Goal: Task Accomplishment & Management: Use online tool/utility

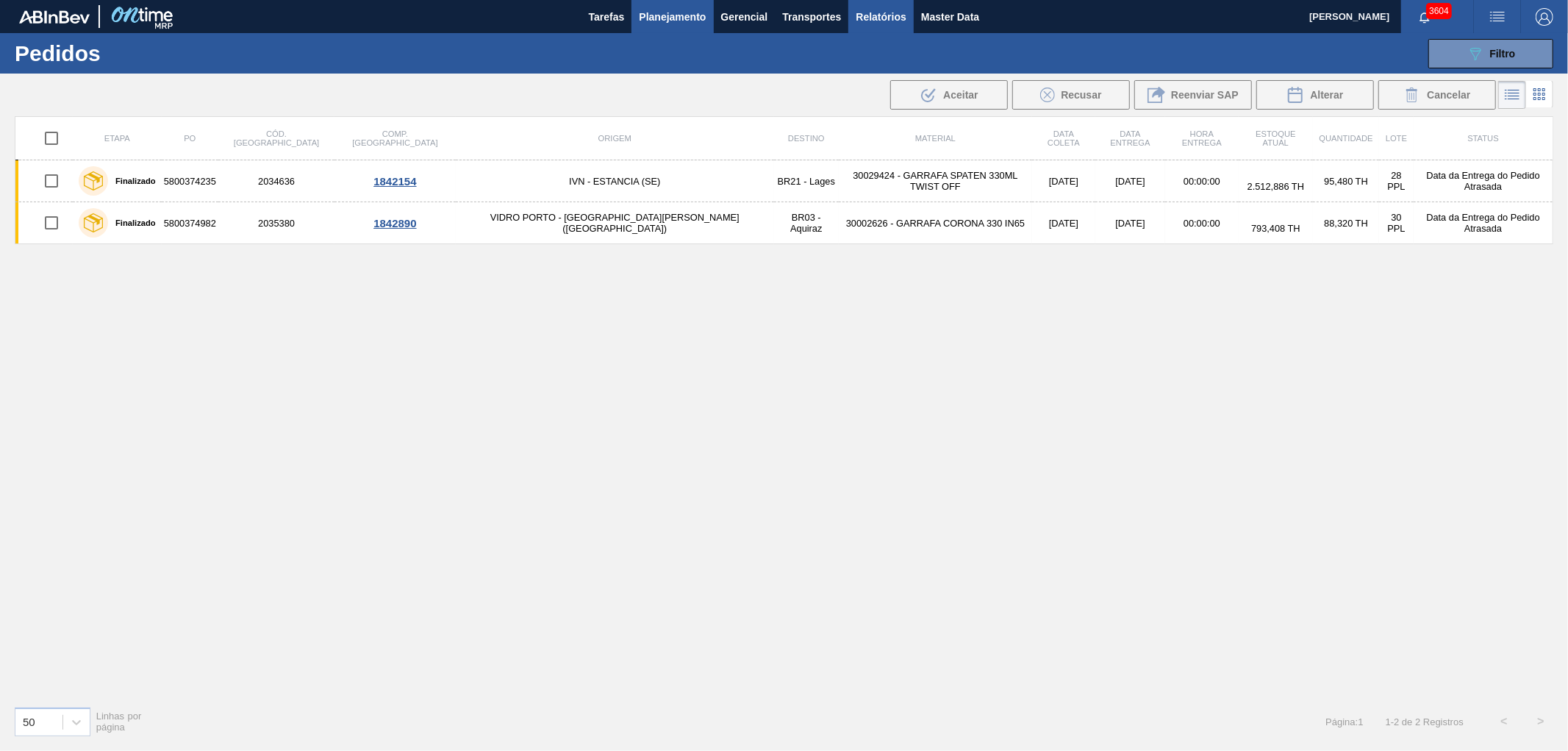
click at [874, 8] on span "Relatórios" at bounding box center [881, 17] width 50 height 18
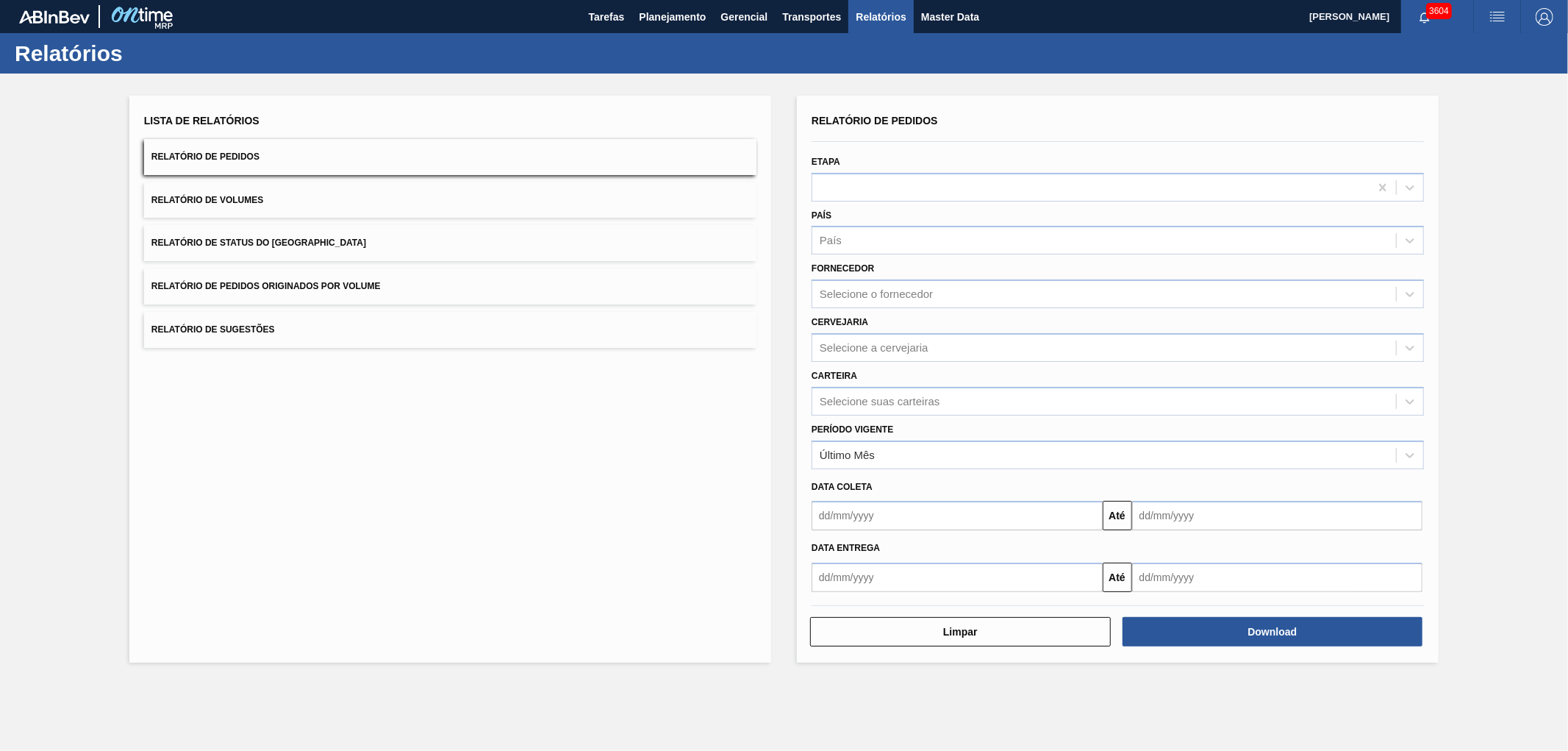
click at [251, 292] on button "Relatório de Pedidos Originados por Volume" at bounding box center [450, 286] width 612 height 36
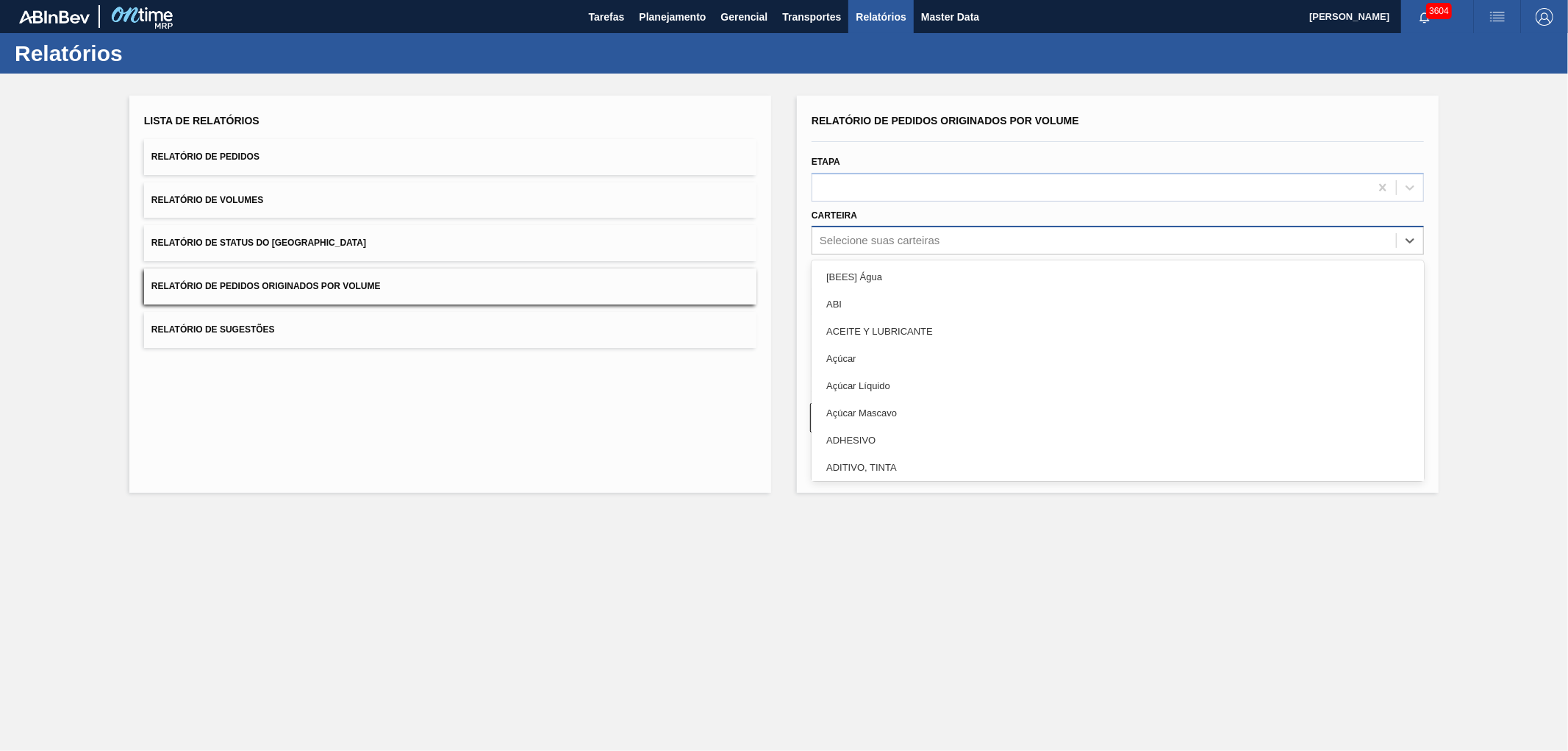
click at [889, 230] on div "Selecione suas carteiras" at bounding box center [1105, 241] width 584 height 21
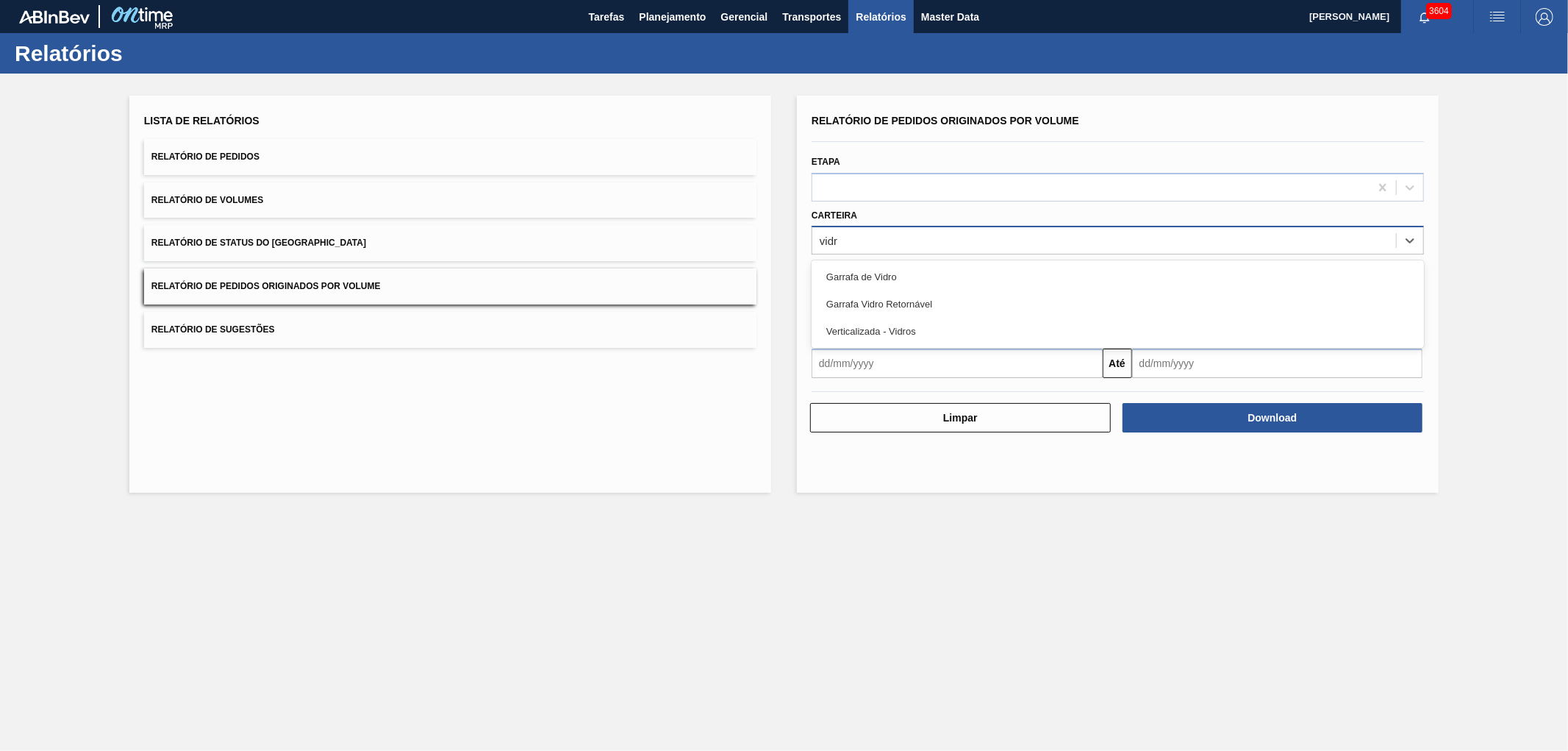
type input "vidro"
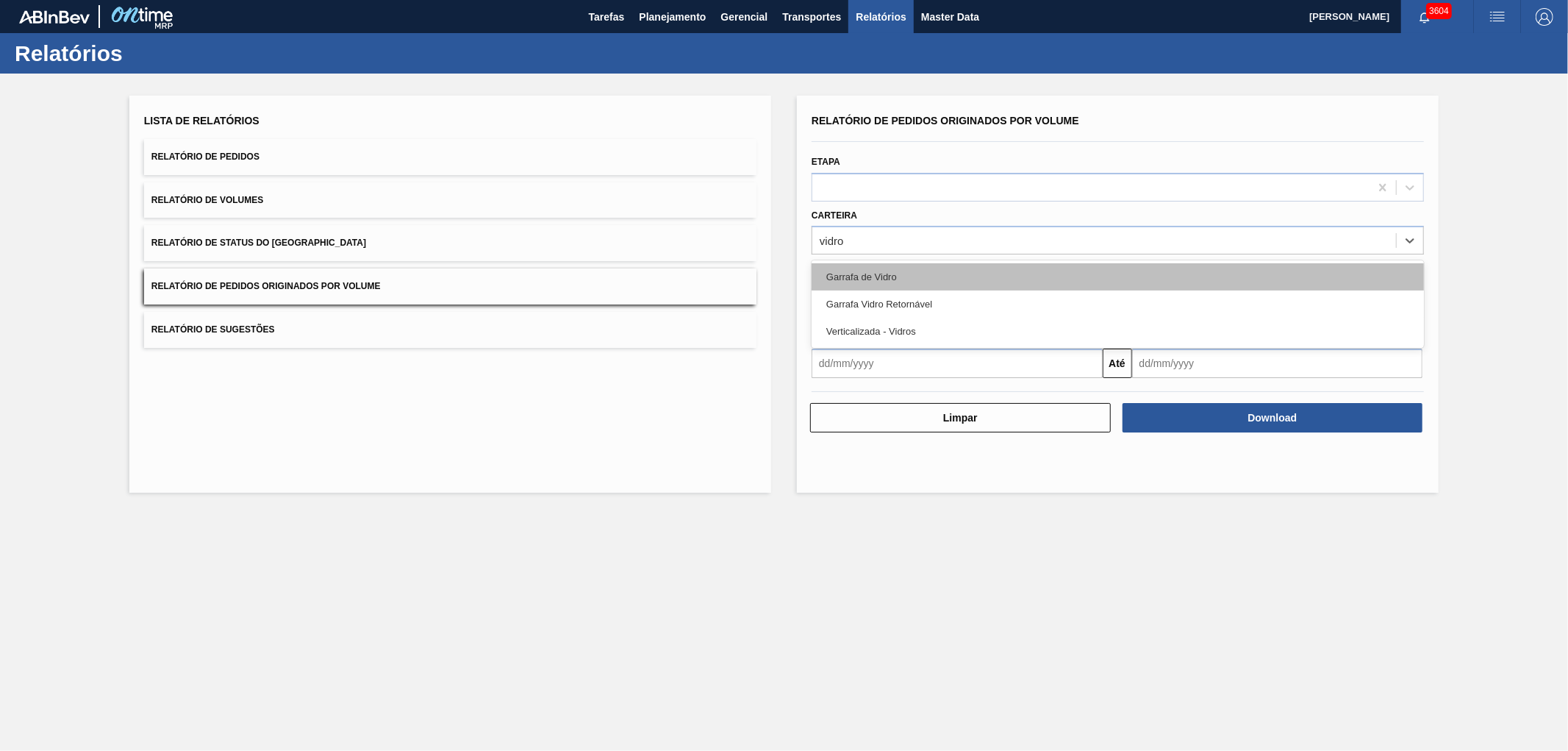
click at [844, 280] on div "Garrafa de Vidro" at bounding box center [1118, 276] width 612 height 27
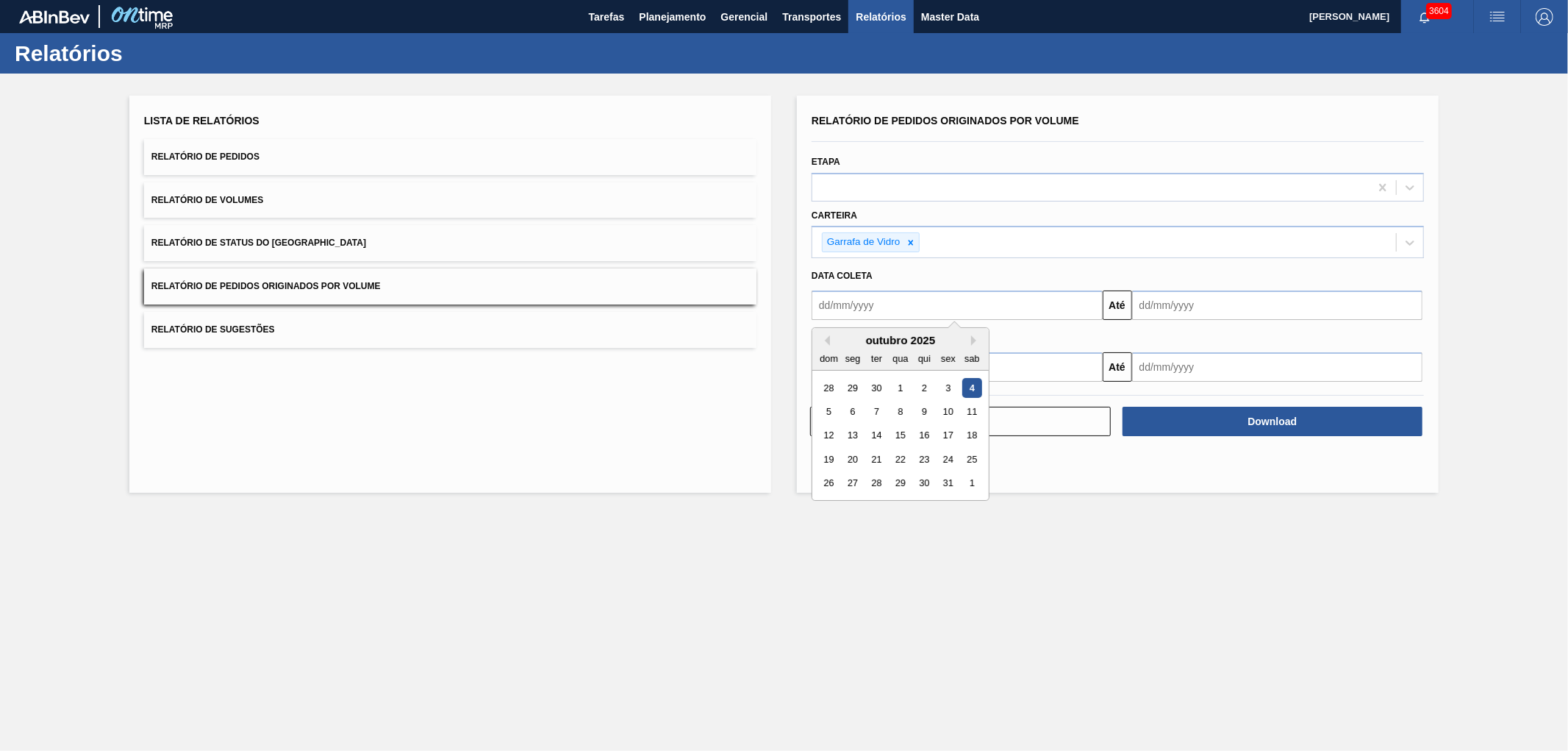
click at [920, 299] on input "text" at bounding box center [957, 304] width 291 height 29
click at [864, 335] on div "outubro 2025" at bounding box center [901, 340] width 176 height 12
click at [905, 382] on div "1" at bounding box center [900, 387] width 19 height 19
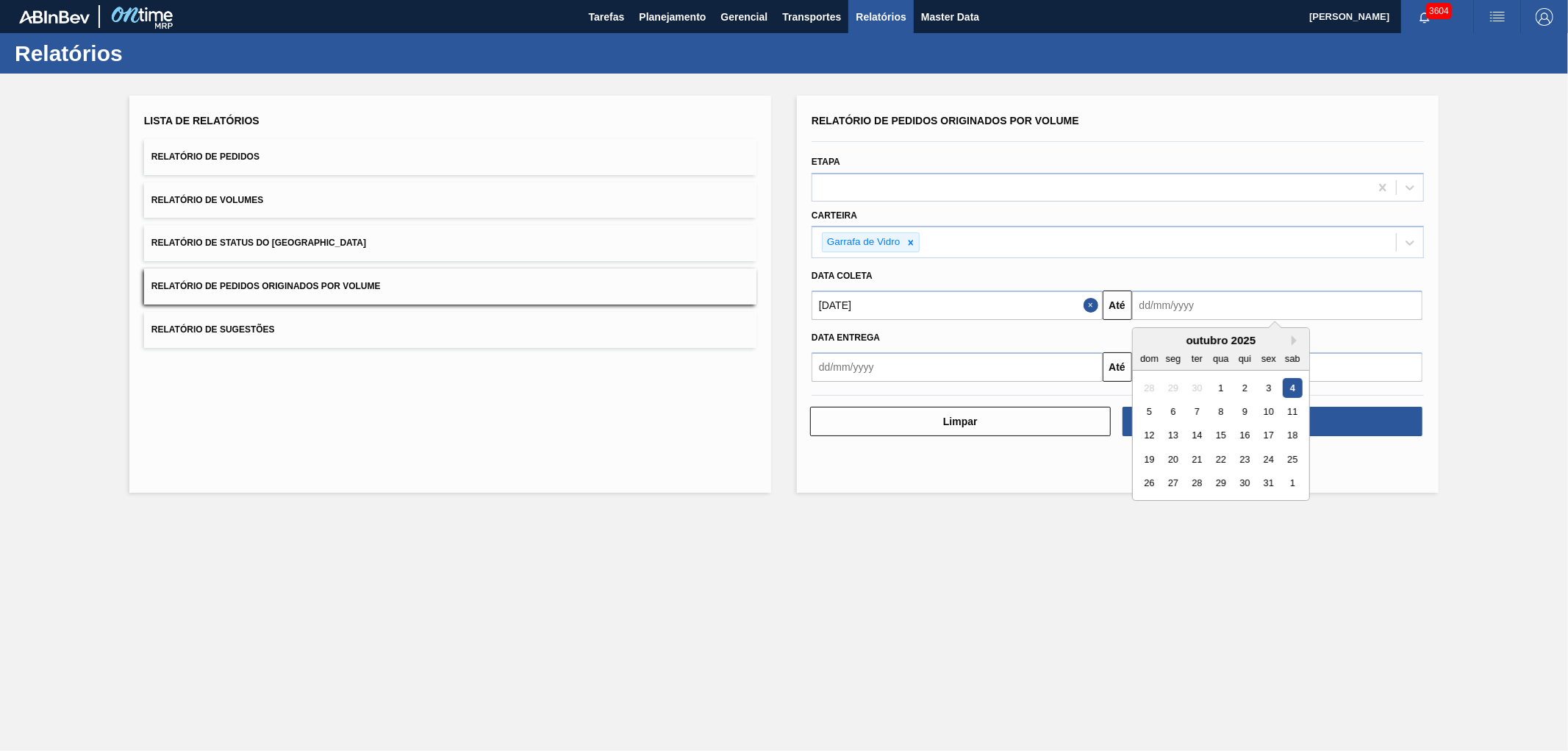
click at [1153, 314] on input "text" at bounding box center [1278, 304] width 291 height 29
click at [862, 294] on input "[DATE]" at bounding box center [957, 304] width 291 height 29
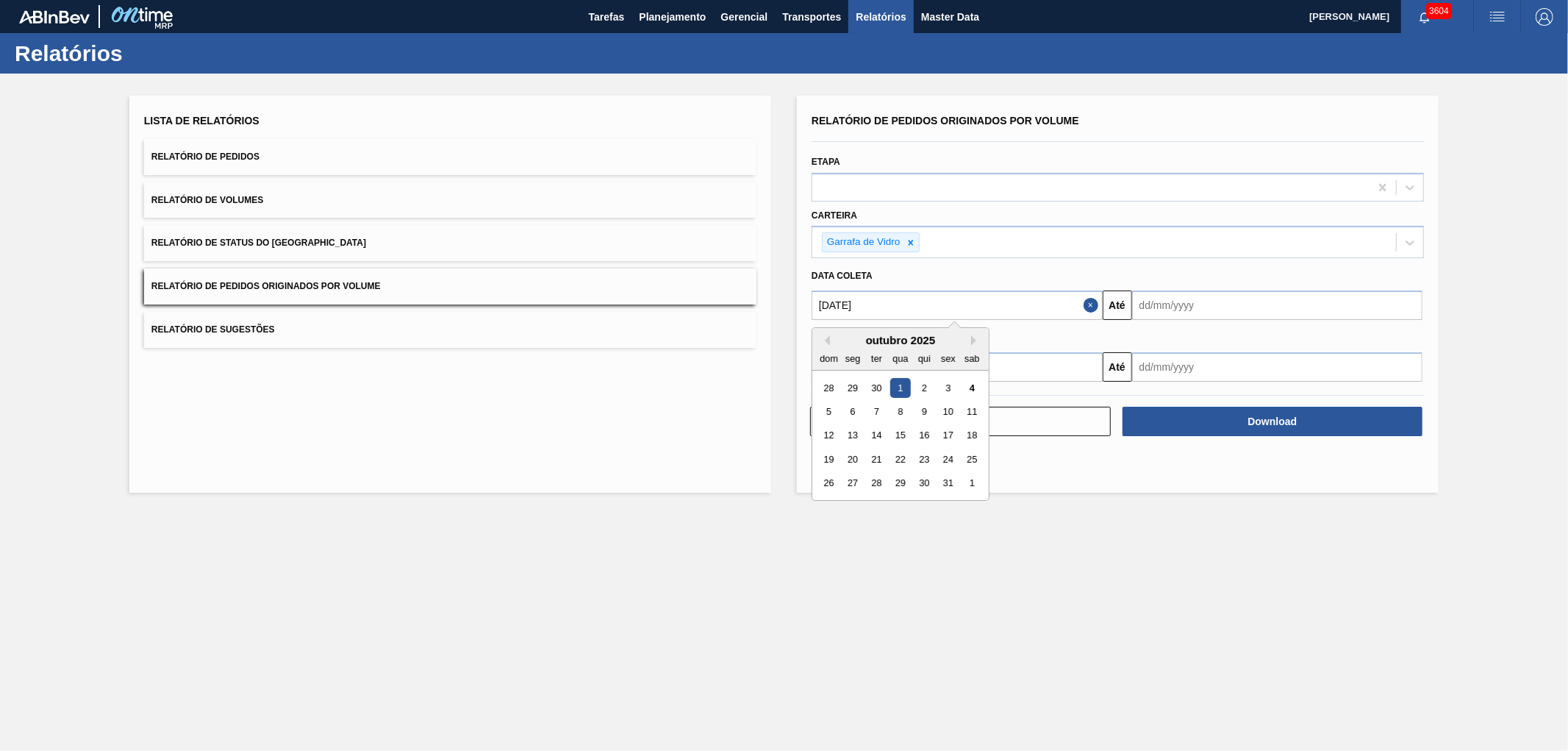
click at [833, 329] on div "outubro 2025 dom seg ter qua qui sex sab" at bounding box center [901, 349] width 176 height 42
click at [829, 338] on div "outubro 2025" at bounding box center [901, 340] width 176 height 12
click at [829, 343] on div "outubro 2025" at bounding box center [901, 340] width 176 height 12
click at [827, 340] on button "Previous Month" at bounding box center [825, 341] width 11 height 11
click at [858, 384] on div "1" at bounding box center [853, 387] width 19 height 19
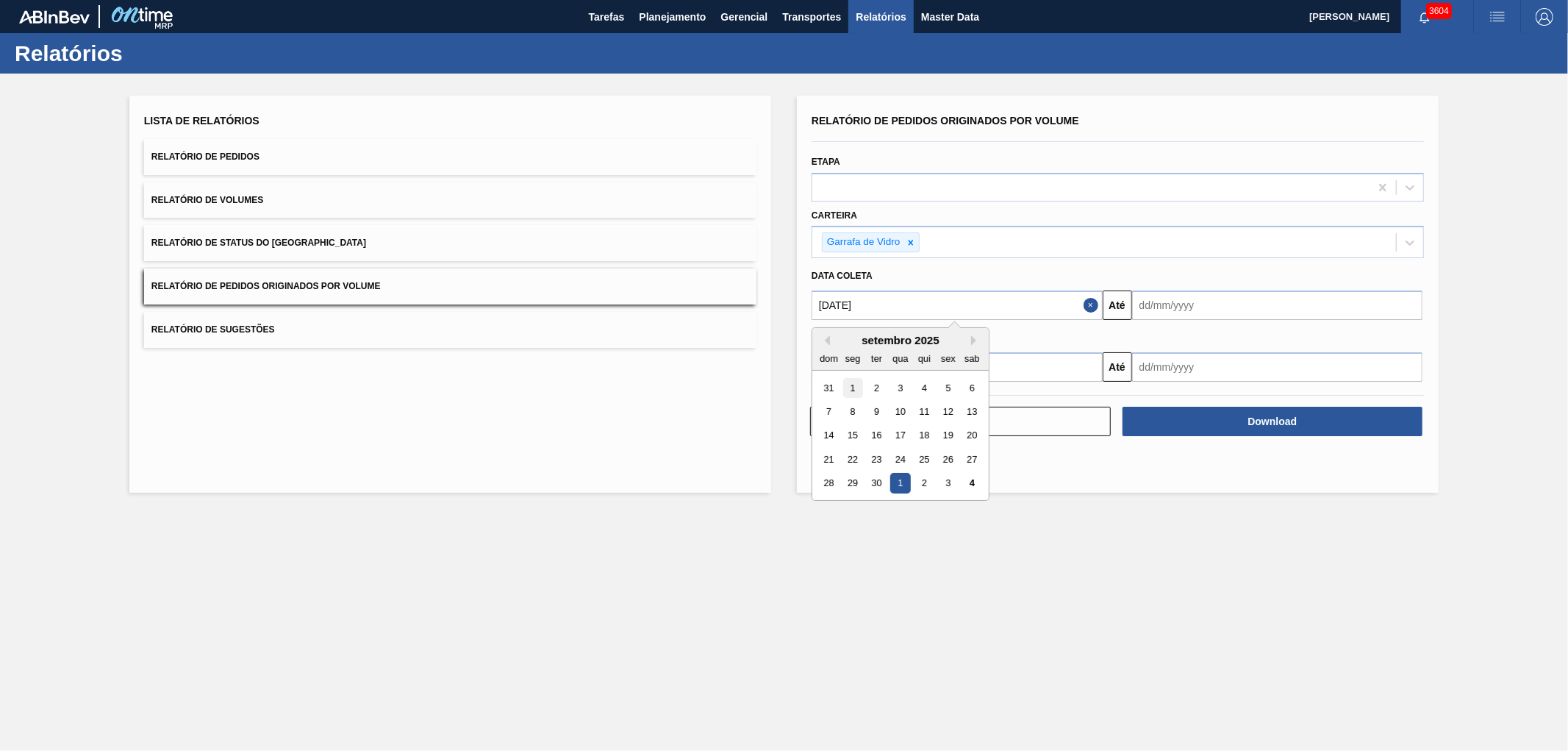
type input "[DATE]"
click at [1181, 298] on input "text" at bounding box center [1278, 304] width 291 height 29
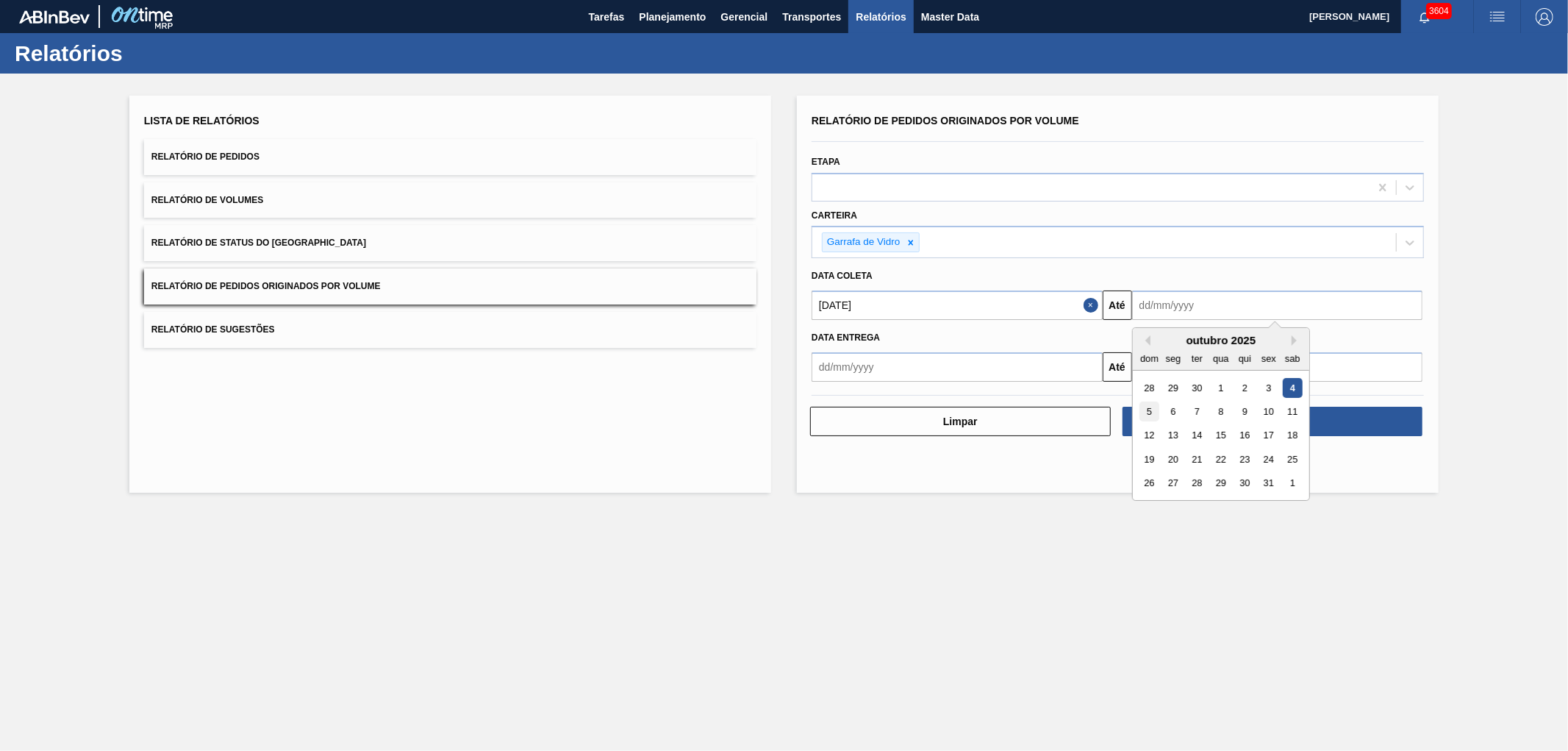
click at [1140, 409] on div "5" at bounding box center [1150, 411] width 19 height 19
type input "[DATE]"
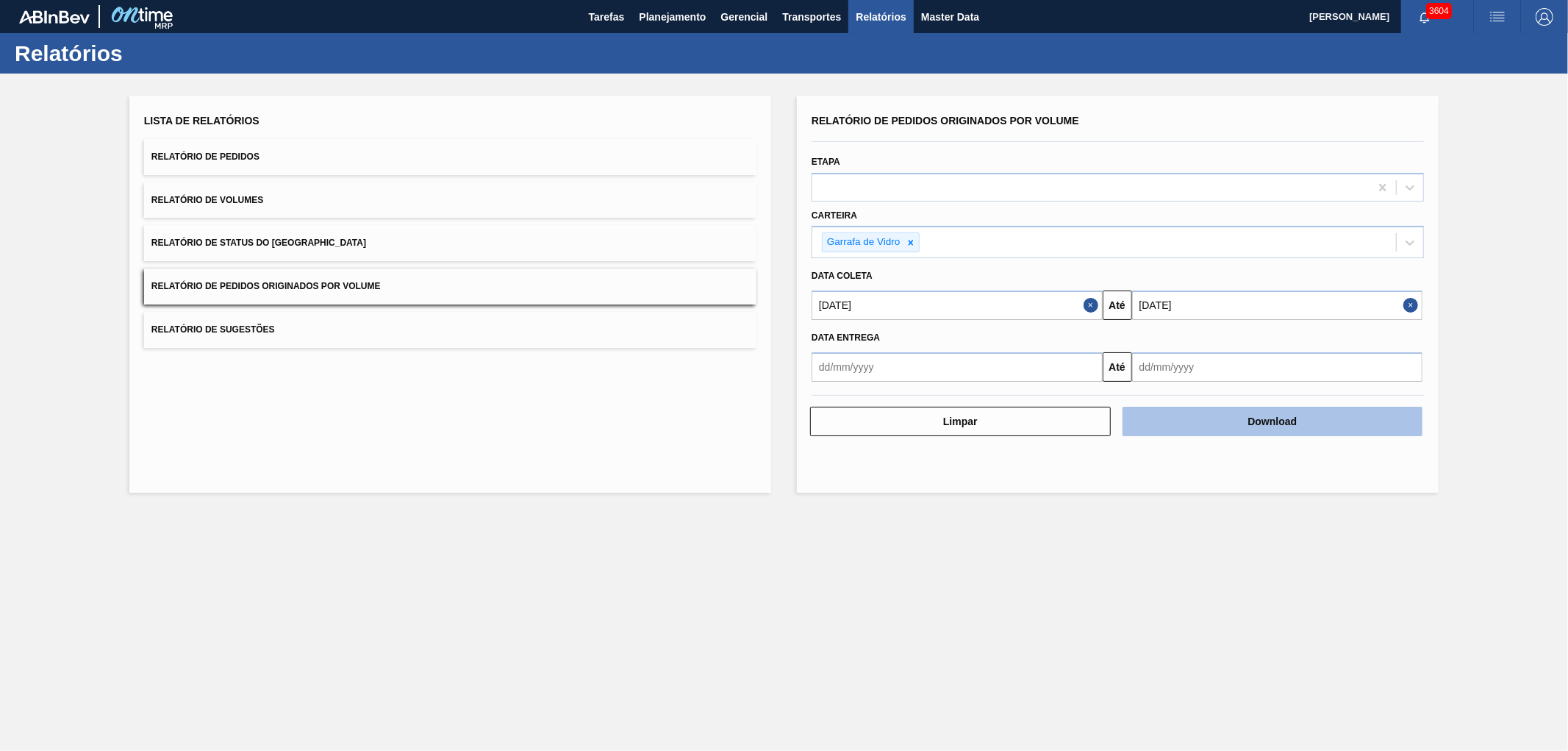
click at [1202, 417] on button "Download" at bounding box center [1272, 421] width 301 height 29
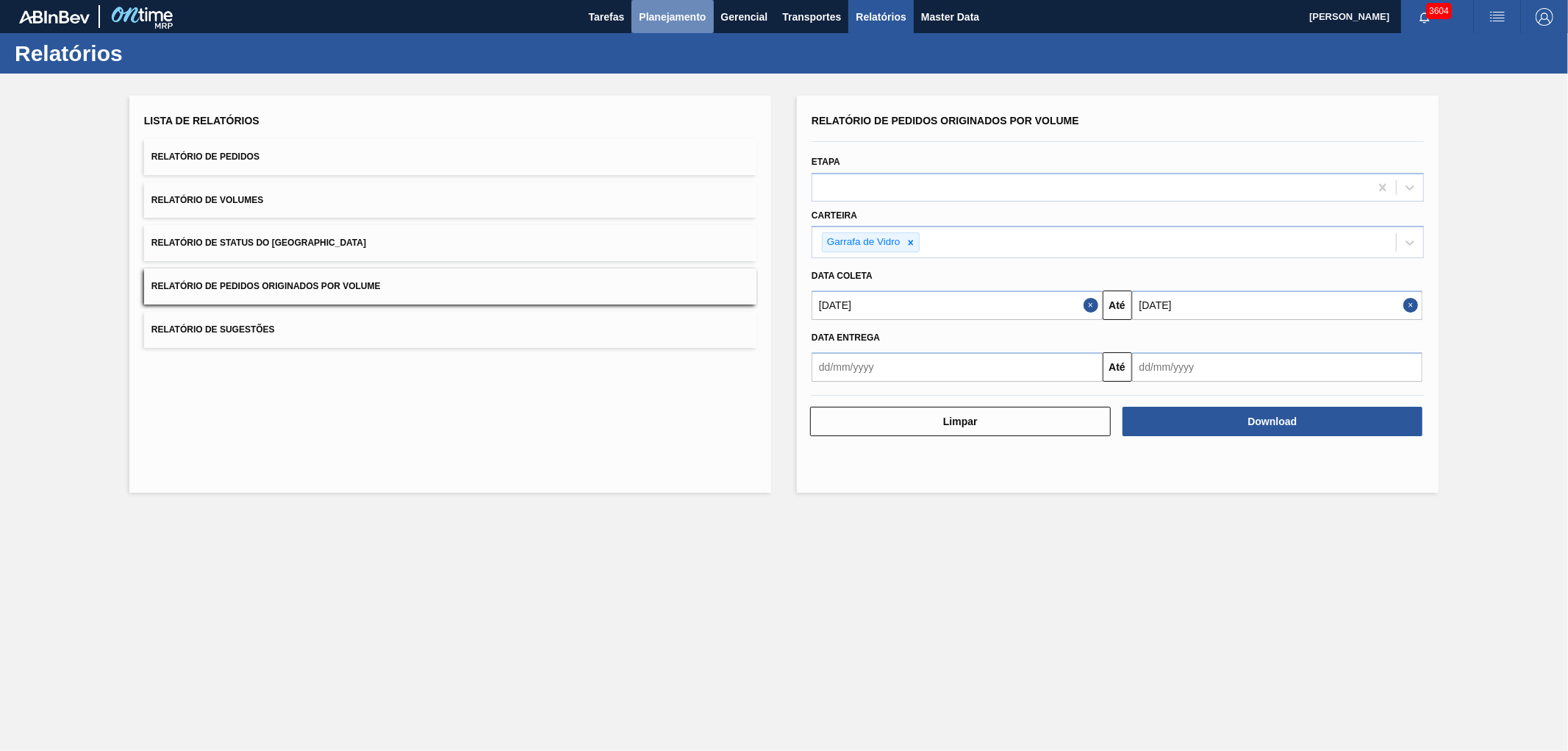
click at [655, 25] on span "Planejamento" at bounding box center [672, 17] width 67 height 18
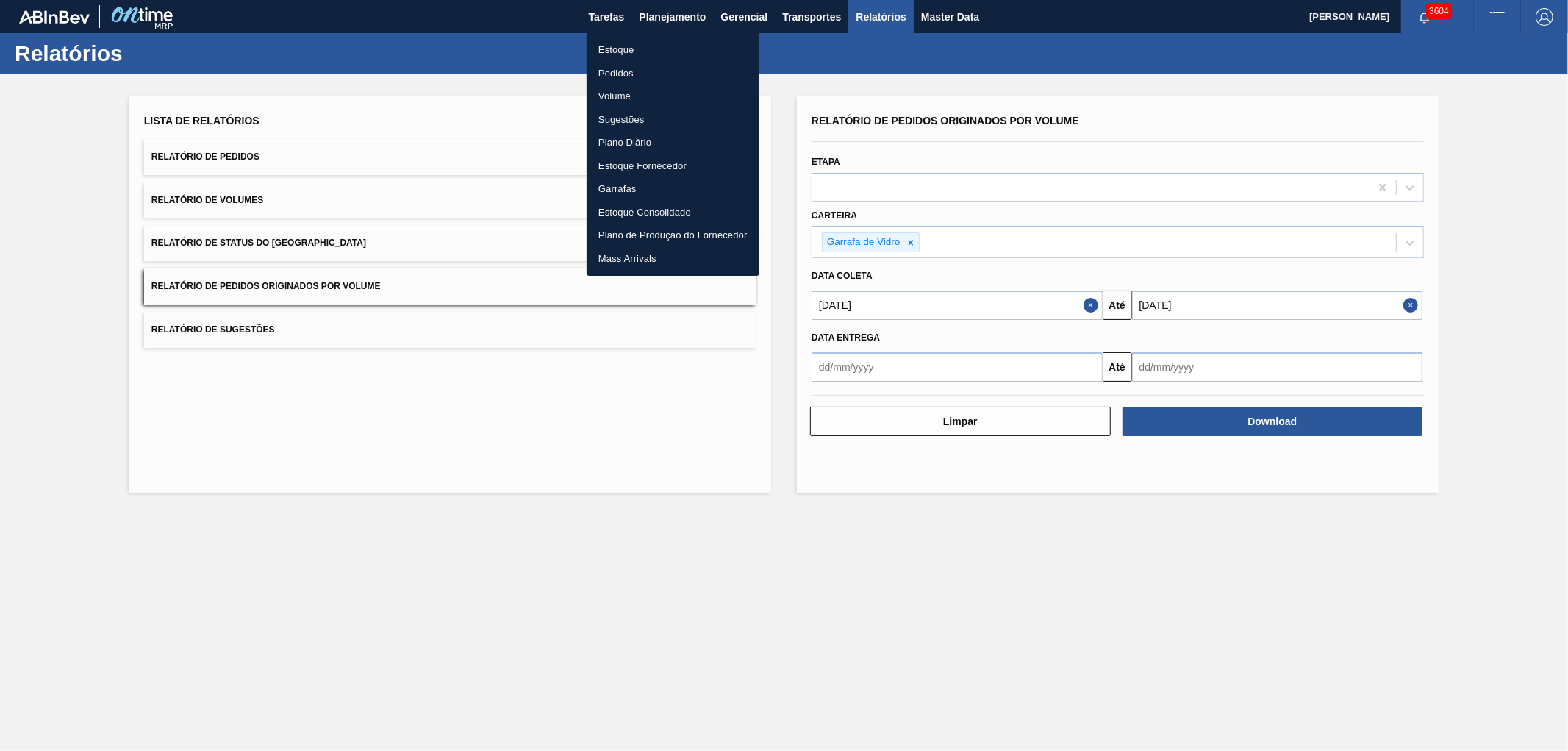
click at [619, 64] on li "Pedidos" at bounding box center [673, 73] width 173 height 24
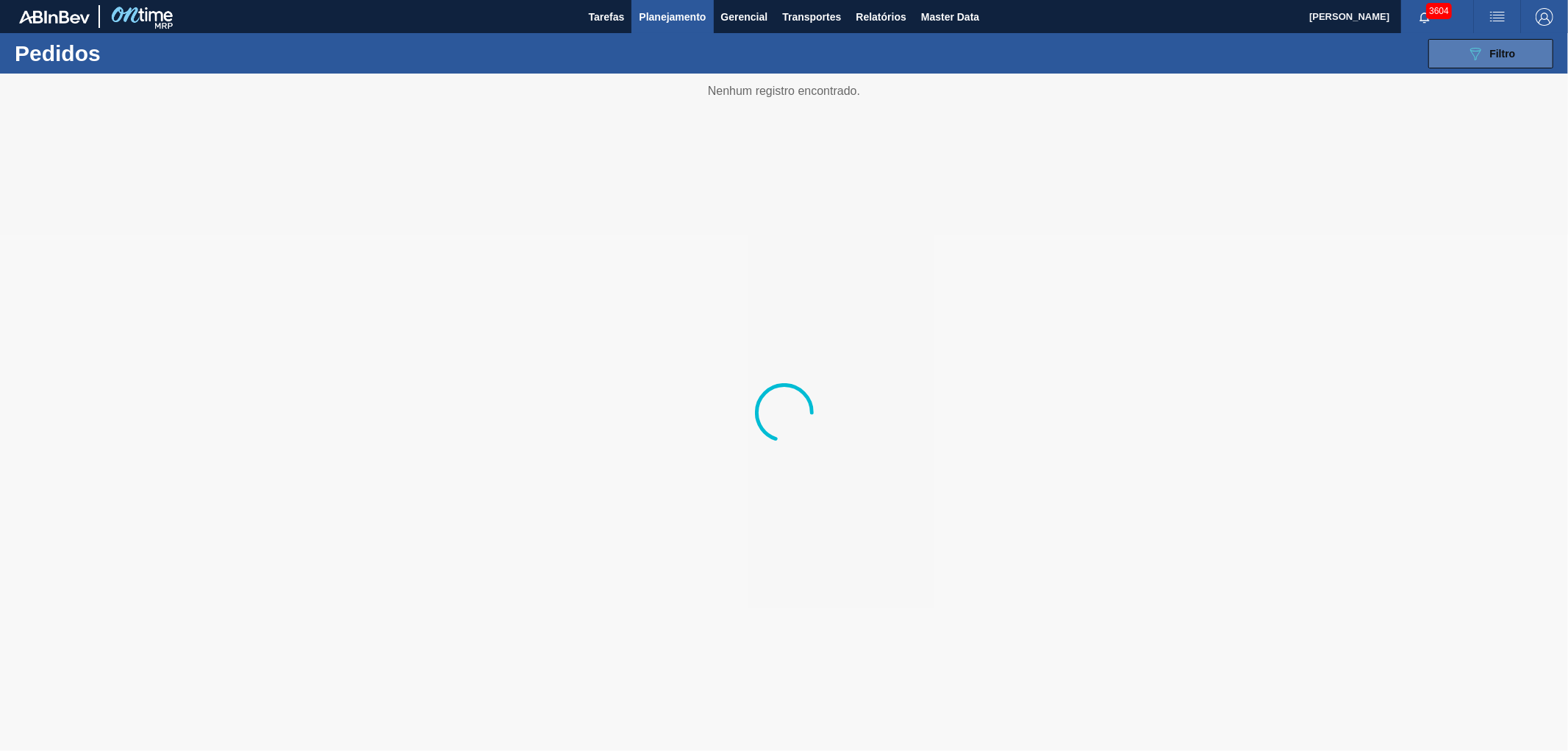
click at [1411, 41] on button "089F7B8B-B2A5-4AFE-B5C0-19BA573D28AC Filtro" at bounding box center [1491, 53] width 125 height 29
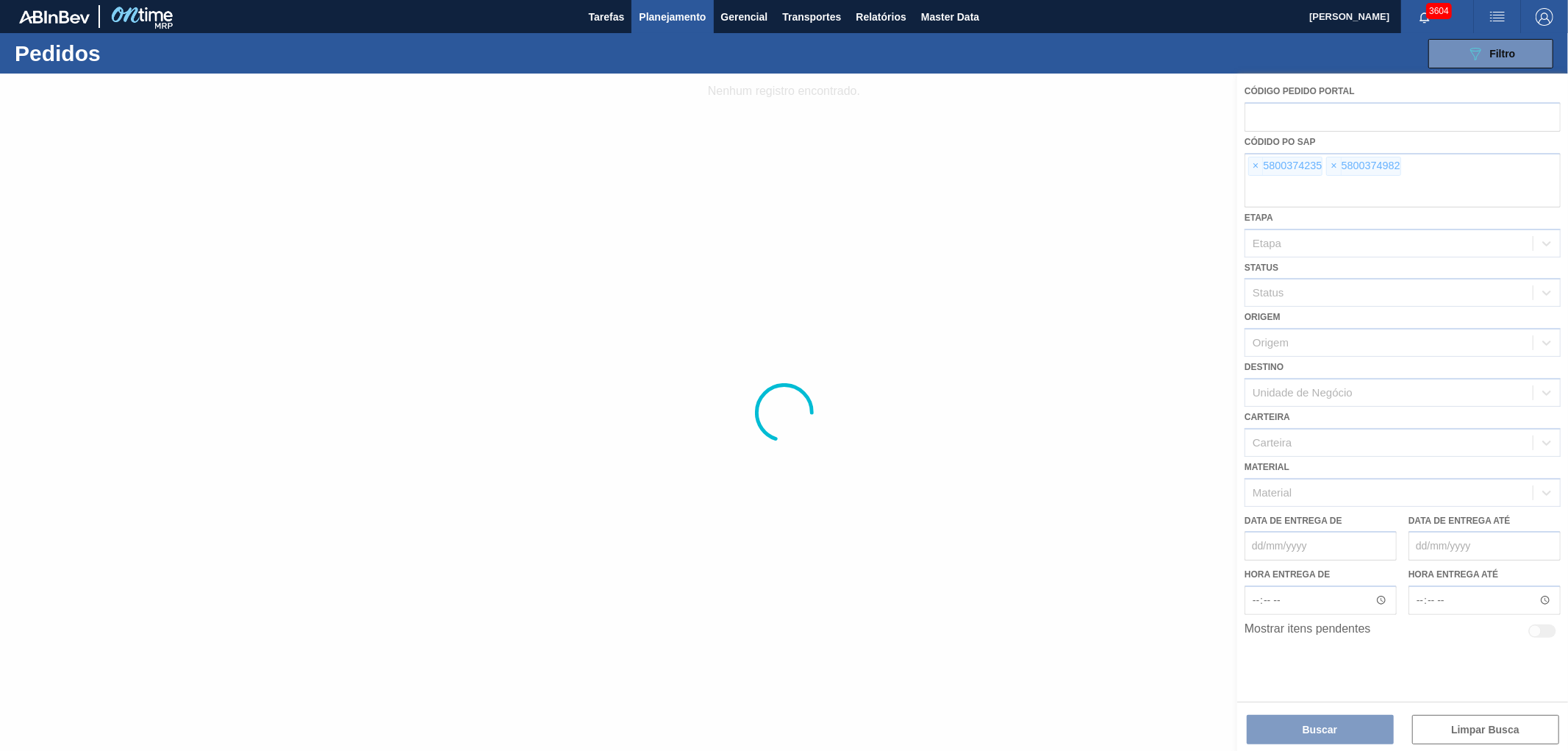
click at [1254, 161] on div at bounding box center [784, 411] width 1568 height 677
click at [1261, 165] on div at bounding box center [784, 411] width 1568 height 677
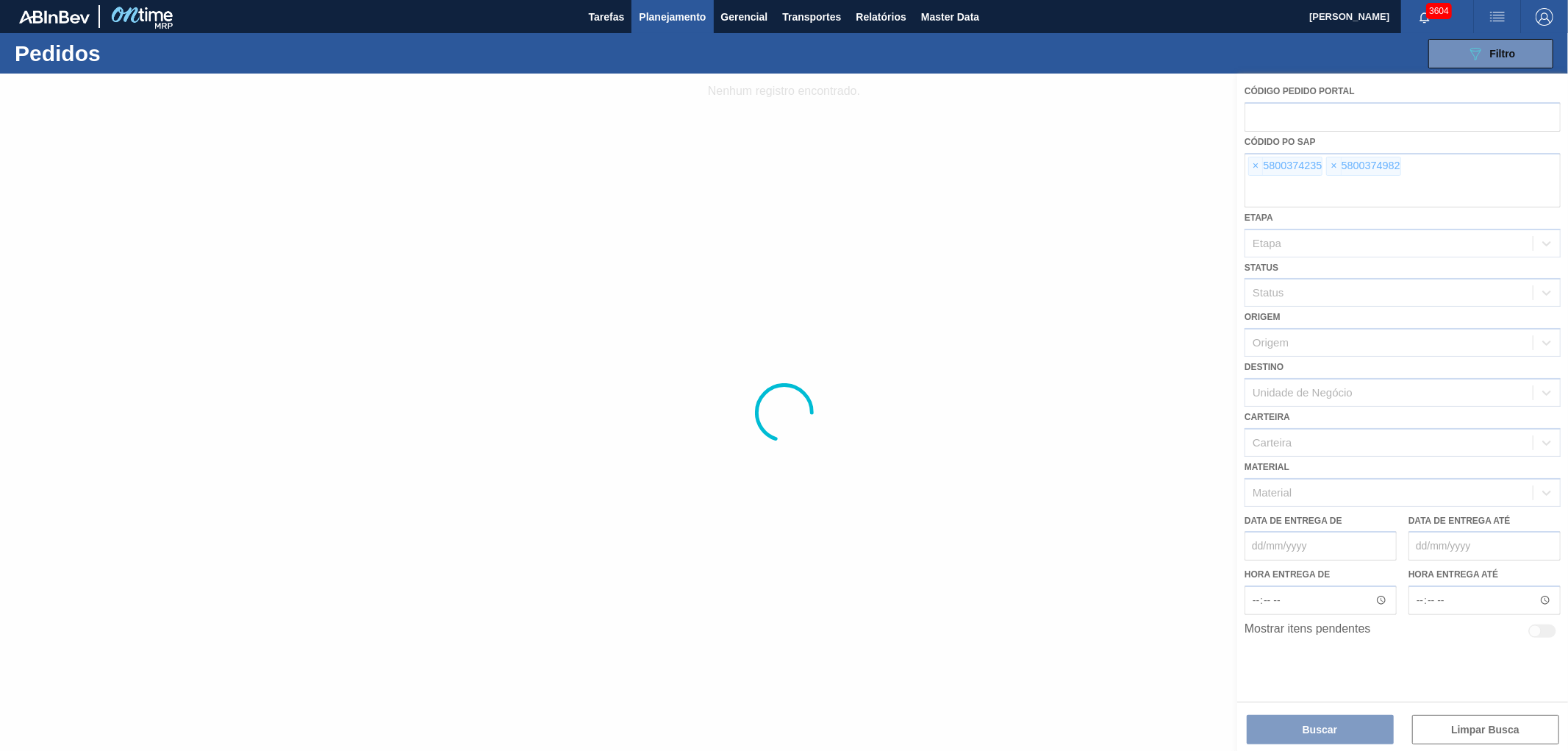
click at [1261, 165] on div at bounding box center [784, 411] width 1568 height 677
click at [1261, 165] on span "×" at bounding box center [1257, 166] width 14 height 18
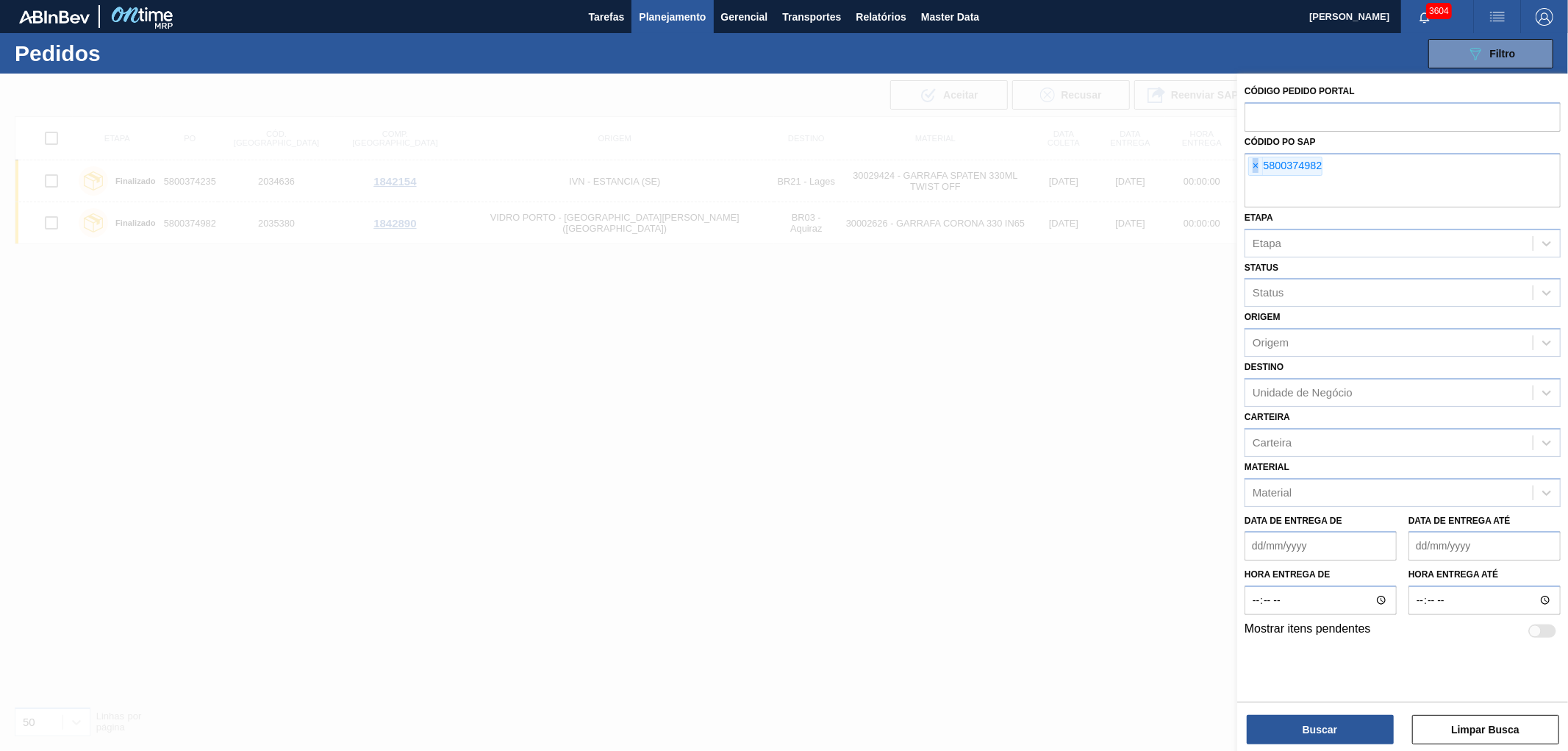
click at [1261, 165] on span "×" at bounding box center [1257, 166] width 14 height 18
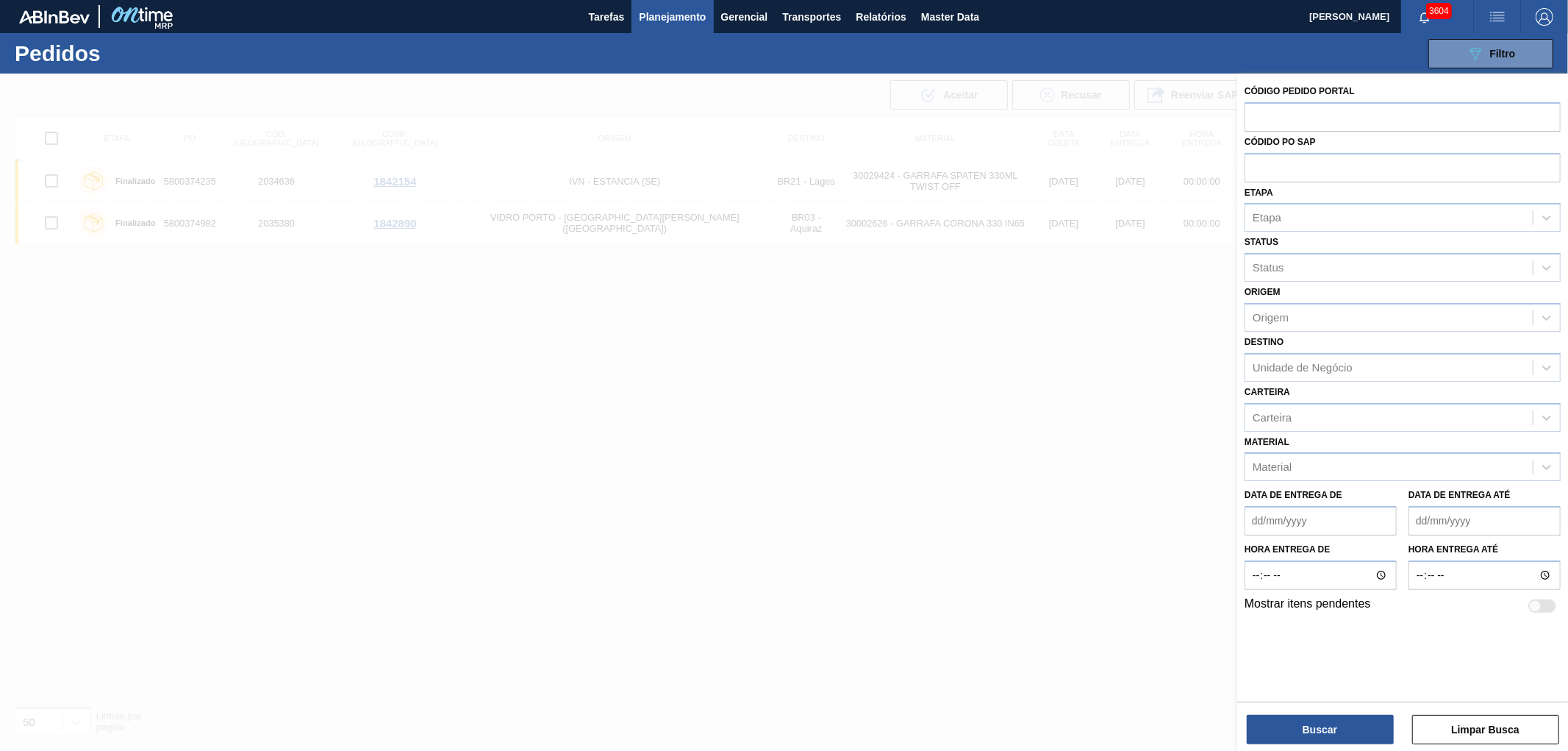
paste input "text"
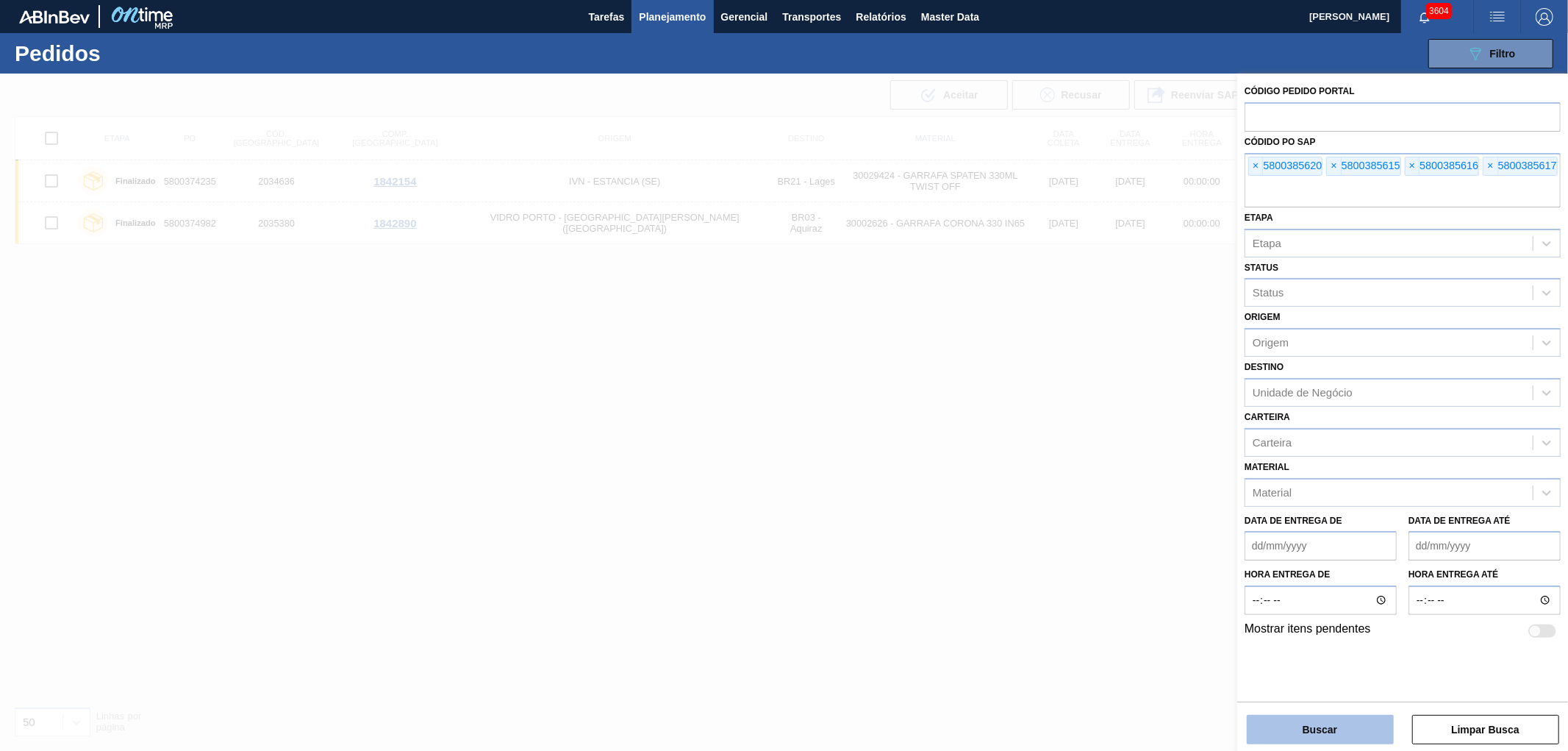
click at [1303, 675] on button "Buscar" at bounding box center [1320, 729] width 147 height 29
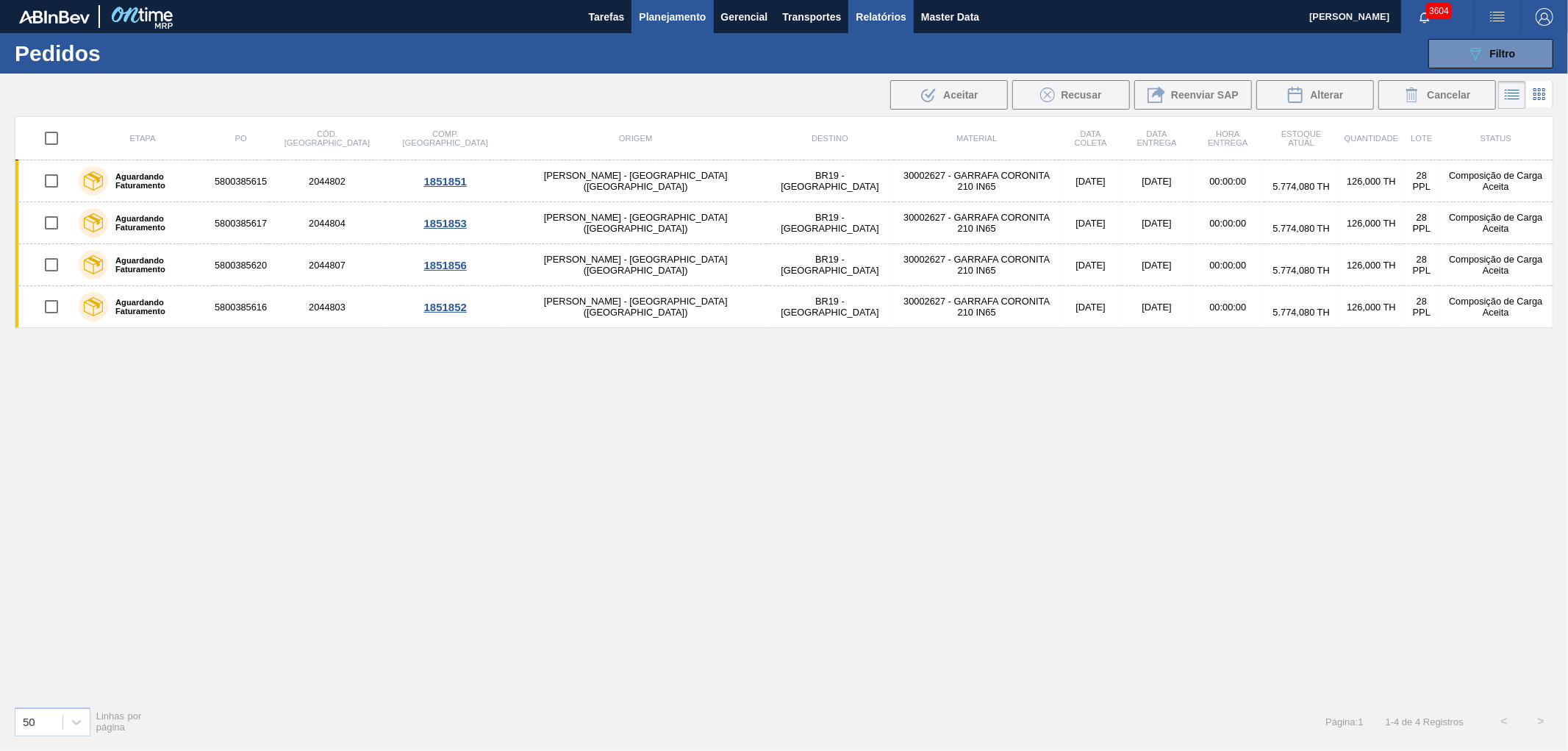
click at [880, 16] on span "Relatórios" at bounding box center [881, 17] width 50 height 18
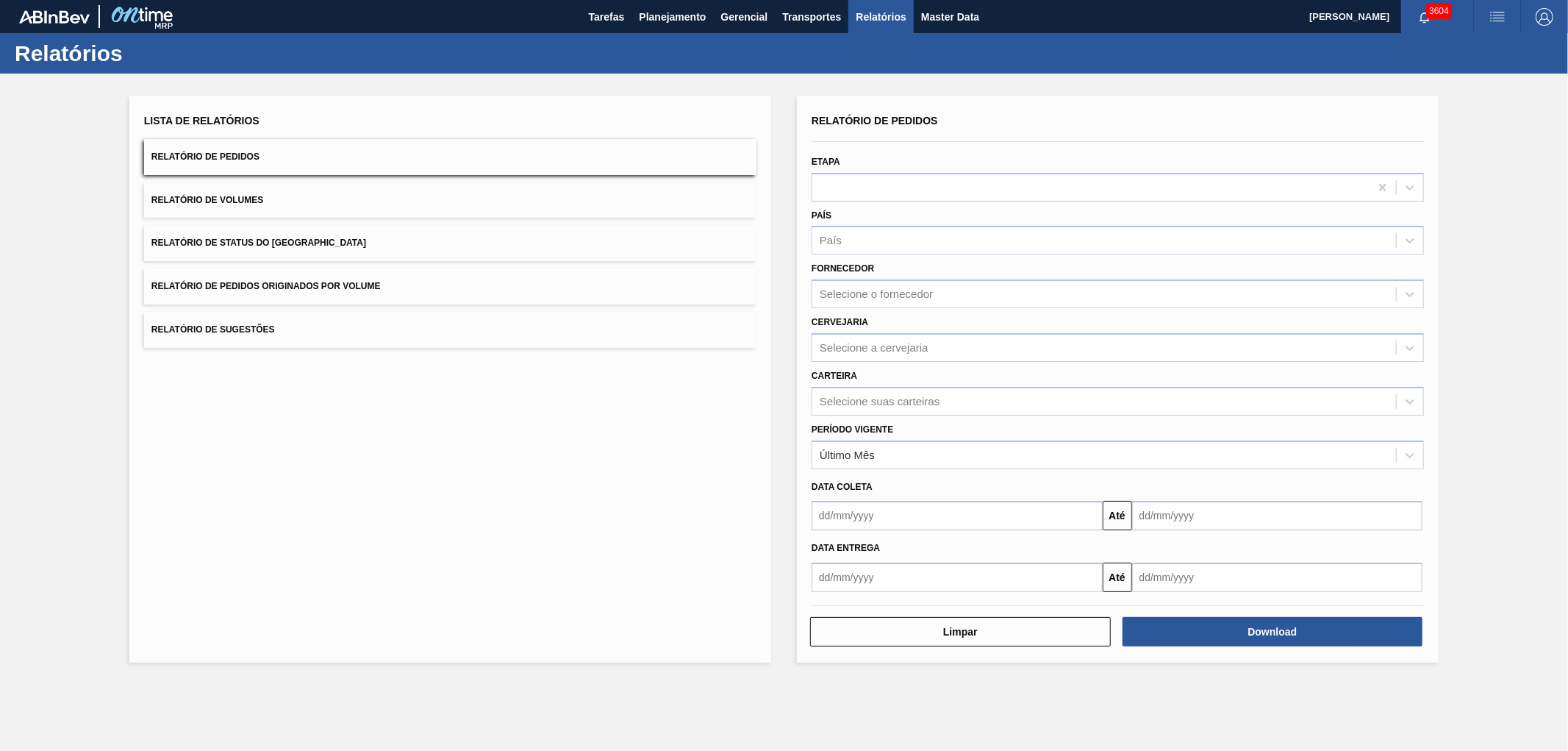
click at [246, 282] on span "Relatório de Pedidos Originados por Volume" at bounding box center [266, 286] width 229 height 11
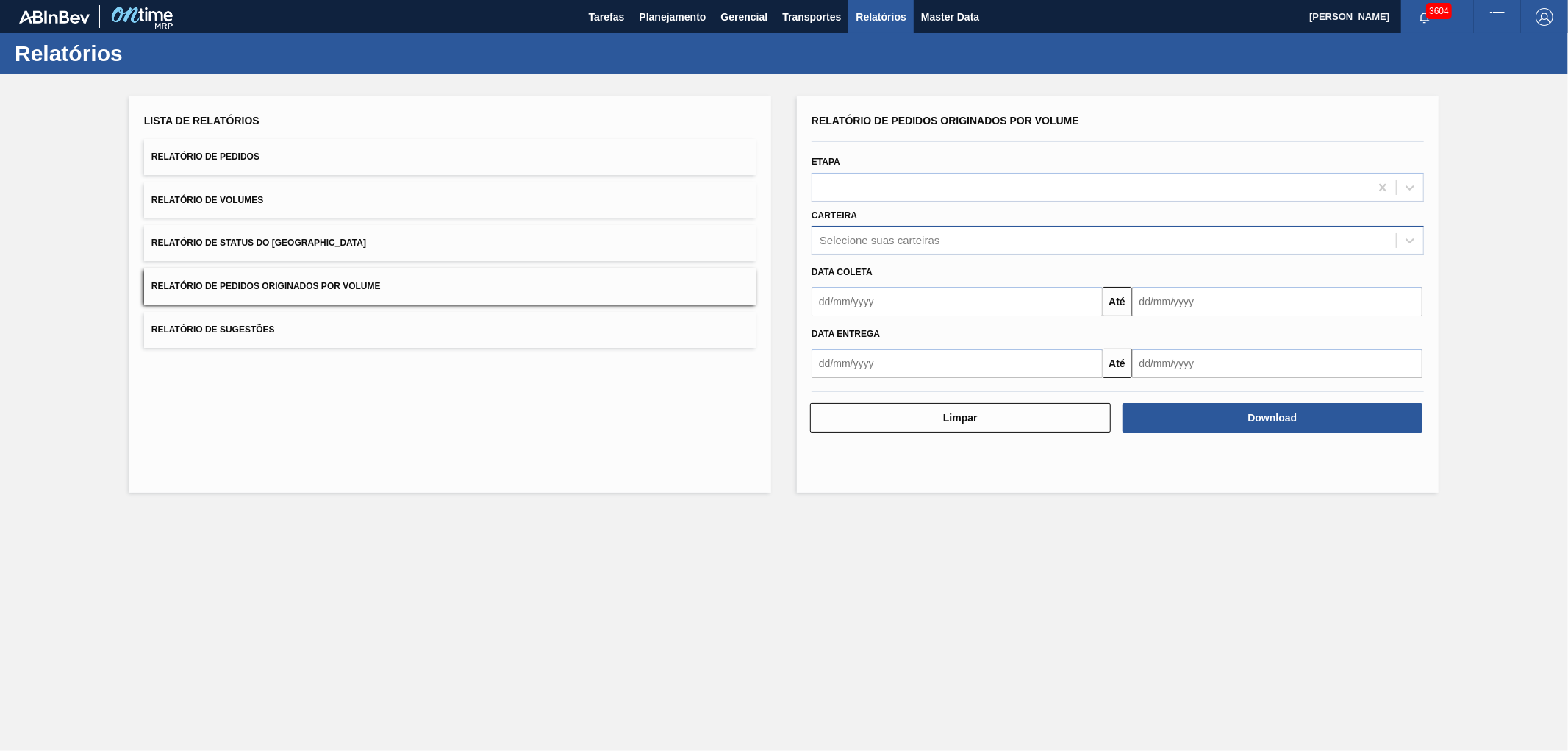
click at [901, 237] on div "Selecione suas carteiras" at bounding box center [880, 241] width 120 height 12
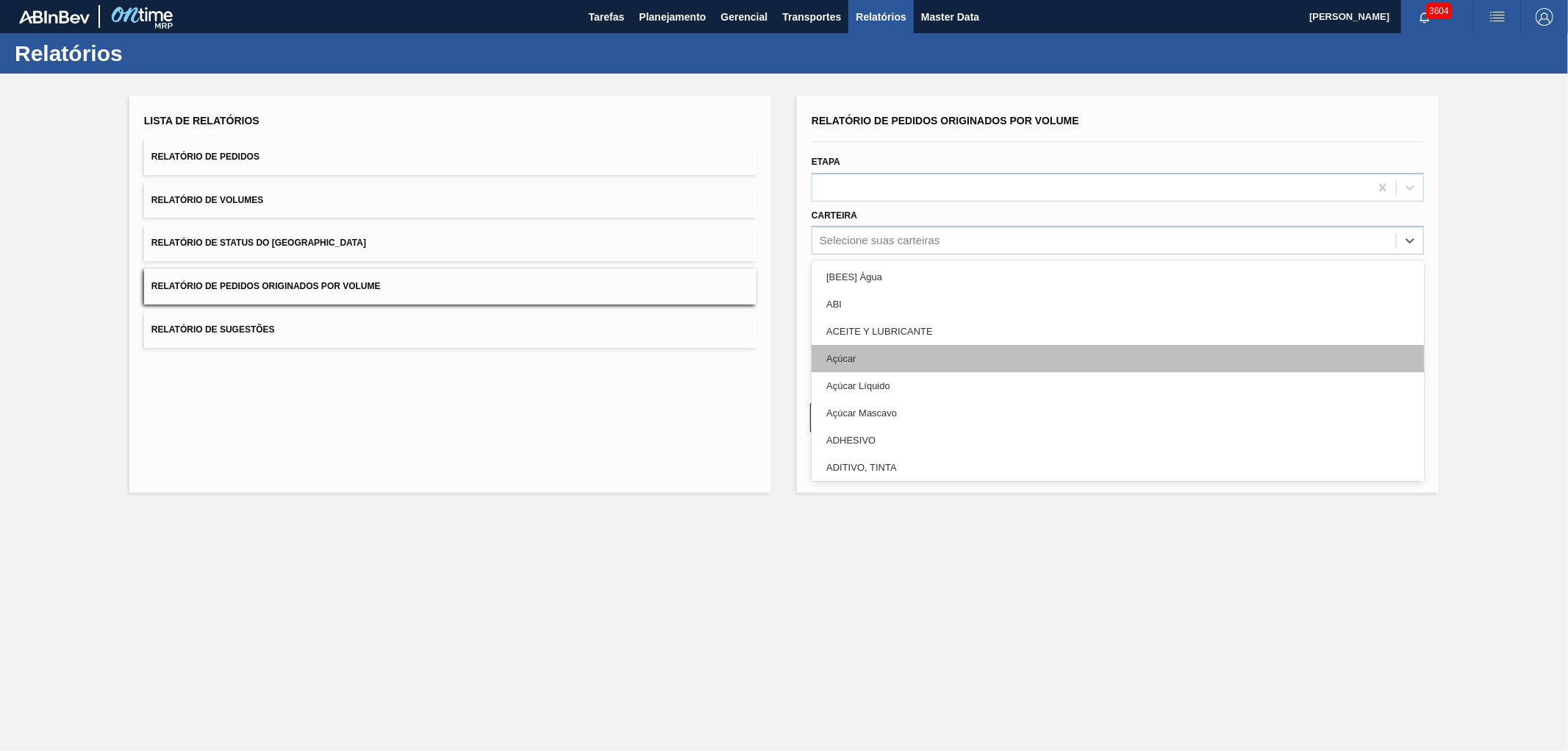
click at [844, 360] on div "Açúcar" at bounding box center [1118, 358] width 612 height 27
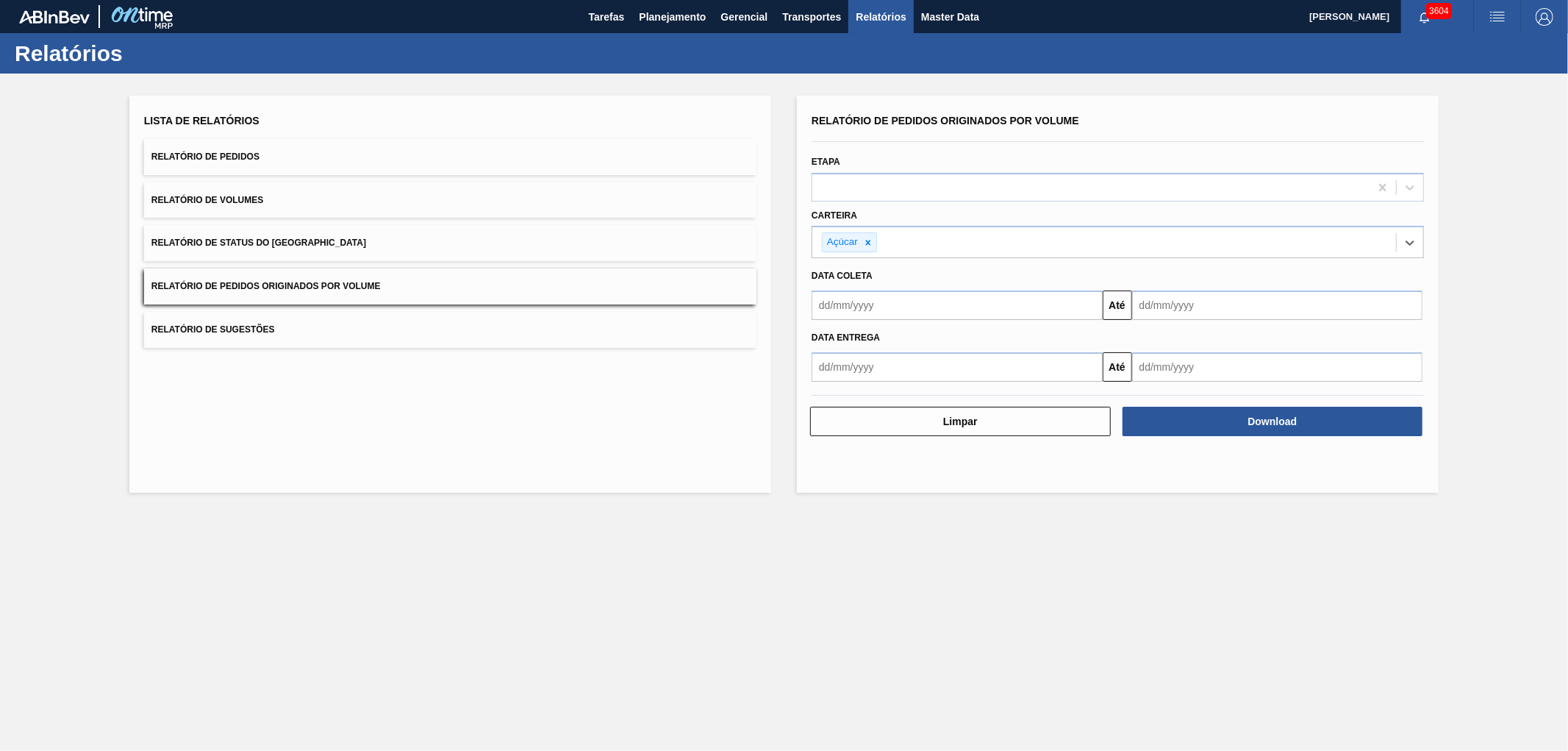
click at [882, 328] on div "Data Entrega" at bounding box center [1117, 338] width 624 height 21
click at [891, 306] on input "text" at bounding box center [957, 304] width 291 height 29
click at [821, 329] on div "outubro 2025 dom seg ter qua qui sex sab" at bounding box center [901, 349] width 176 height 42
click at [827, 339] on button "Previous Month" at bounding box center [825, 341] width 11 height 11
click at [858, 390] on div "1" at bounding box center [853, 387] width 19 height 19
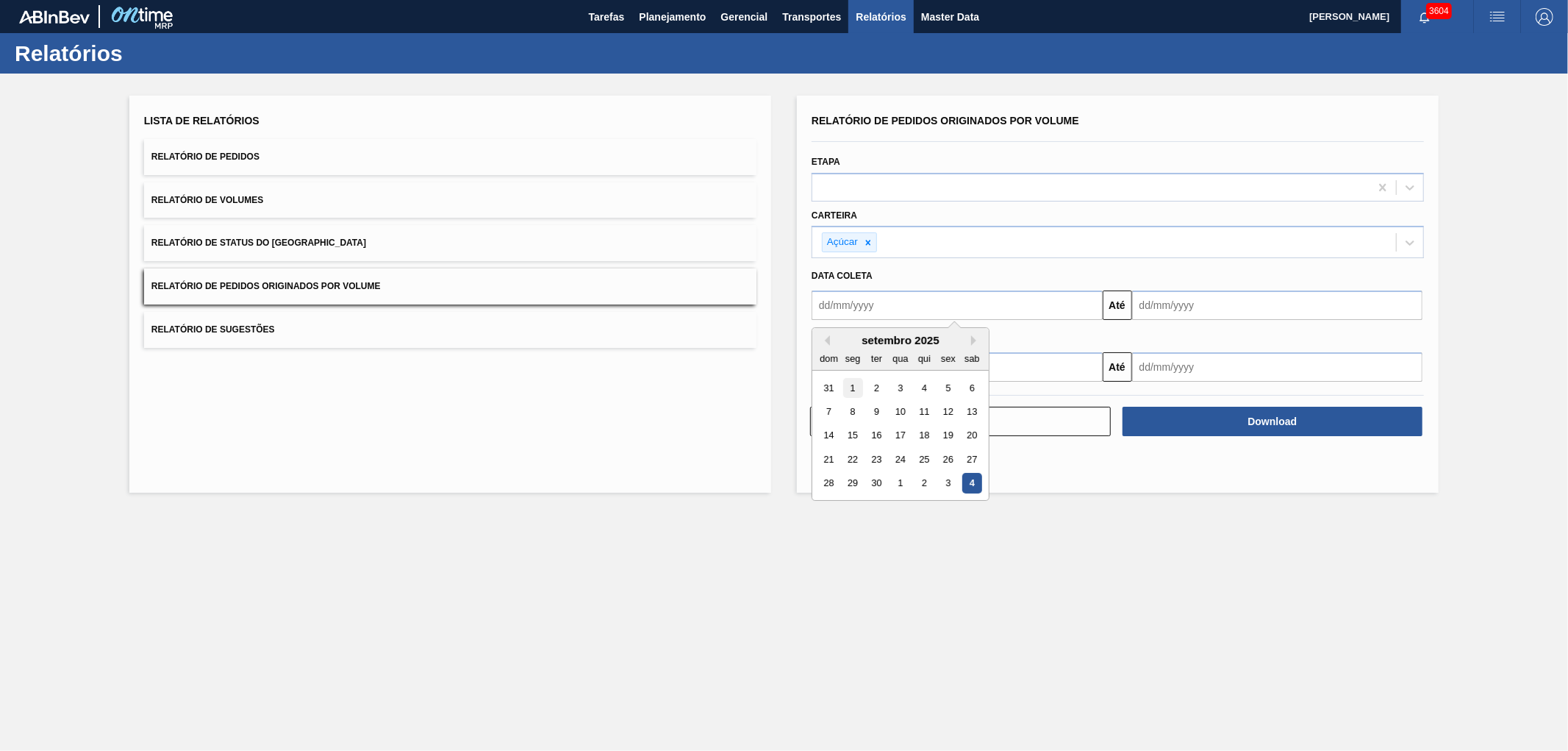
type input "[DATE]"
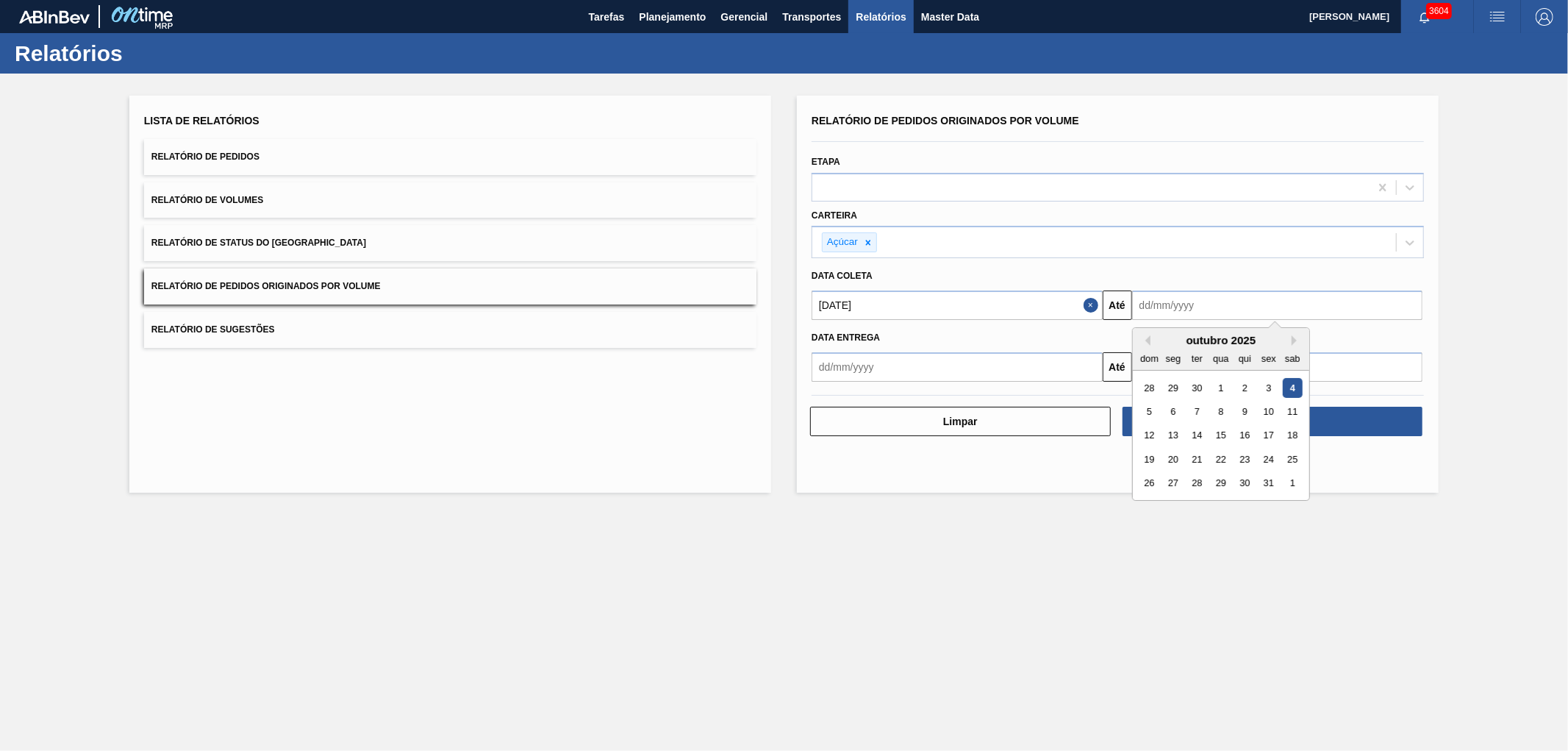
click at [1226, 290] on input "text" at bounding box center [1278, 304] width 291 height 29
click at [1153, 408] on div "5" at bounding box center [1150, 411] width 19 height 19
type input "[DATE]"
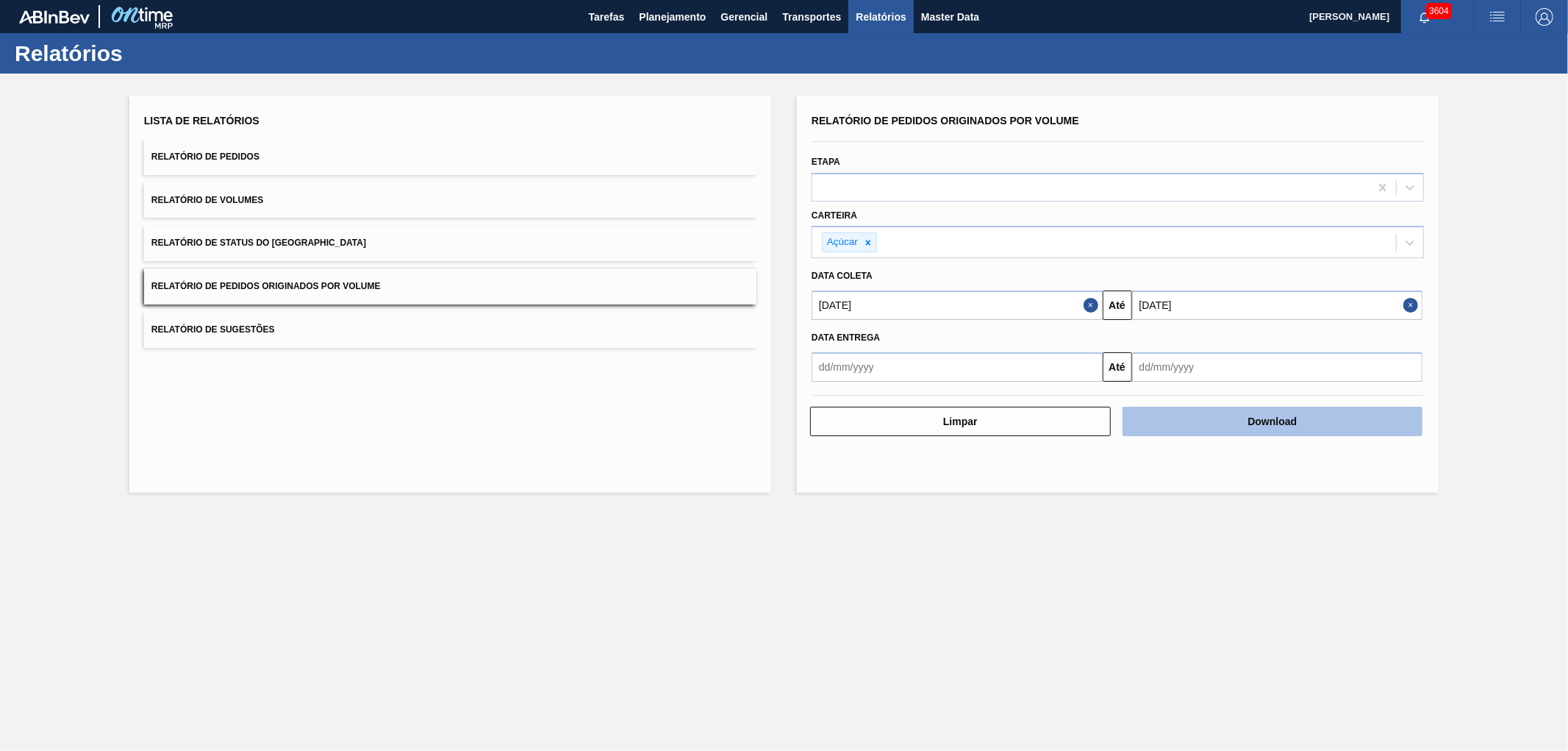
click at [1206, 412] on button "Download" at bounding box center [1272, 421] width 301 height 29
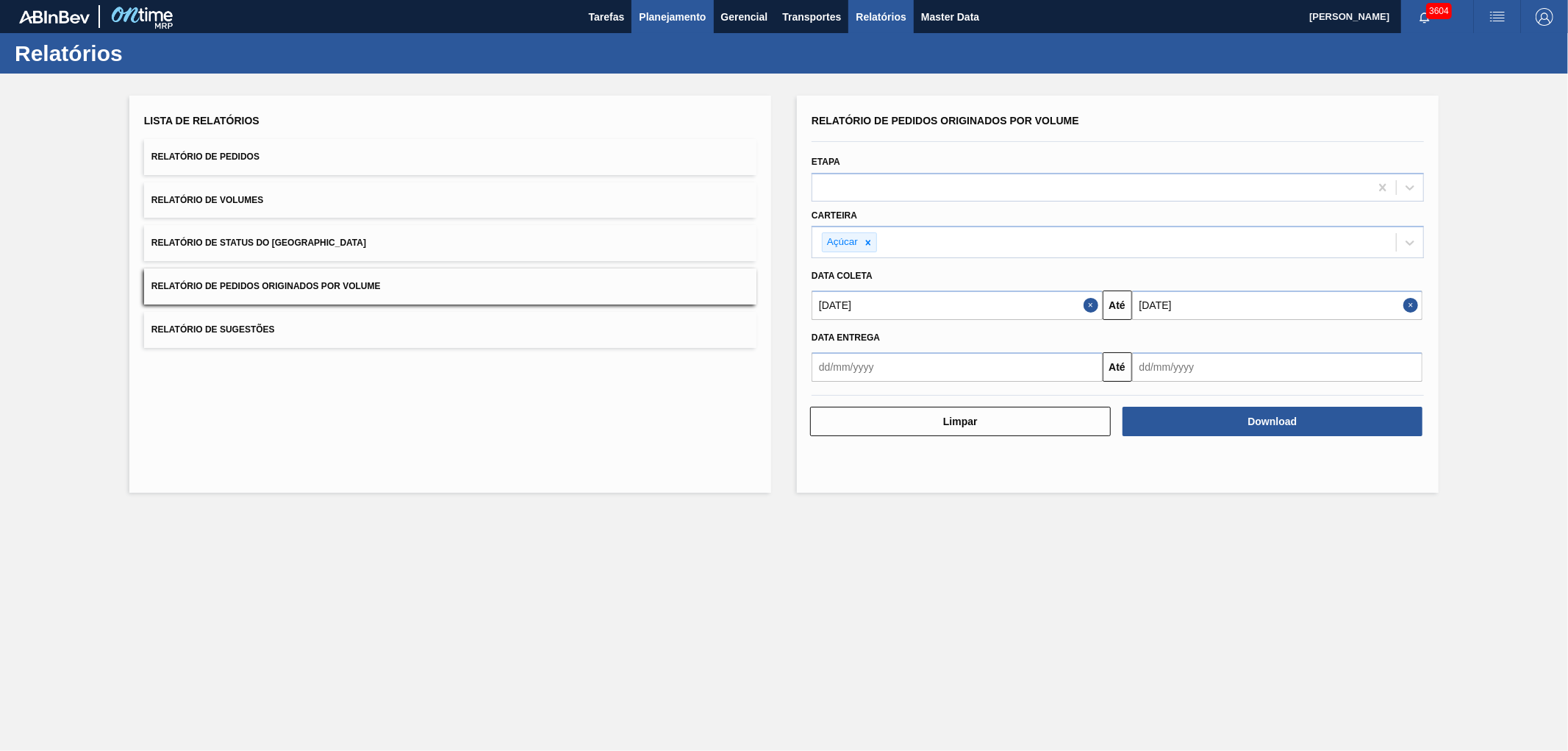
click at [673, 15] on span "Planejamento" at bounding box center [672, 17] width 67 height 18
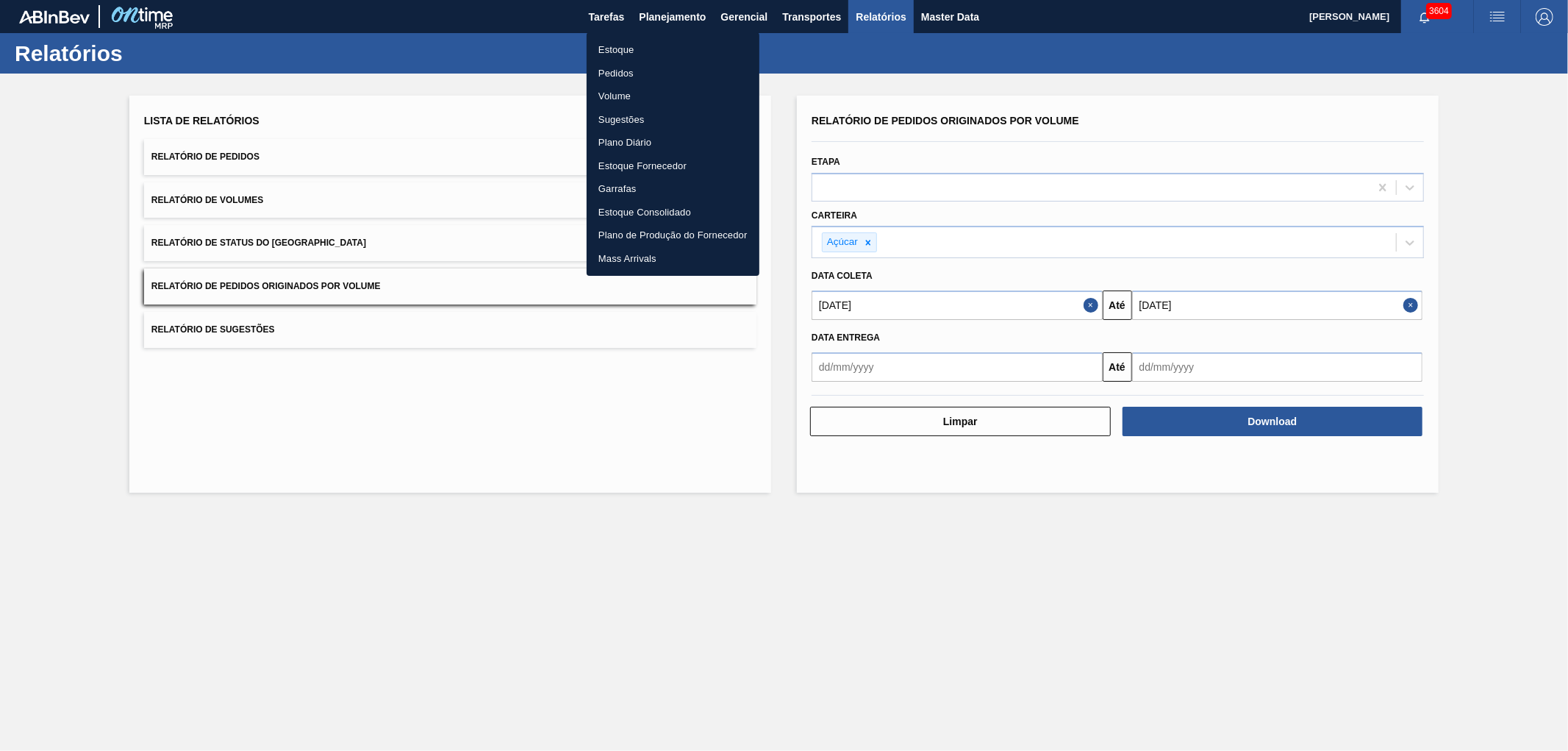
click at [614, 71] on li "Pedidos" at bounding box center [673, 73] width 173 height 24
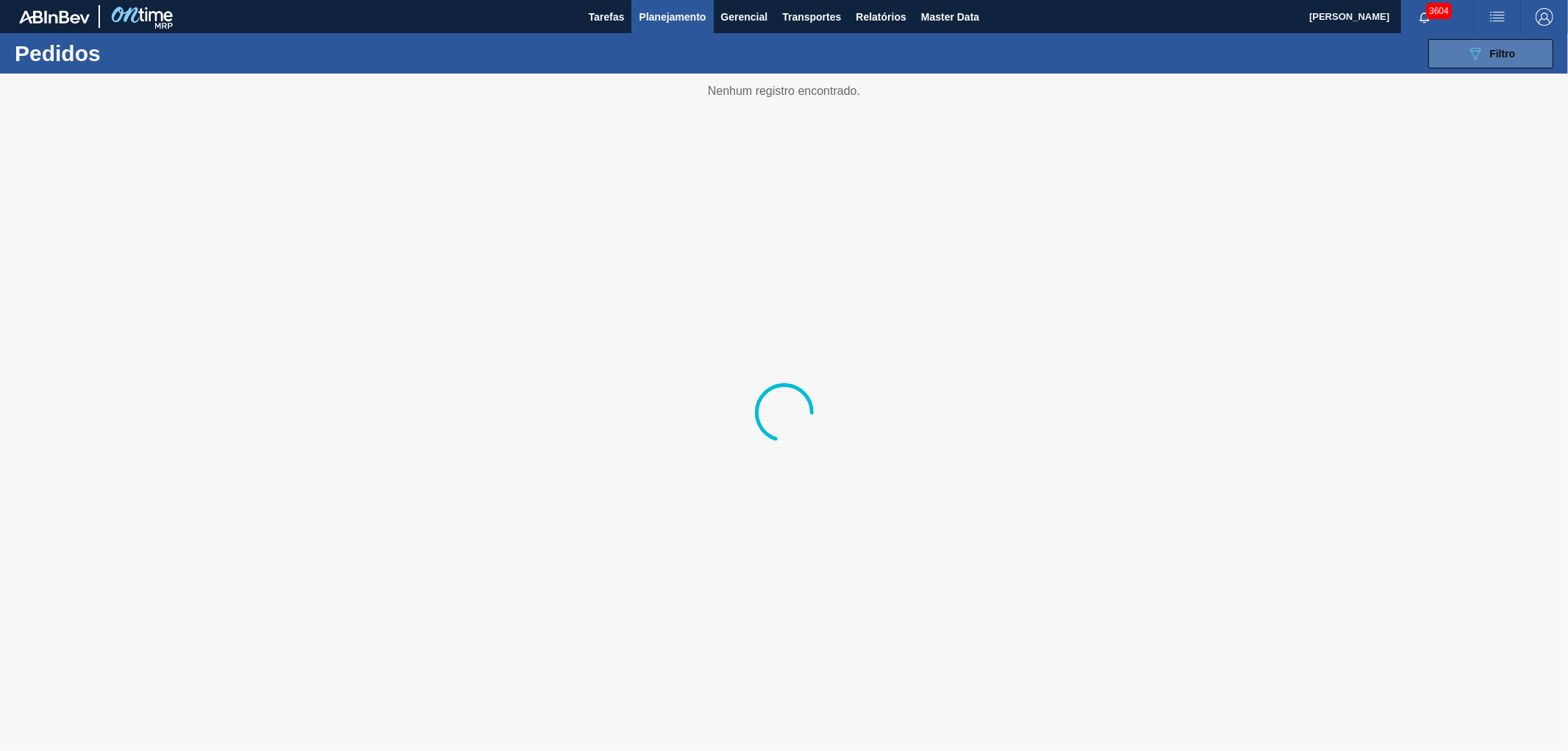
click at [1411, 49] on icon "089F7B8B-B2A5-4AFE-B5C0-19BA573D28AC" at bounding box center [1475, 54] width 18 height 18
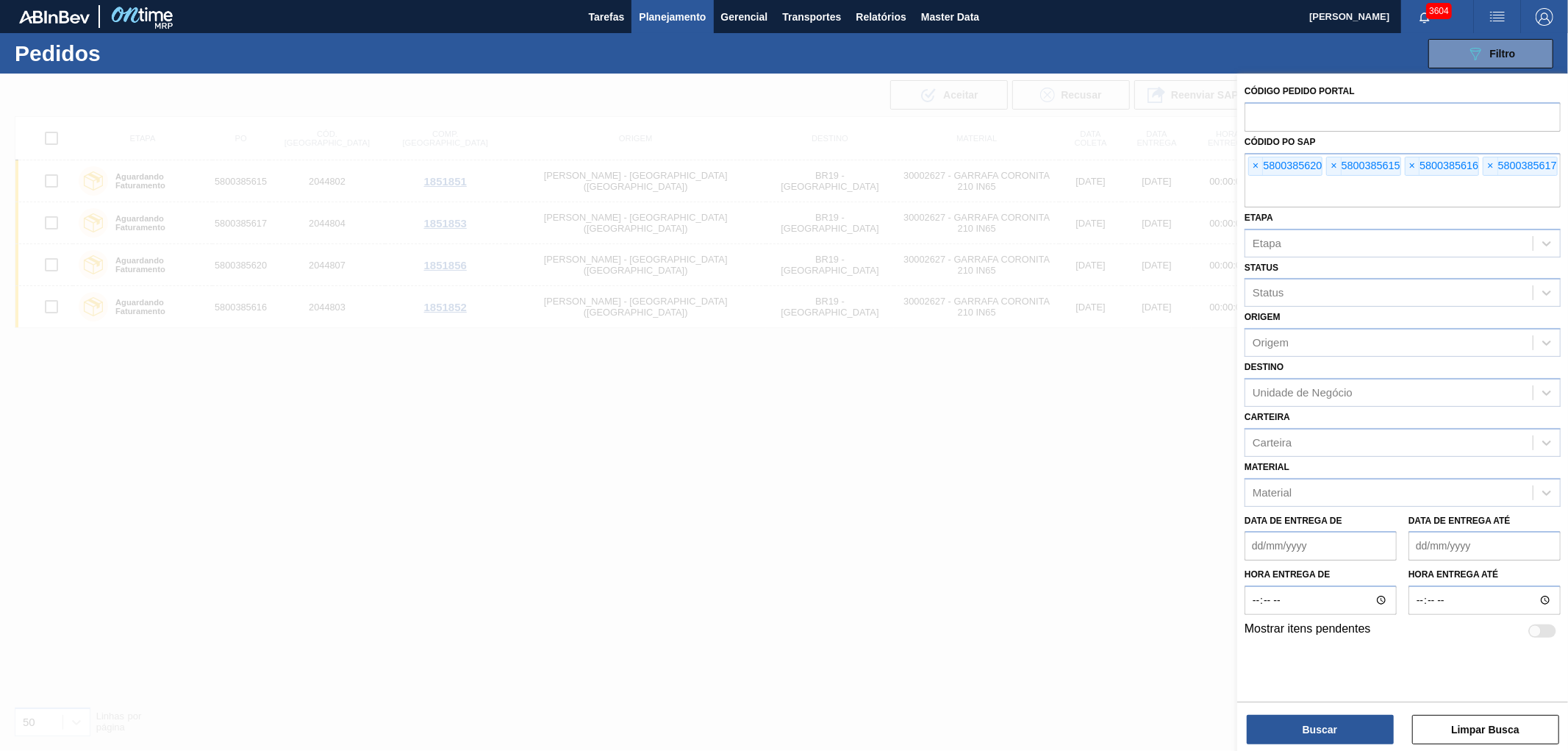
click at [1255, 166] on span "×" at bounding box center [1257, 166] width 14 height 18
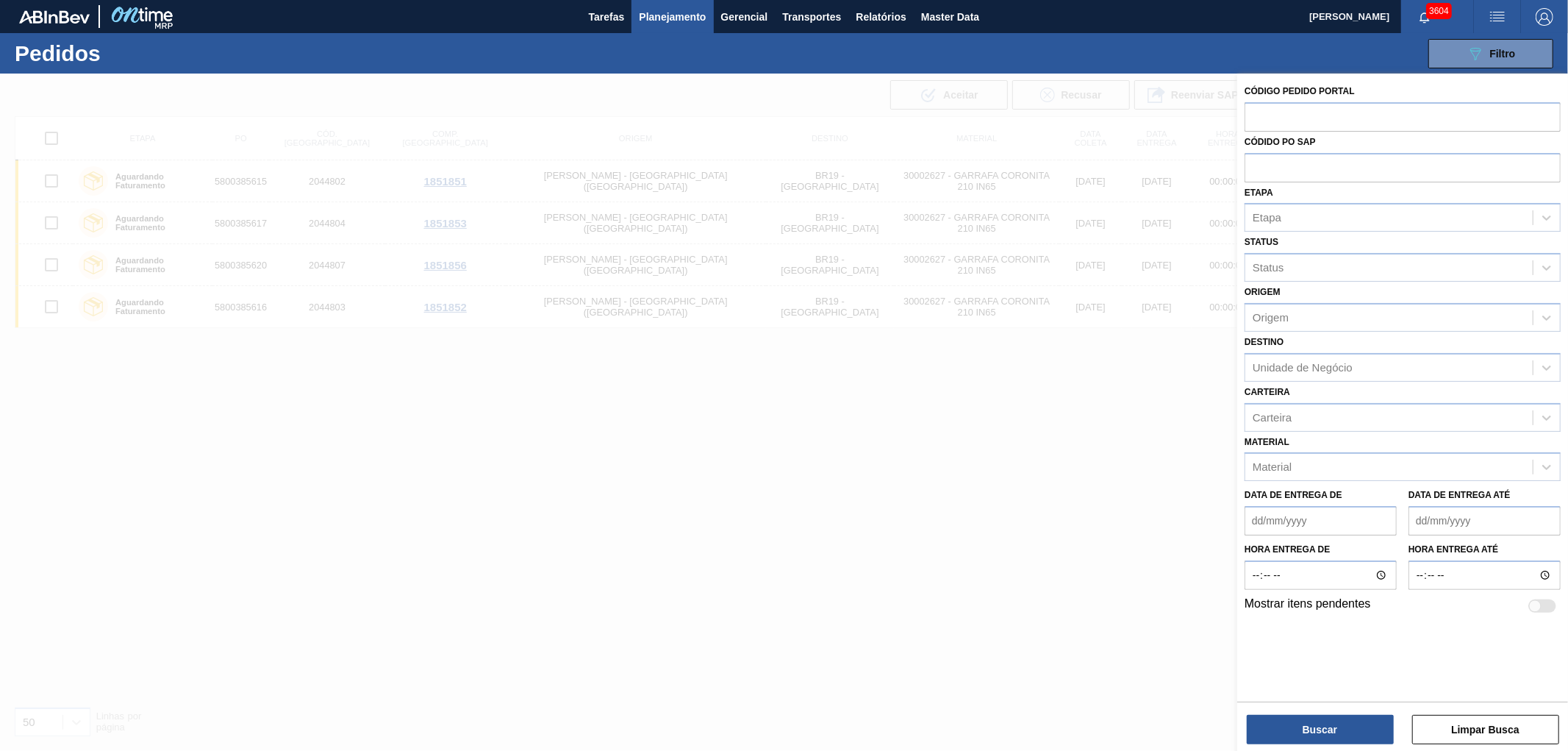
click at [1255, 166] on input "text" at bounding box center [1403, 167] width 316 height 28
paste input "text"
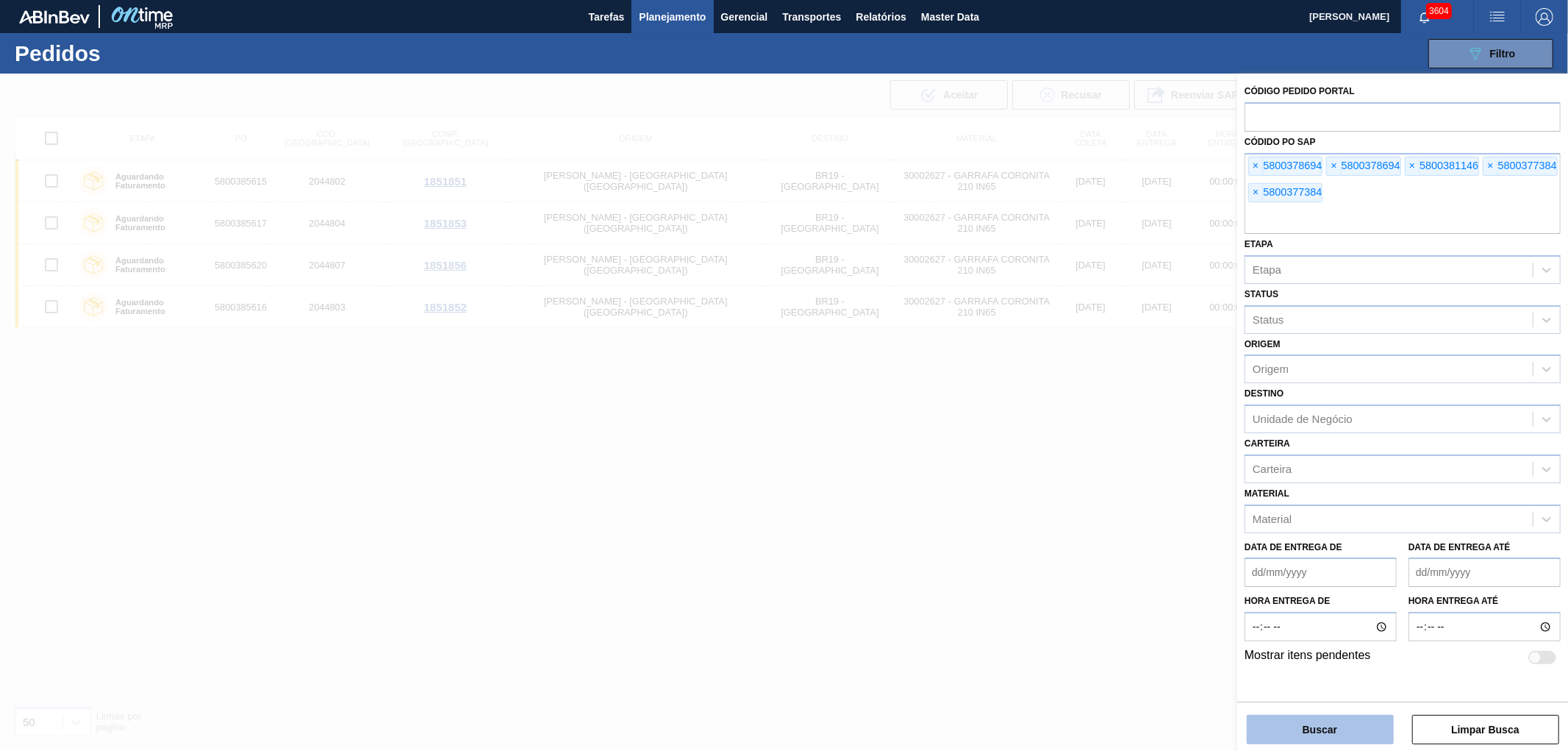
click at [1352, 675] on button "Buscar" at bounding box center [1320, 729] width 147 height 29
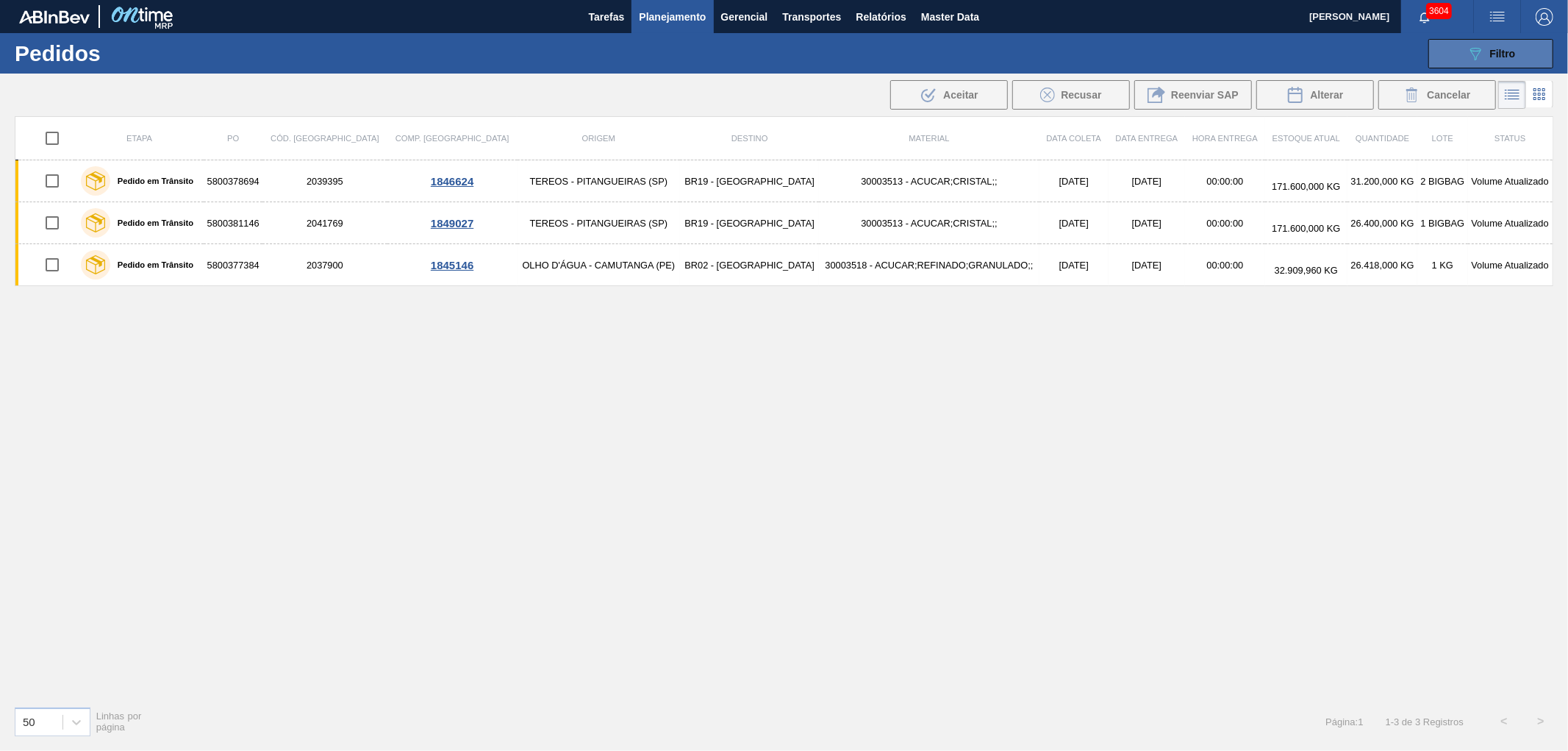
click at [1411, 46] on icon "089F7B8B-B2A5-4AFE-B5C0-19BA573D28AC" at bounding box center [1475, 54] width 18 height 18
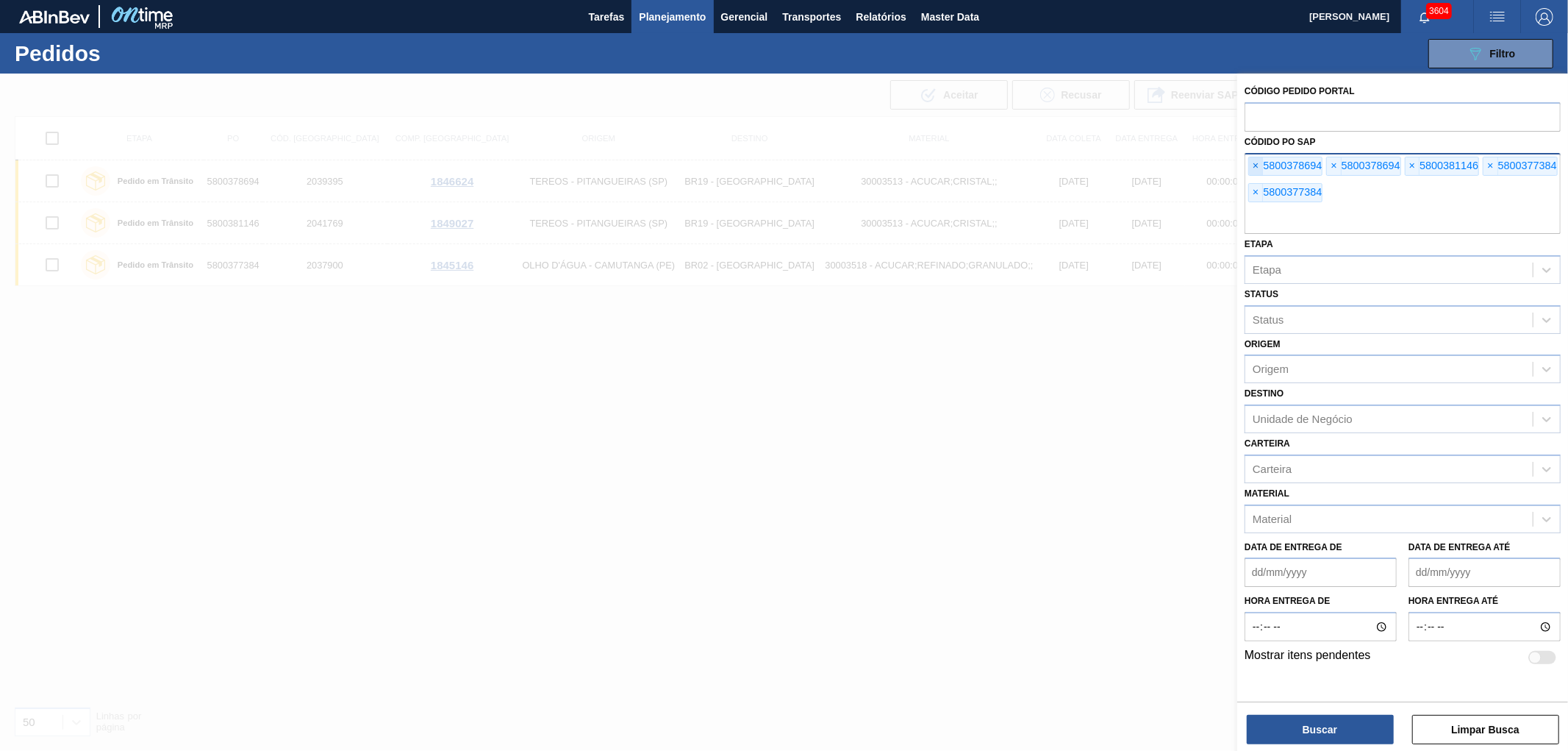
click at [1258, 169] on span "×" at bounding box center [1257, 166] width 14 height 18
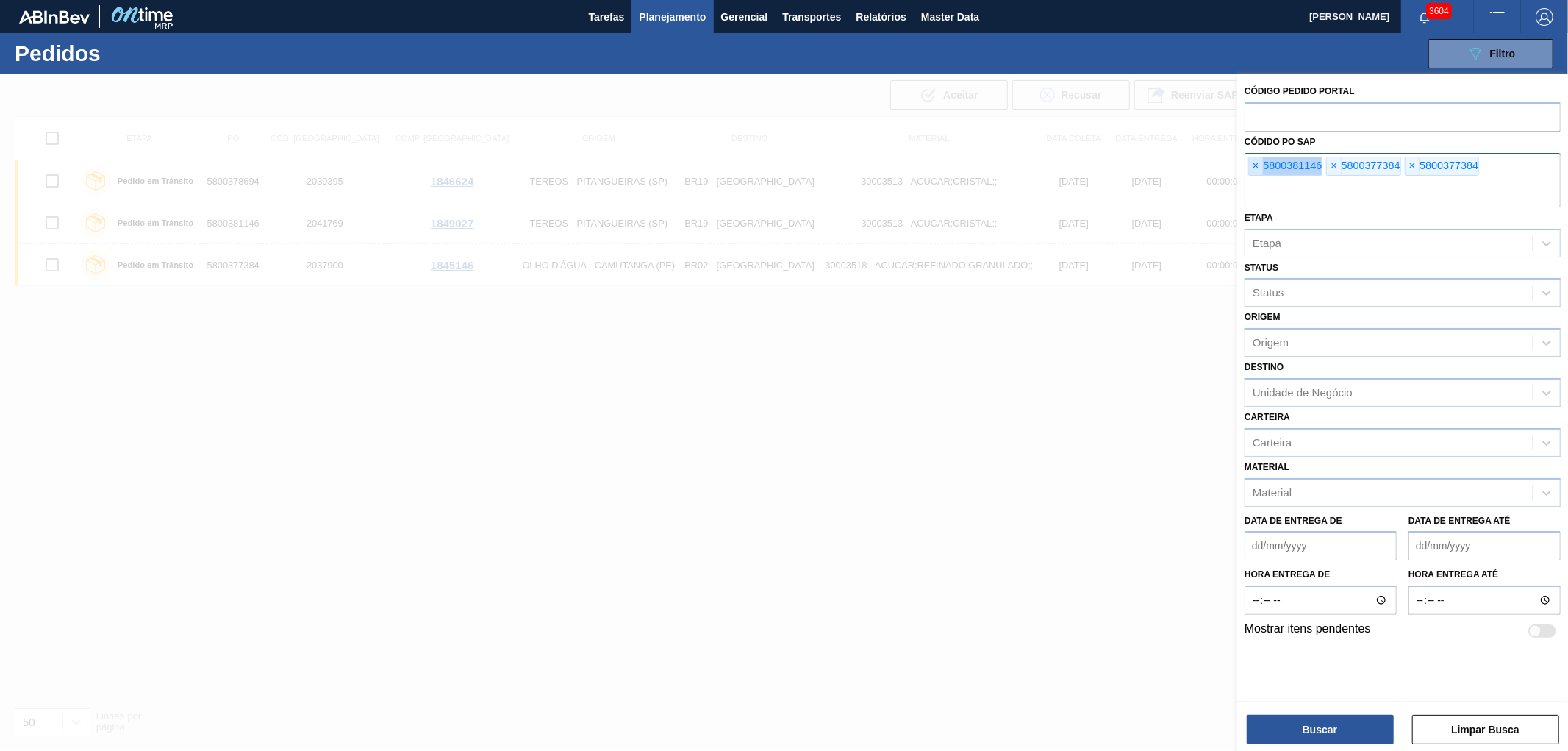
click at [1258, 169] on span "×" at bounding box center [1257, 166] width 14 height 18
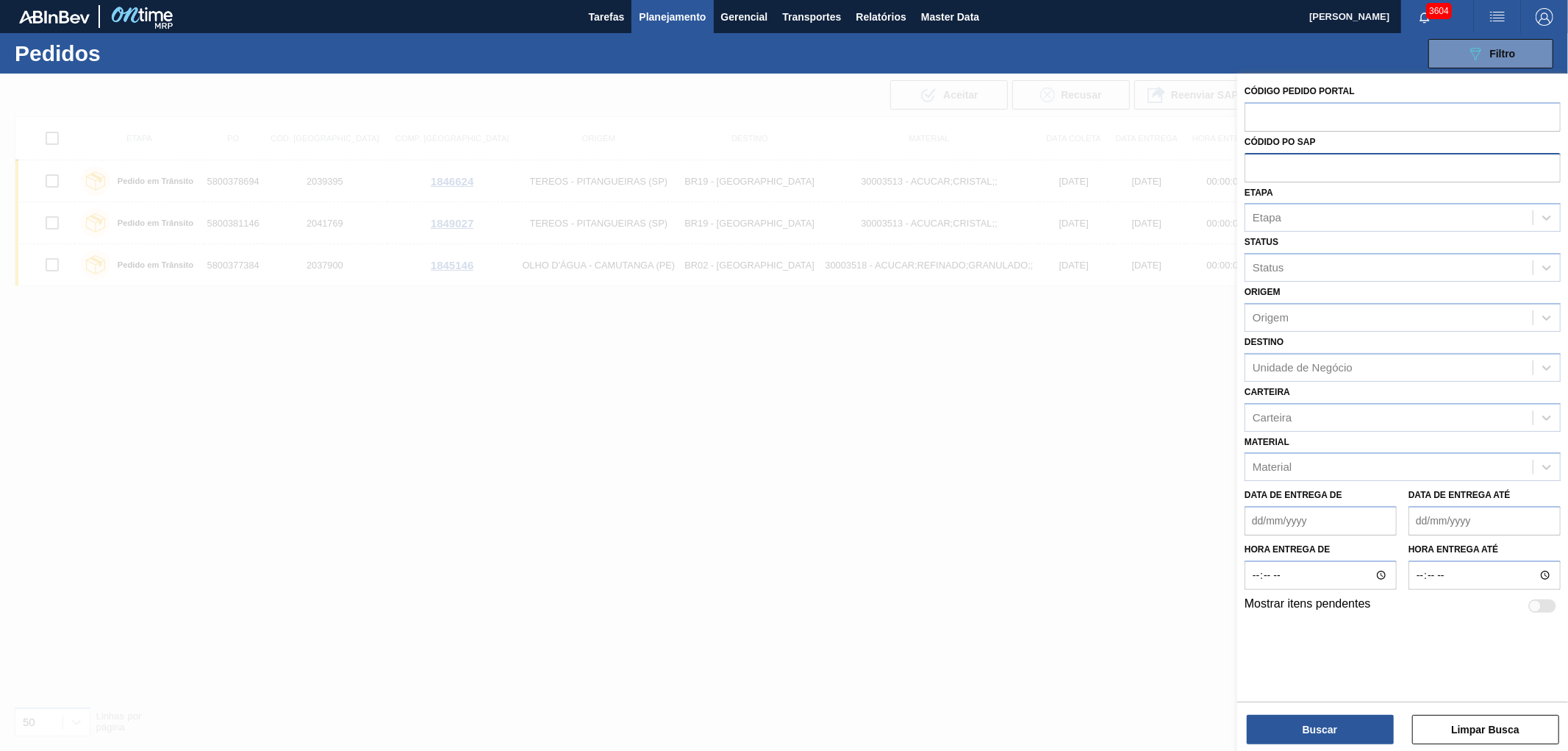
click at [1258, 169] on input "text" at bounding box center [1403, 167] width 316 height 28
paste input "5800372008"
type input "5800372008"
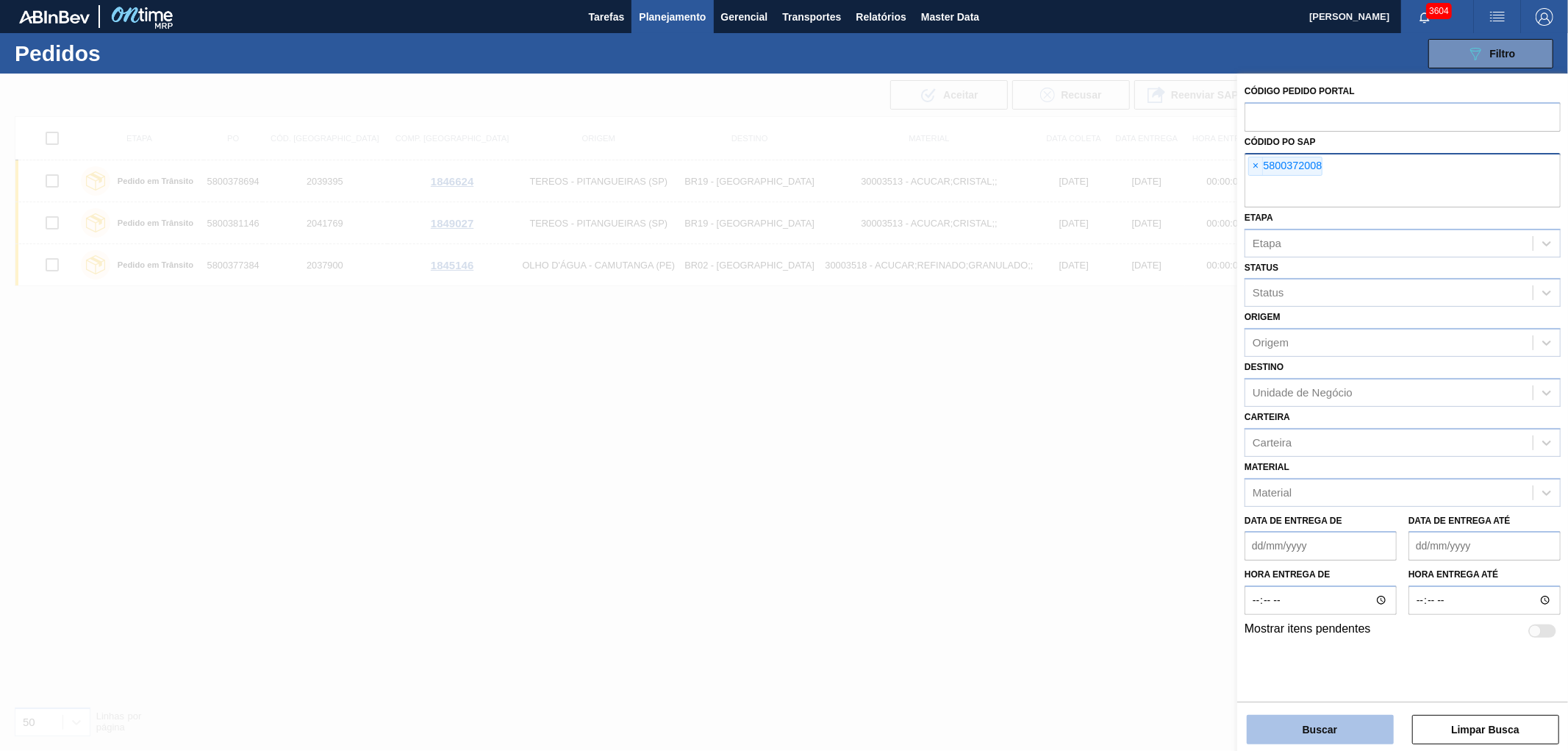
click at [1290, 675] on button "Buscar" at bounding box center [1320, 729] width 147 height 29
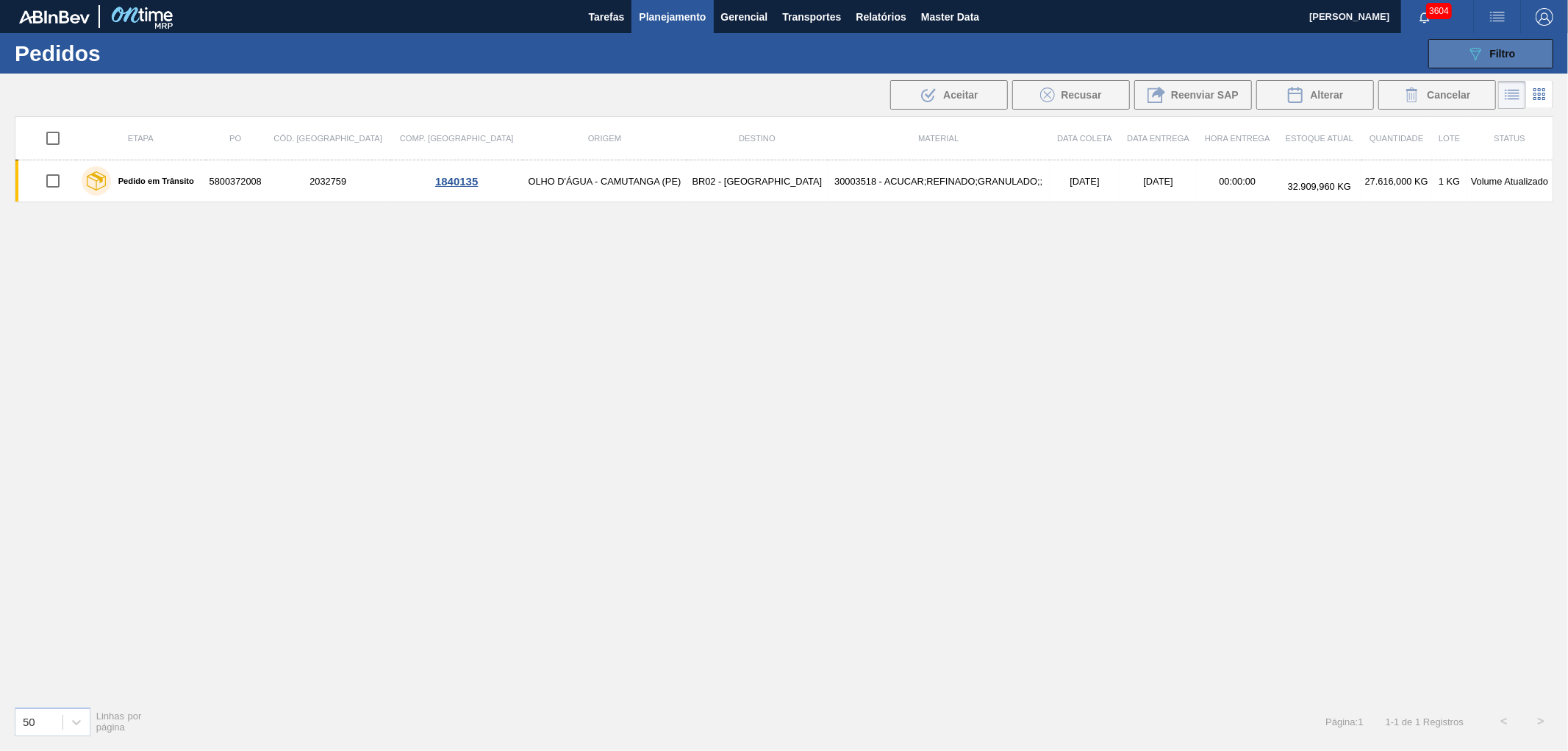
click at [1411, 46] on button "089F7B8B-B2A5-4AFE-B5C0-19BA573D28AC Filtro" at bounding box center [1491, 53] width 125 height 29
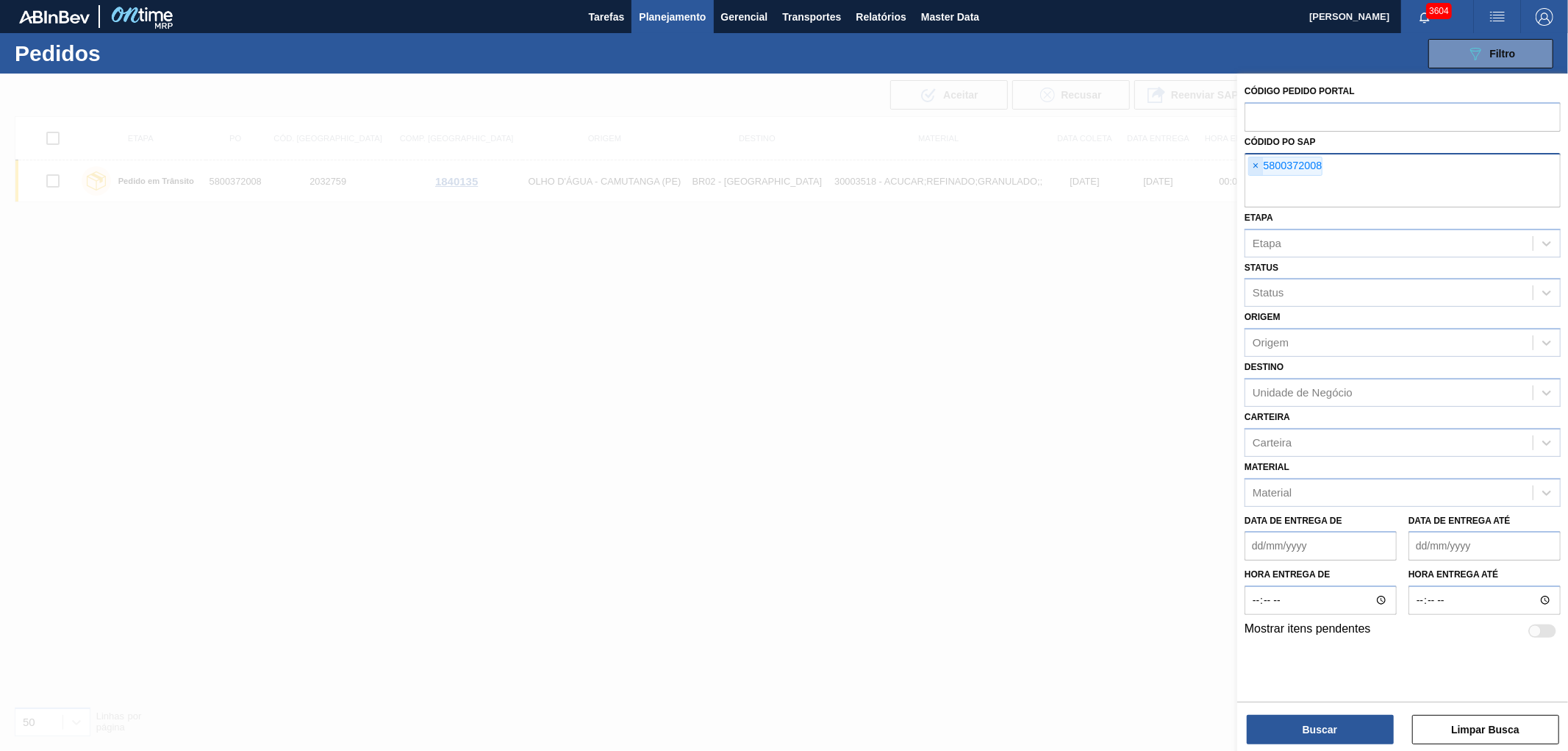
click at [1258, 160] on span "×" at bounding box center [1257, 166] width 14 height 18
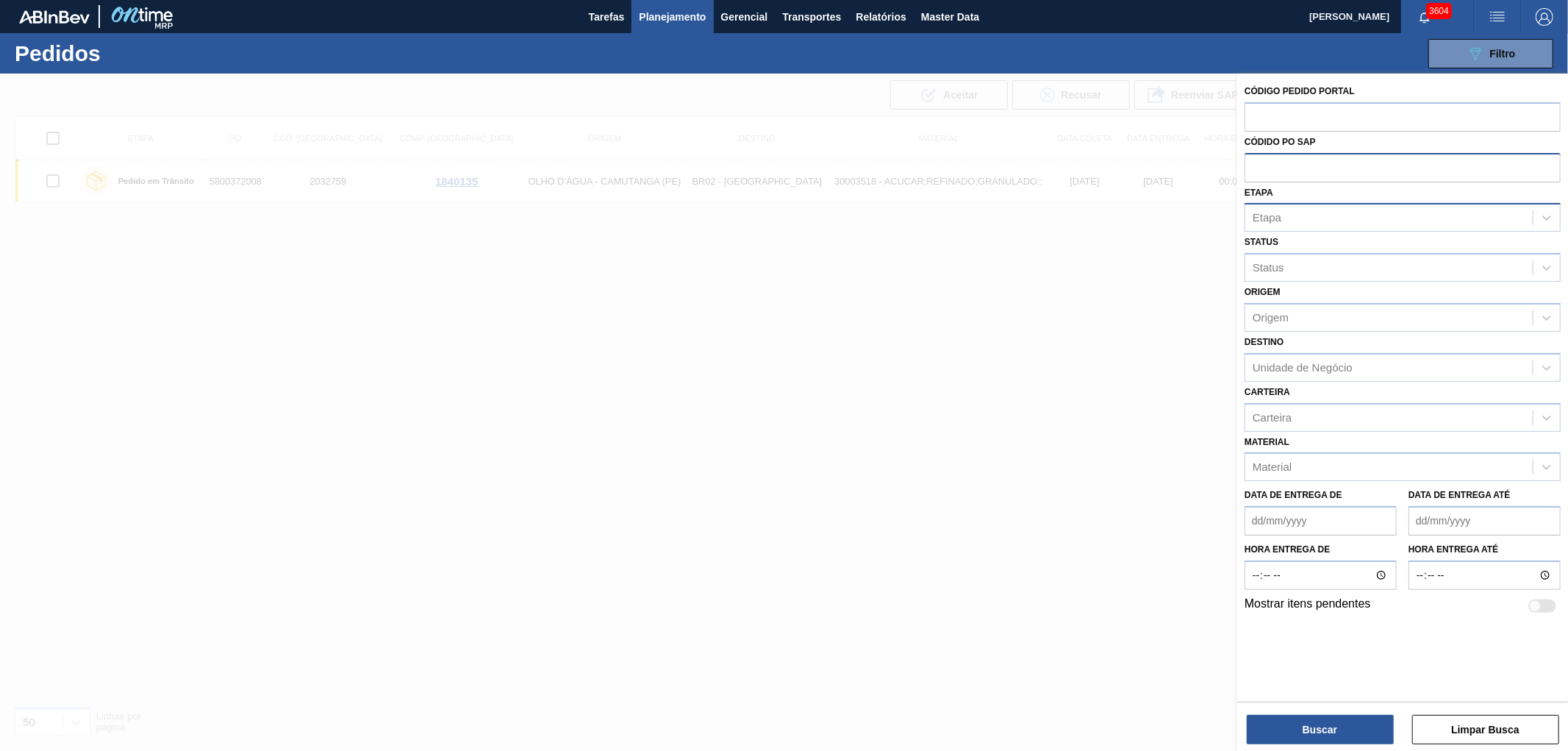
paste input "5800366694"
type input "5800366694"
click at [1276, 675] on button "Buscar" at bounding box center [1320, 729] width 147 height 29
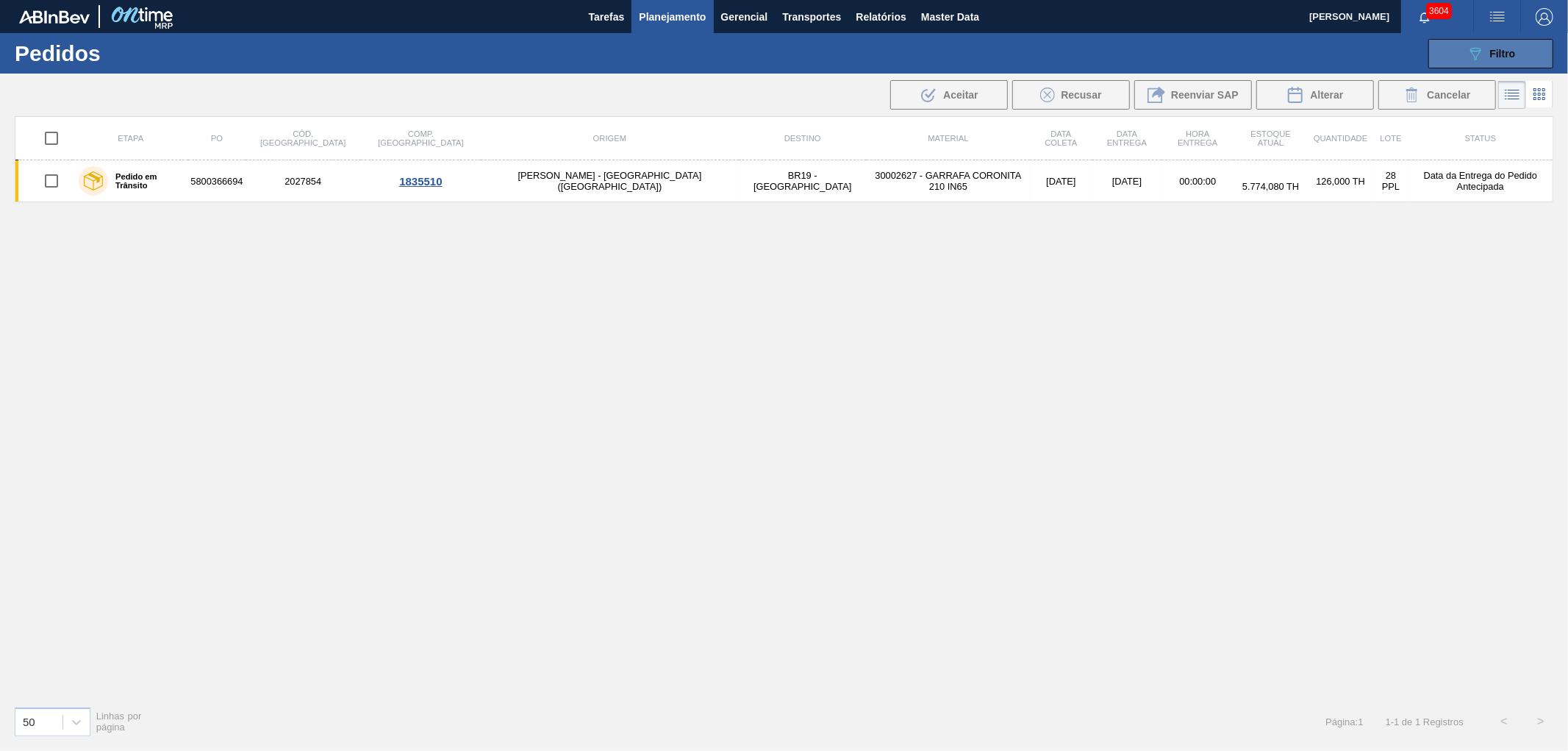
click at [1411, 59] on div "089F7B8B-B2A5-4AFE-B5C0-19BA573D28AC Filtro" at bounding box center [1491, 54] width 49 height 18
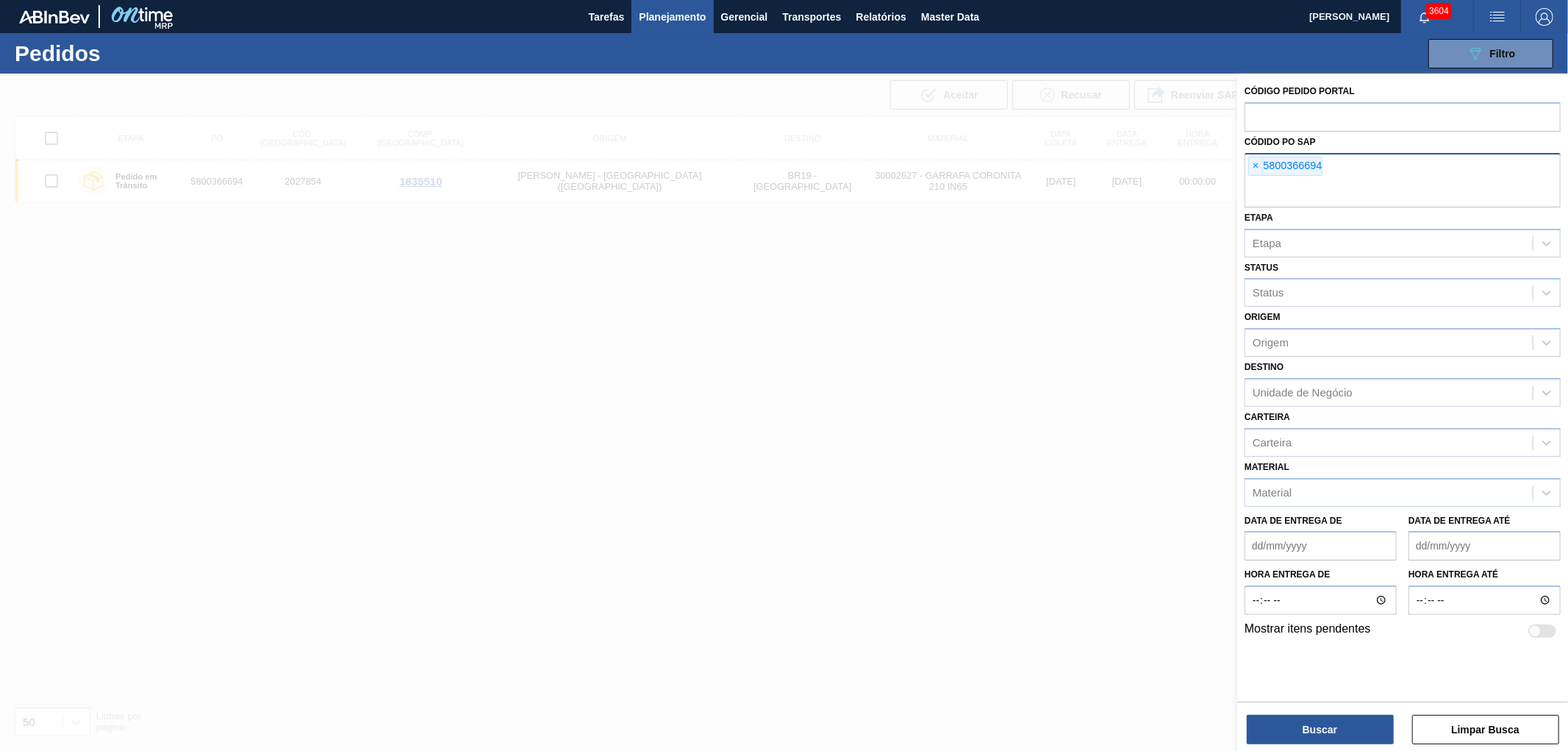
click at [1252, 156] on div "× 5800366694" at bounding box center [1286, 166] width 74 height 19
paste input "5800366050"
type input "5800366050"
click at [1256, 161] on span "×" at bounding box center [1257, 166] width 14 height 18
click at [1294, 675] on button "Buscar" at bounding box center [1320, 729] width 147 height 29
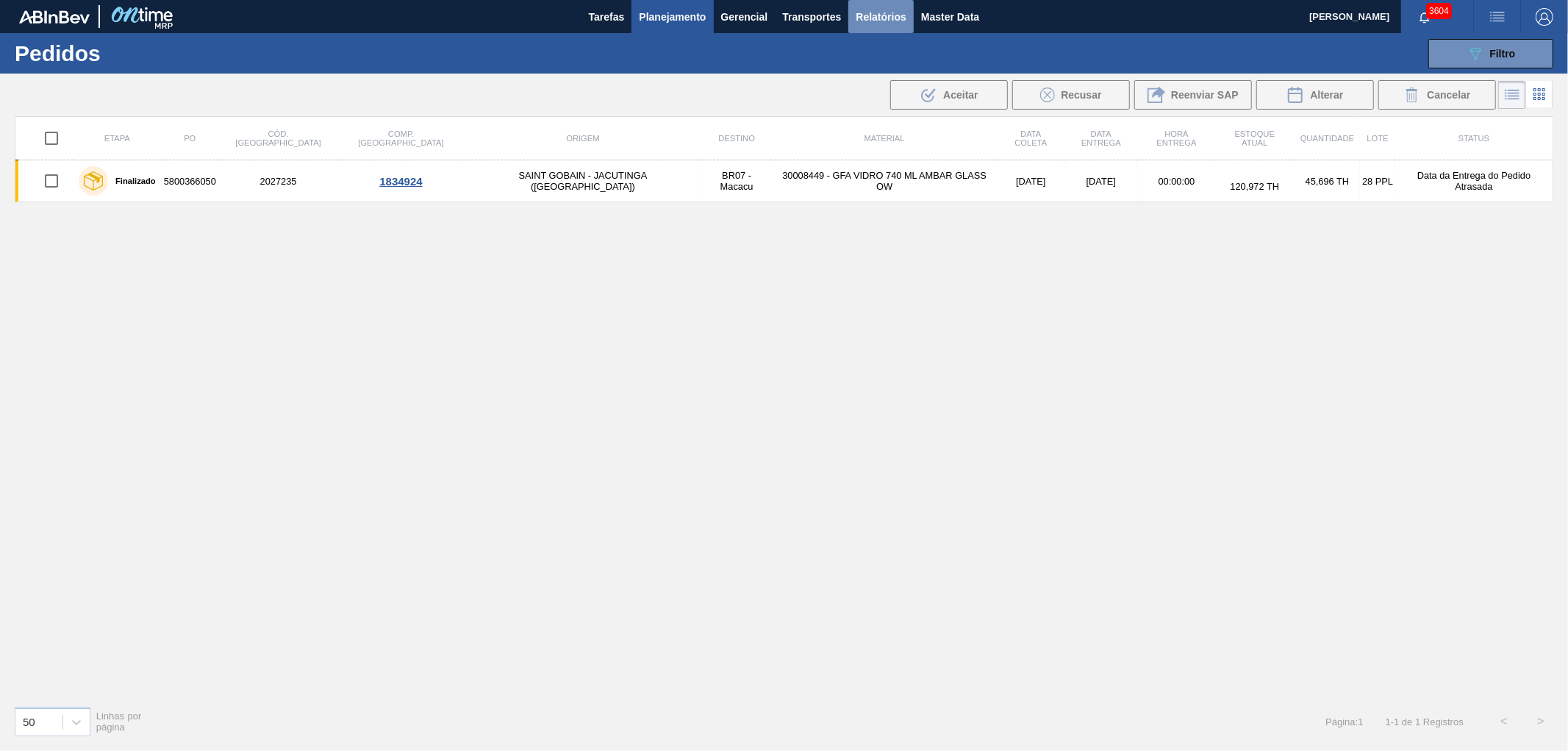
click at [859, 11] on span "Relatórios" at bounding box center [881, 17] width 50 height 18
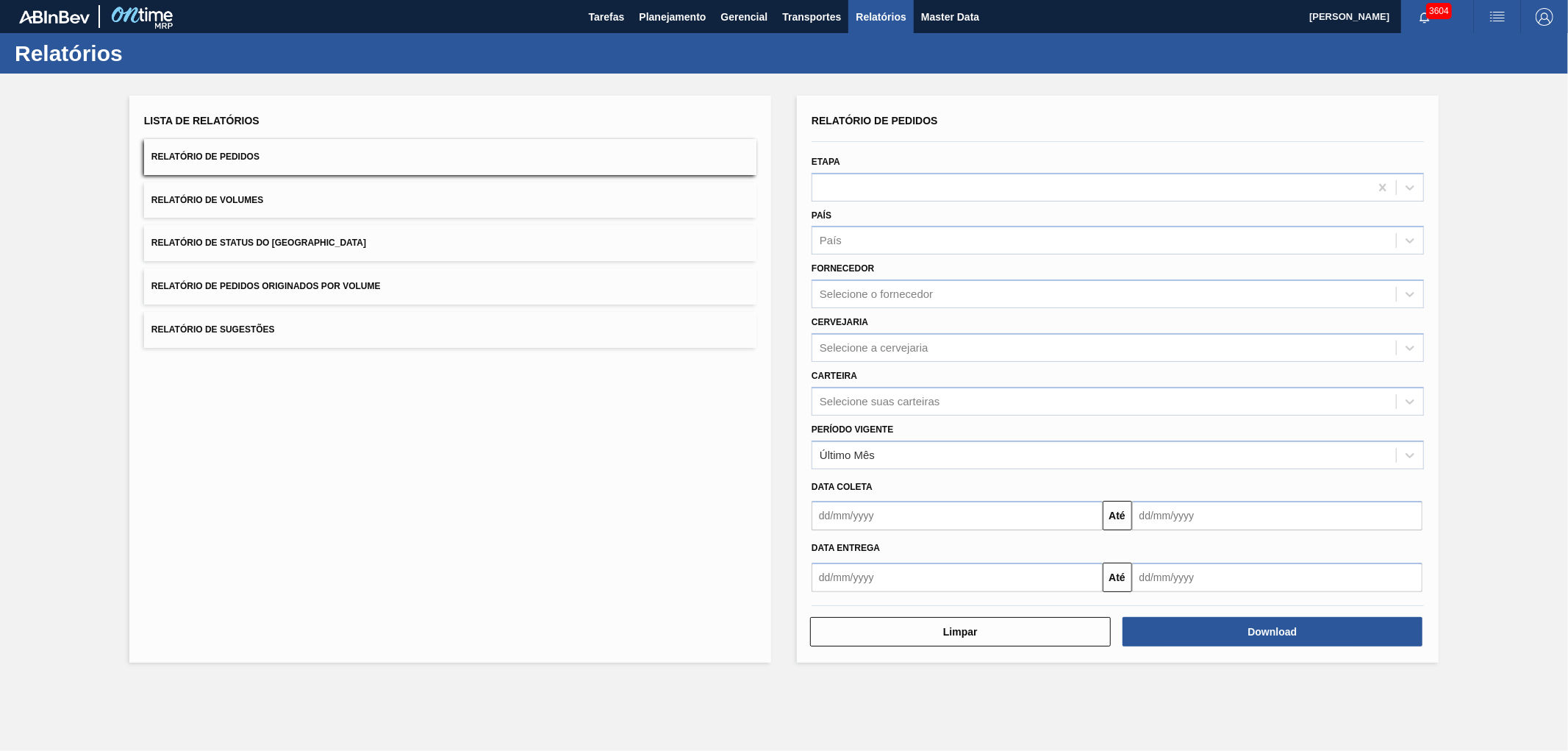
click at [271, 273] on button "Relatório de Pedidos Originados por Volume" at bounding box center [450, 286] width 612 height 36
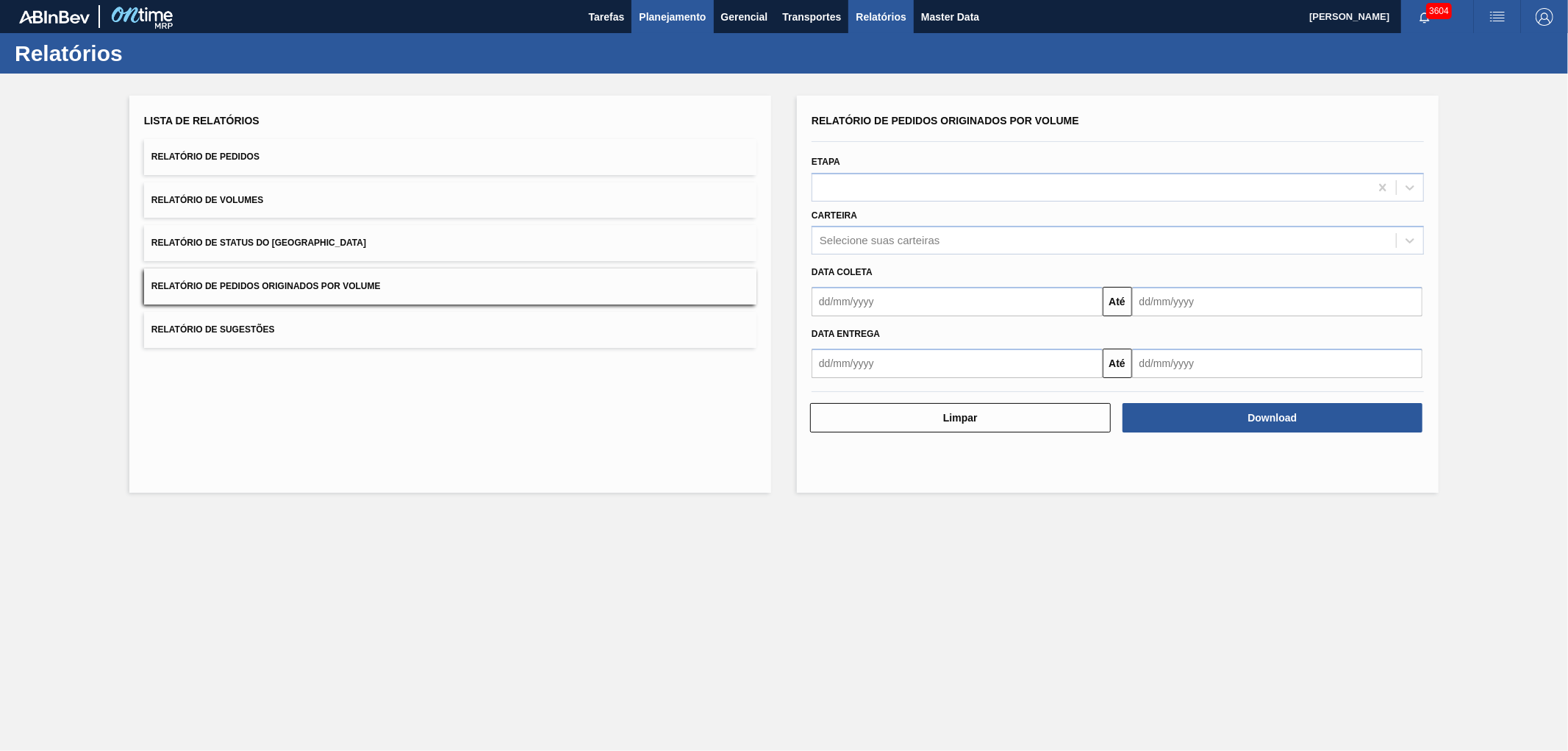
click at [663, 16] on span "Planejamento" at bounding box center [672, 17] width 67 height 18
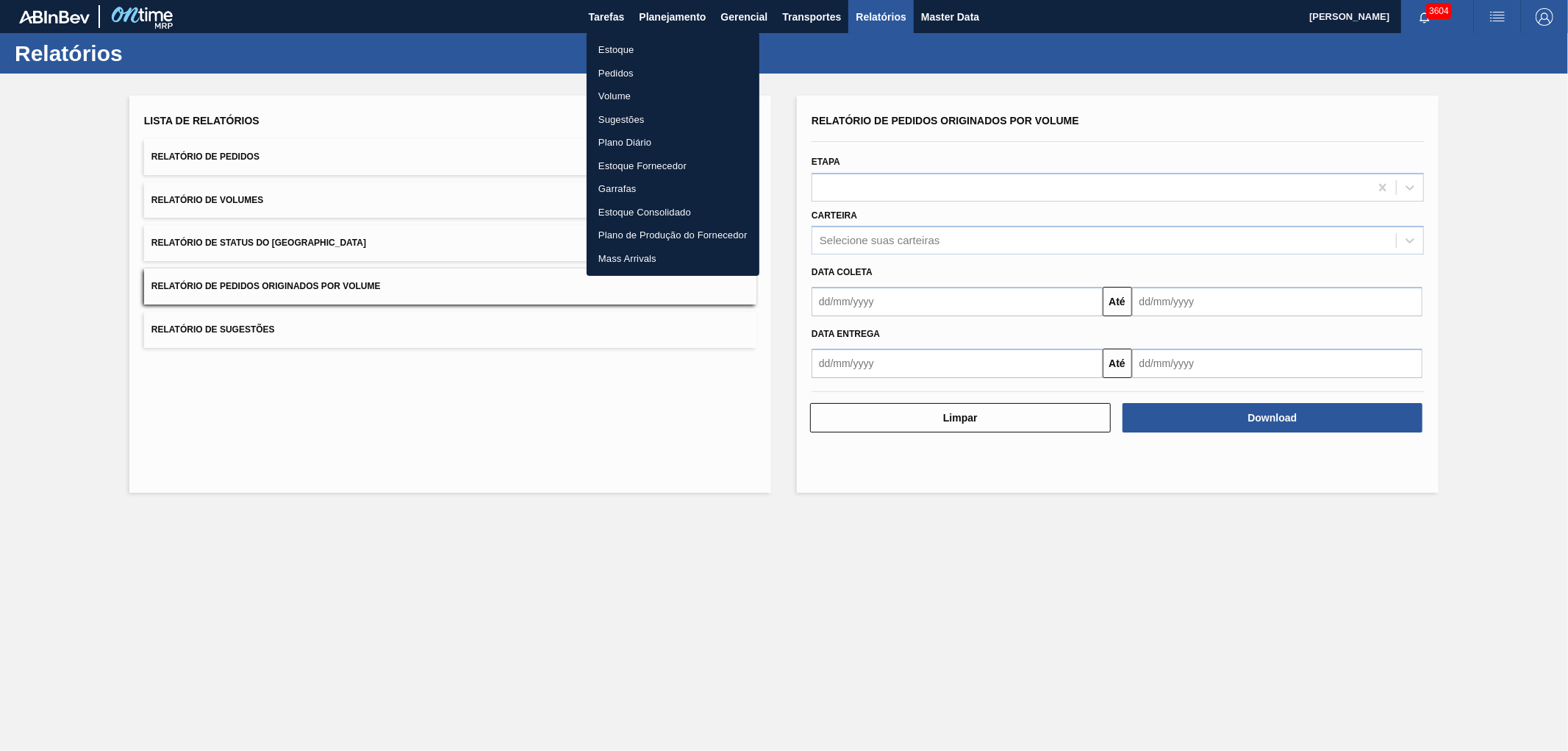
click at [620, 71] on li "Pedidos" at bounding box center [673, 73] width 173 height 24
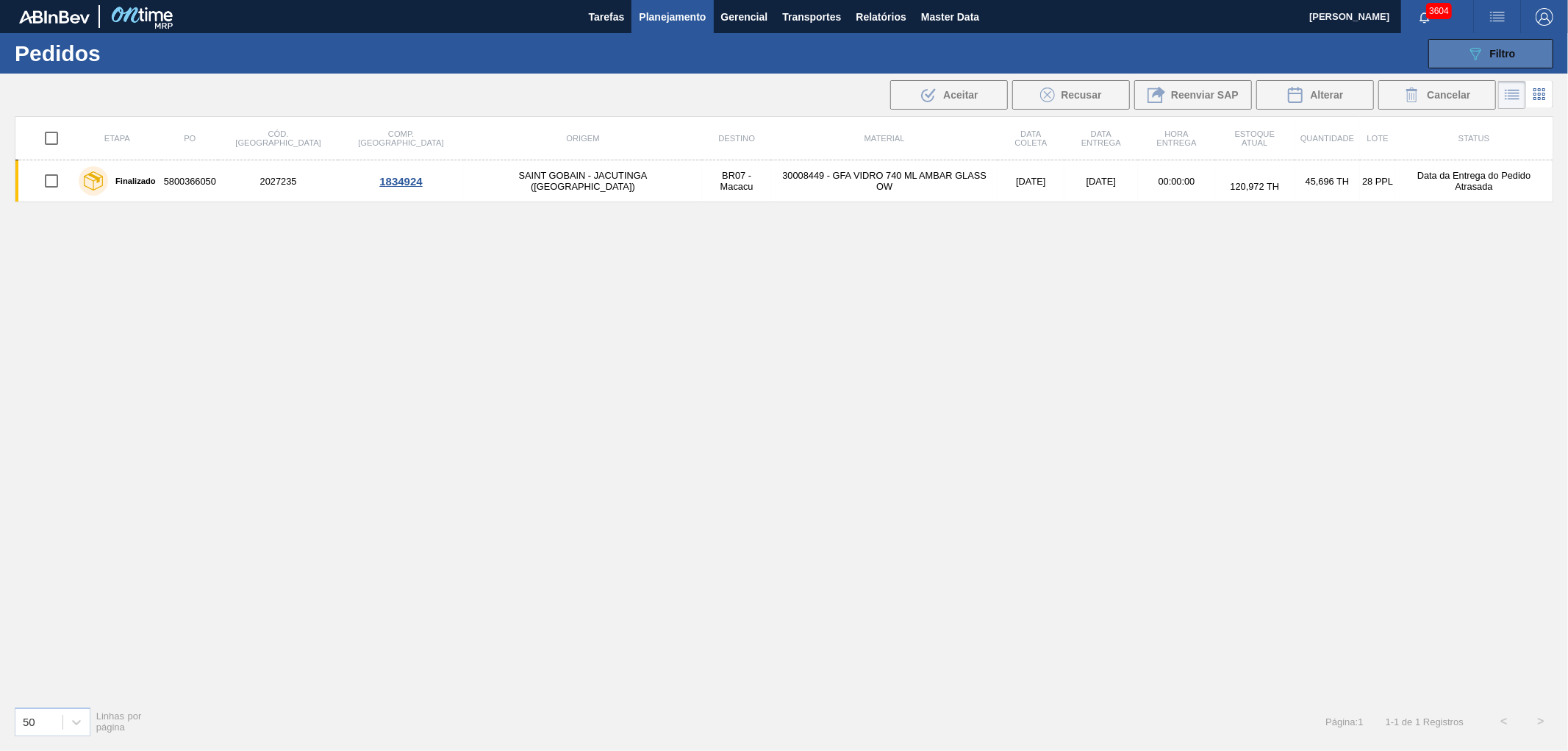
click at [1411, 49] on button "089F7B8B-B2A5-4AFE-B5C0-19BA573D28AC Filtro" at bounding box center [1491, 53] width 125 height 29
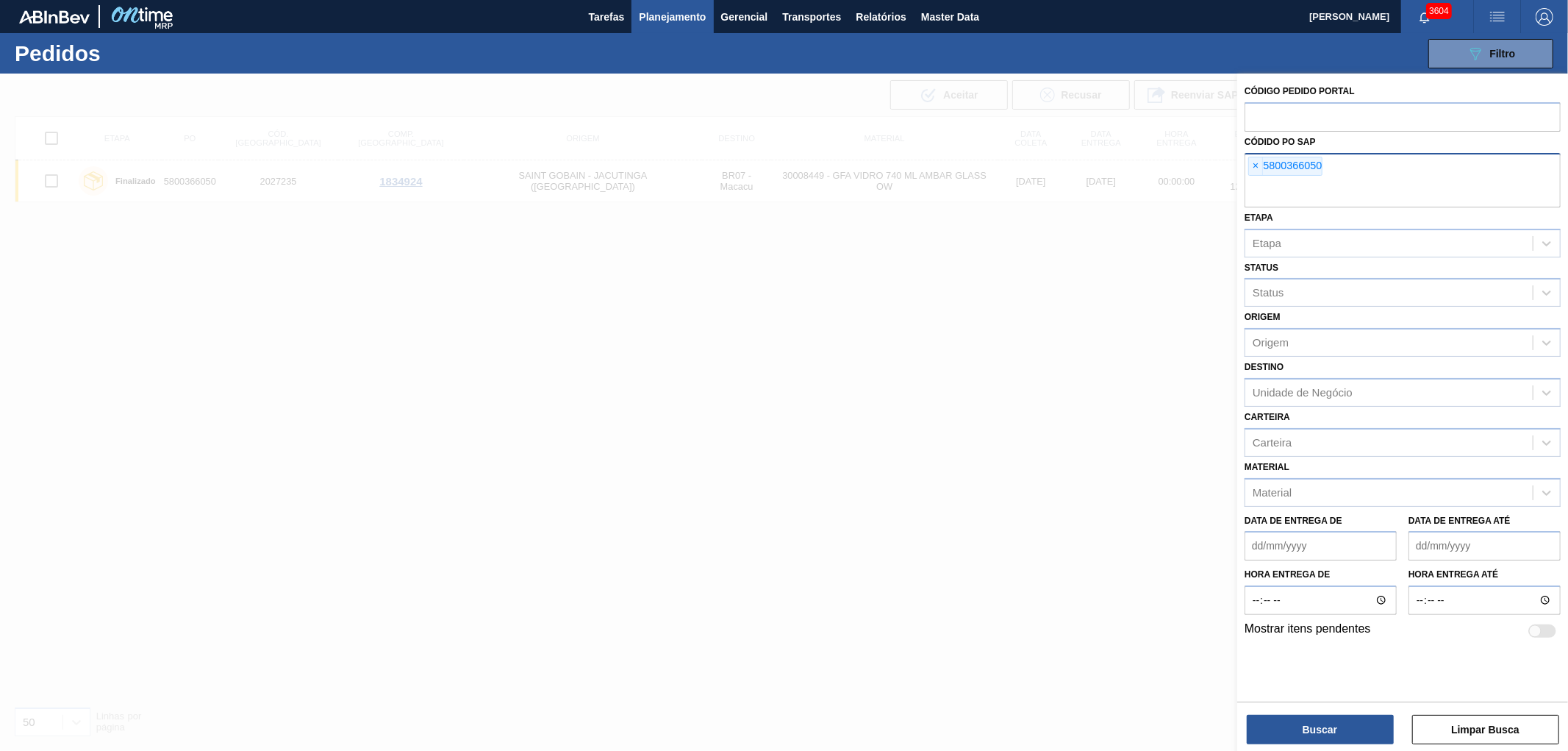
click at [1249, 155] on div "× 5800366050" at bounding box center [1403, 180] width 316 height 55
paste input "text"
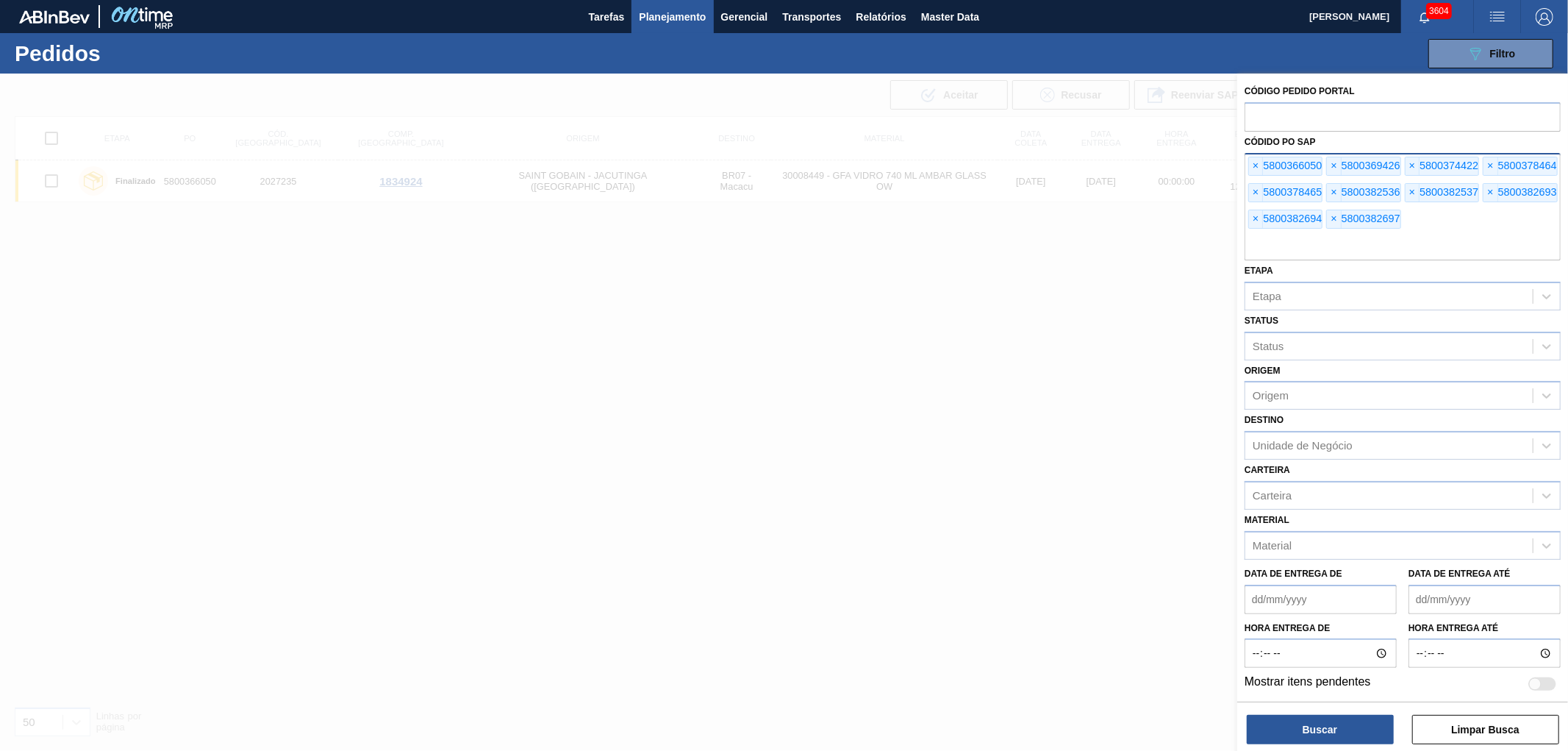
click at [1249, 159] on div "× 5800366050" at bounding box center [1286, 166] width 74 height 19
click at [1252, 159] on span "×" at bounding box center [1257, 166] width 14 height 18
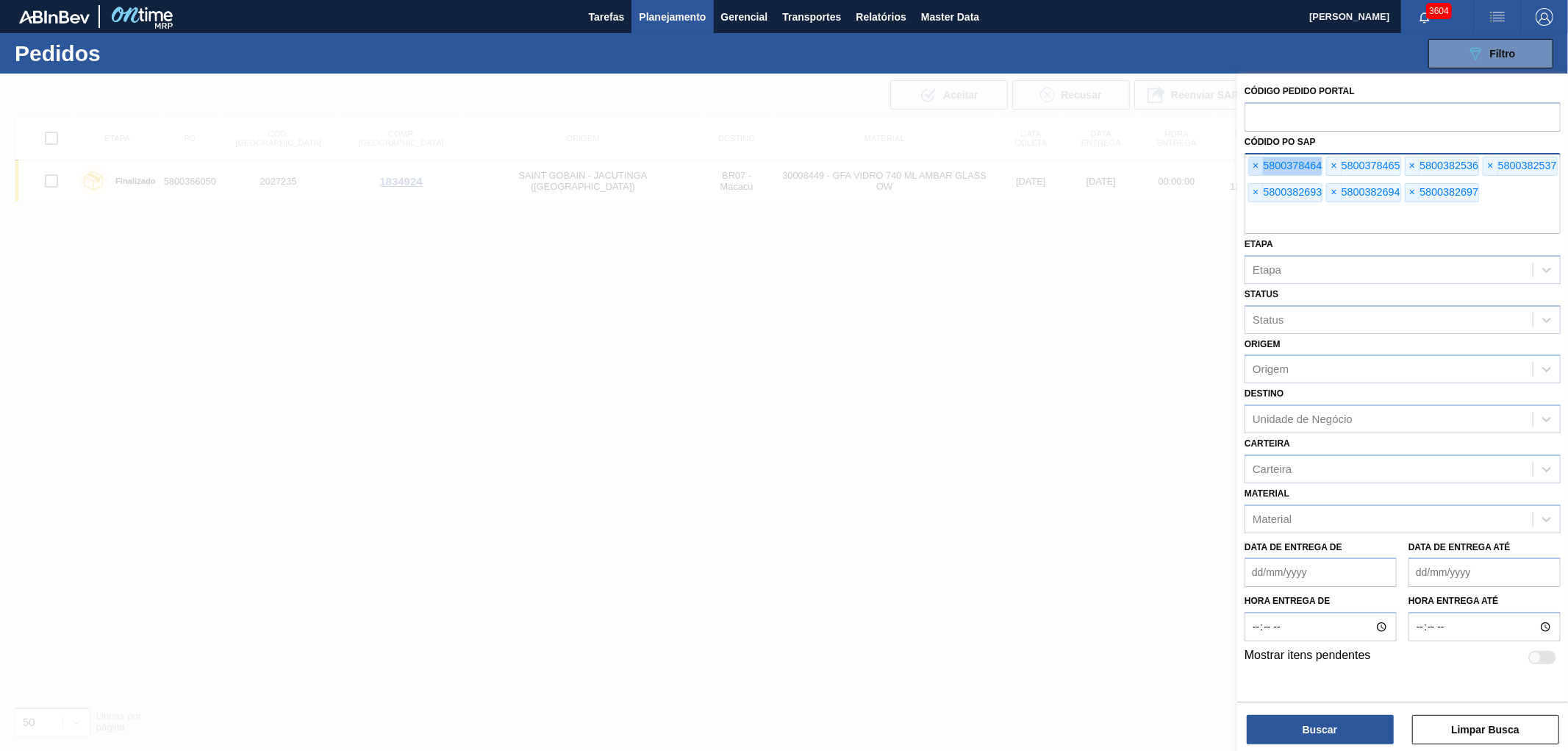
click at [1252, 159] on span "×" at bounding box center [1257, 166] width 14 height 18
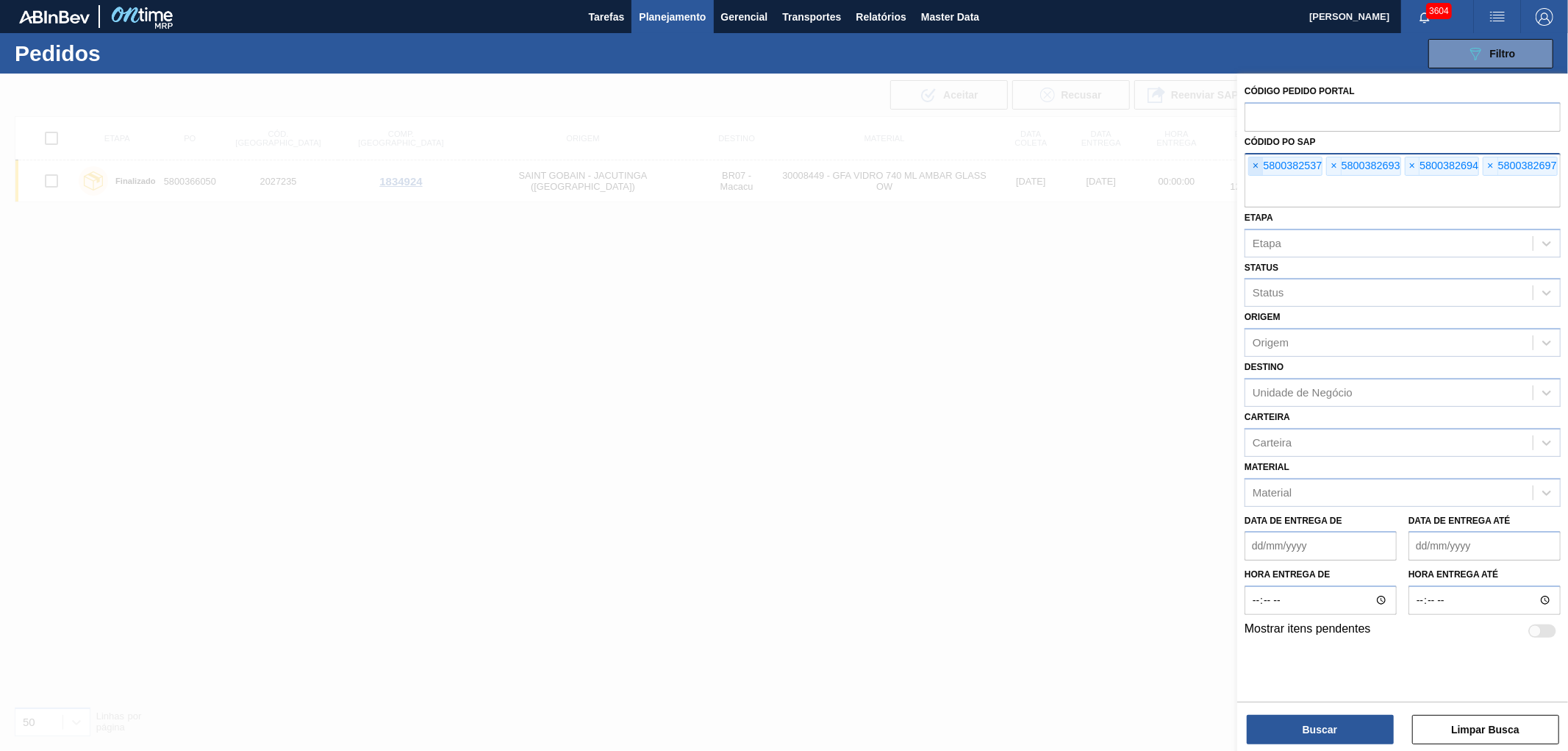
click at [1252, 159] on span "×" at bounding box center [1257, 166] width 14 height 18
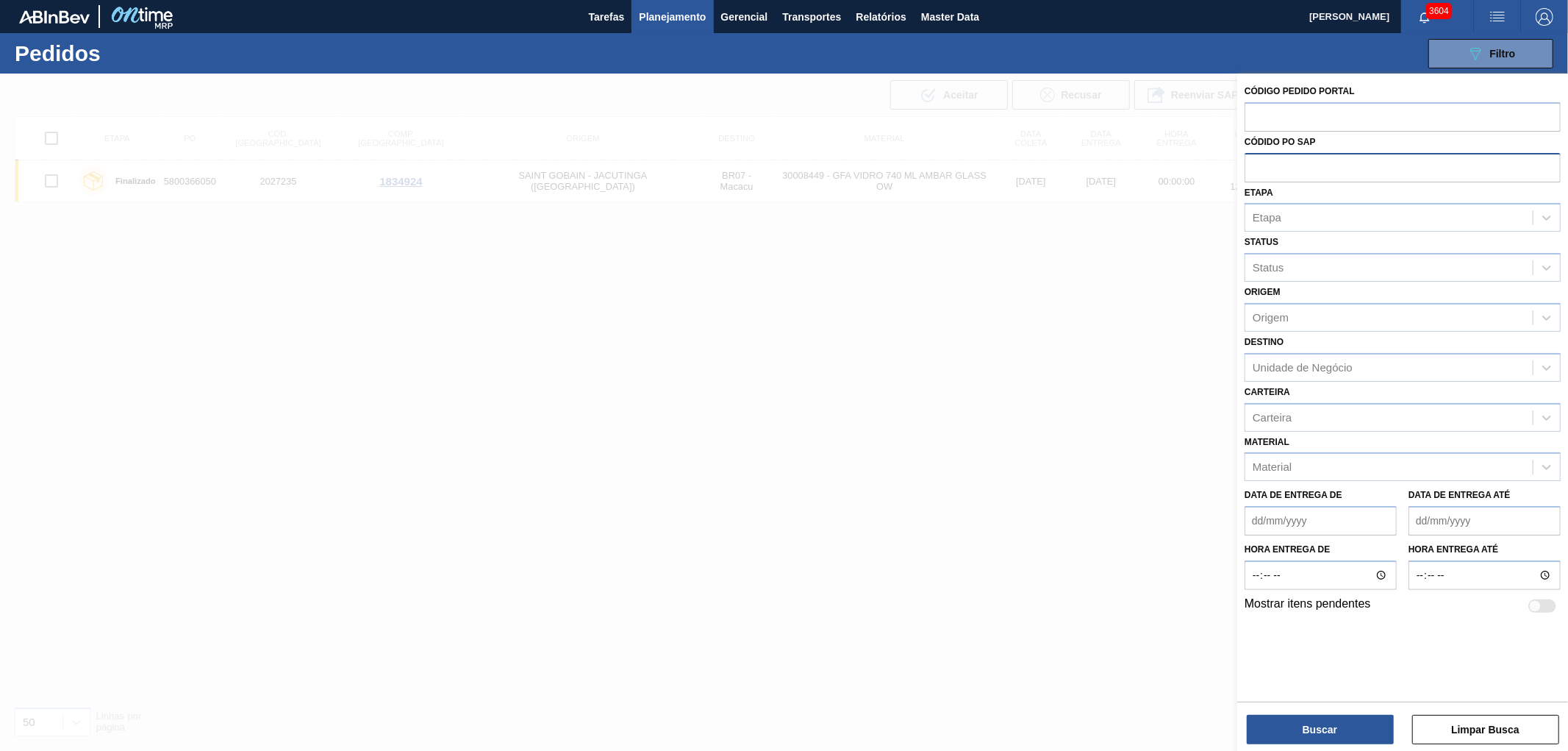
click at [1252, 159] on input "text" at bounding box center [1403, 167] width 316 height 28
paste input "text"
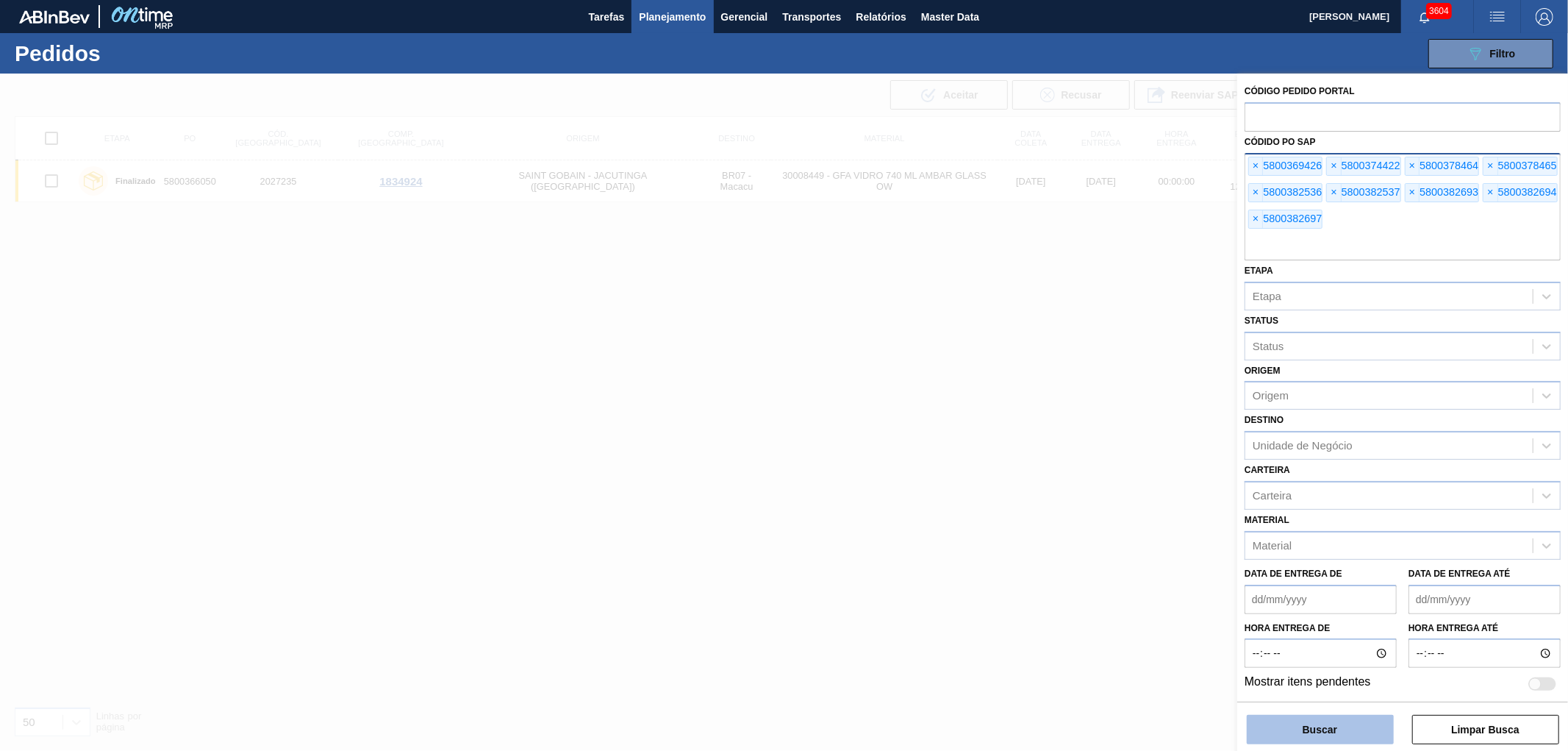
click at [1339, 675] on button "Buscar" at bounding box center [1320, 729] width 147 height 29
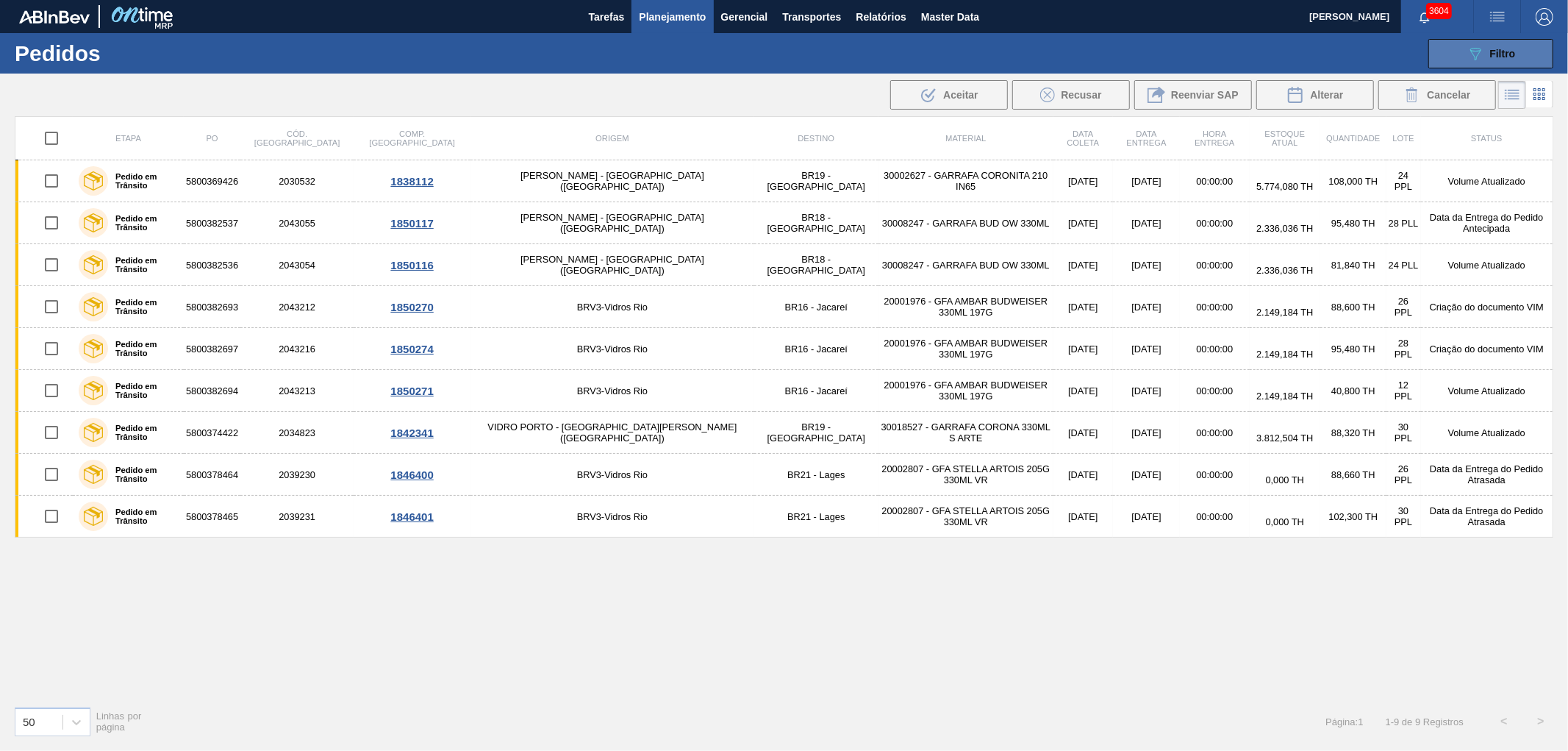
click at [1411, 50] on span "Filtro" at bounding box center [1503, 53] width 26 height 11
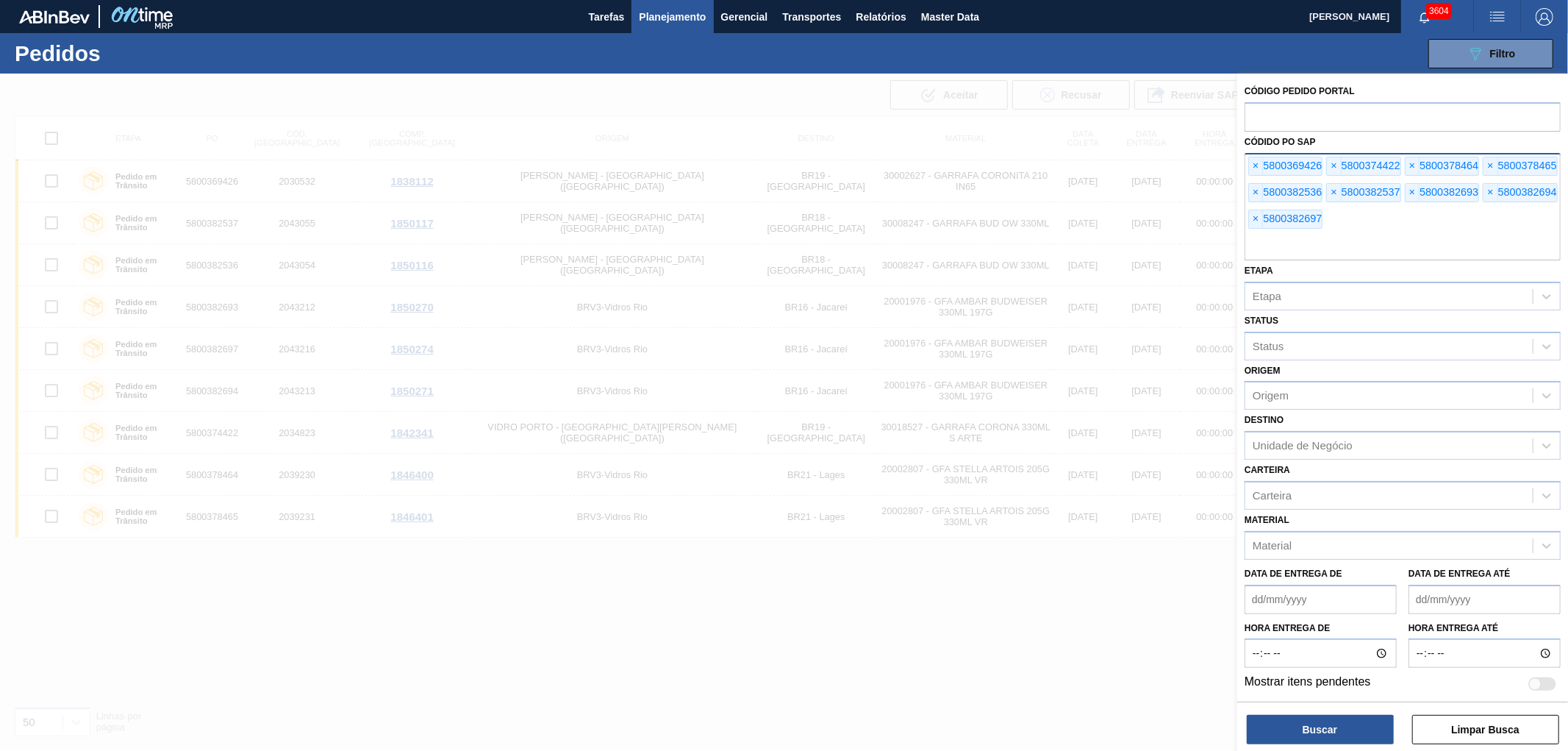
click at [1264, 165] on div "× 5800369426" at bounding box center [1286, 166] width 74 height 19
drag, startPoint x: 1263, startPoint y: 165, endPoint x: 1237, endPoint y: 177, distance: 28.6
click at [1262, 165] on span "×" at bounding box center [1257, 166] width 14 height 18
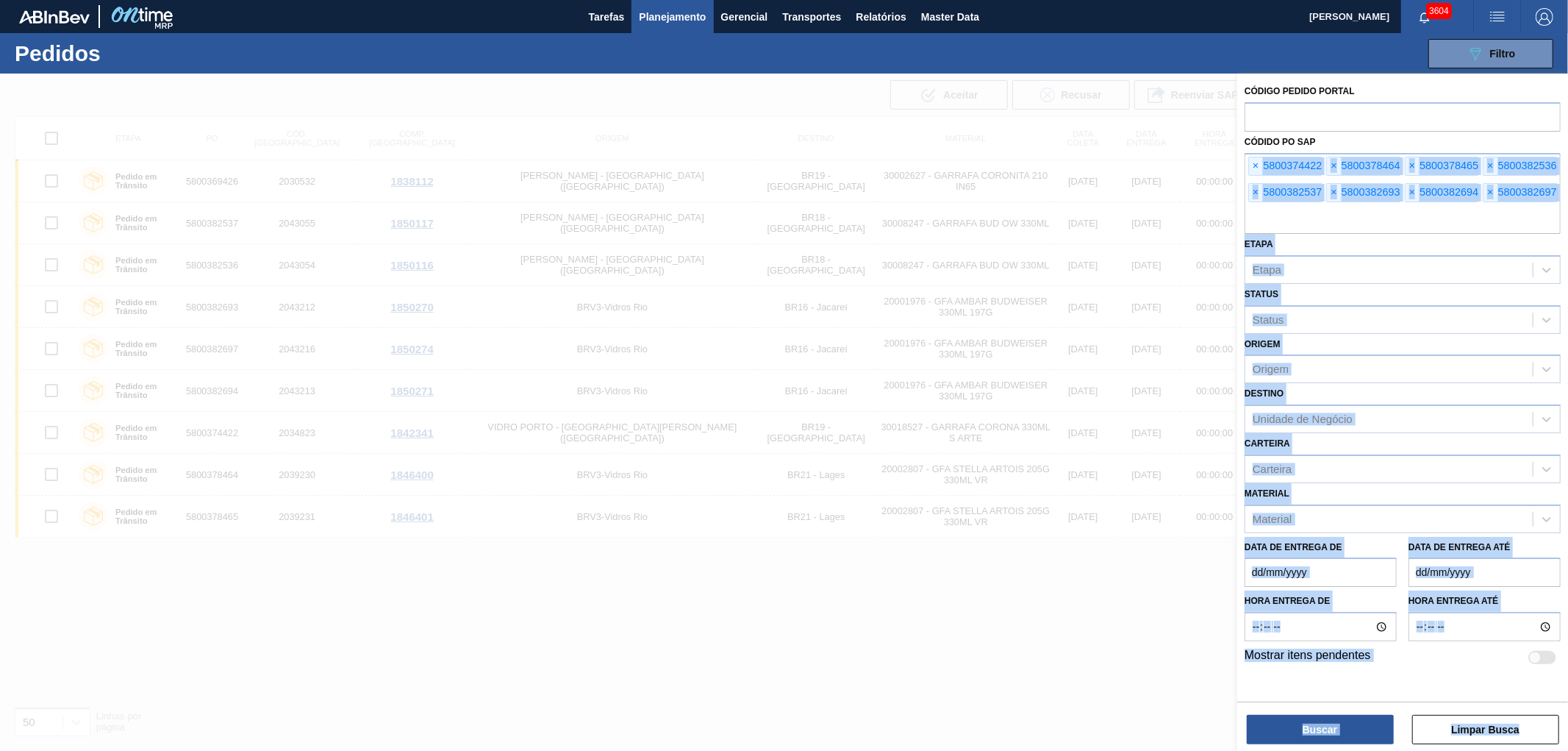
click at [1237, 177] on div "Código Pedido Portal Códido PO SAP × 5800374422 × 5800378464 × 5800378465 × 580…" at bounding box center [1402, 448] width 331 height 751
click at [1256, 161] on span "×" at bounding box center [1257, 166] width 14 height 18
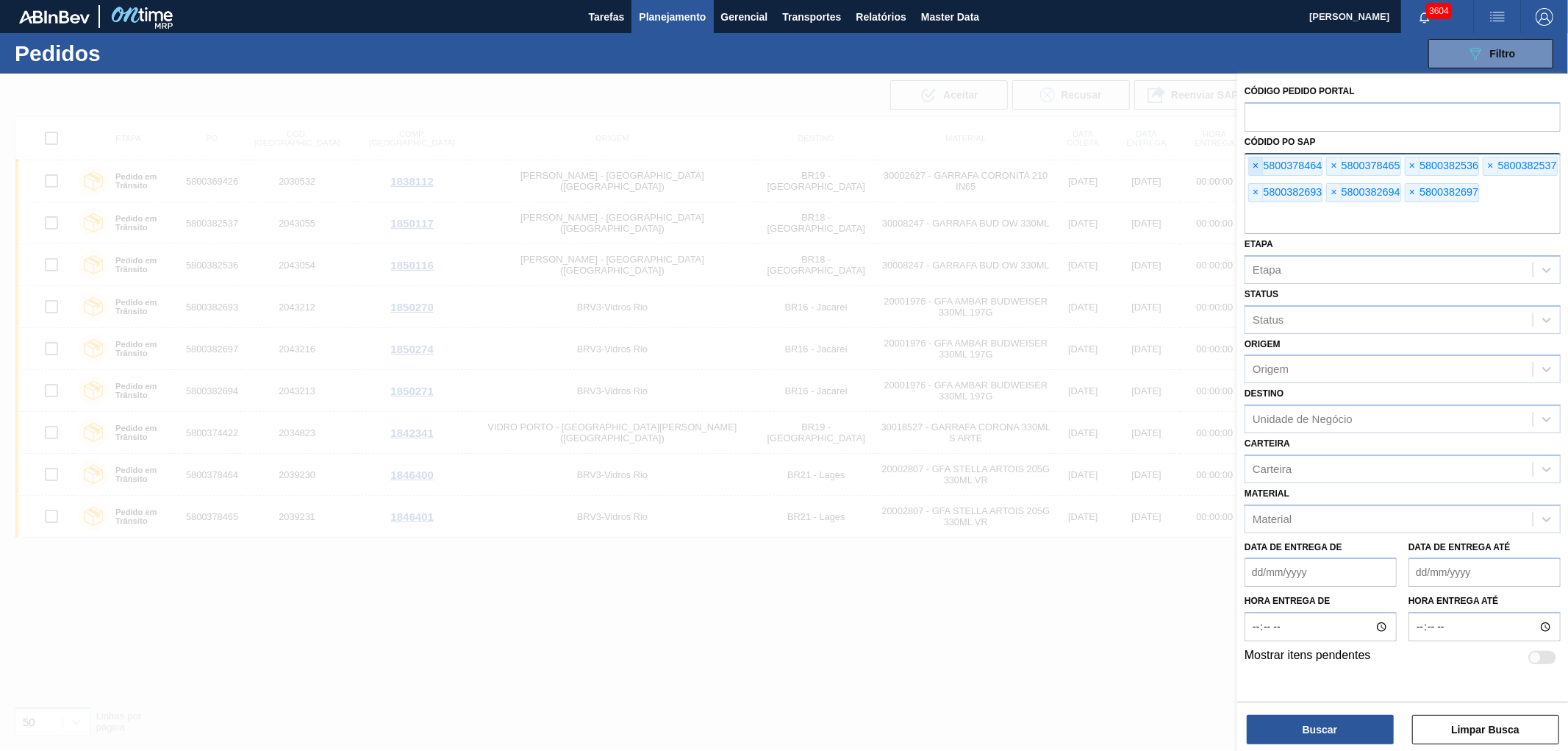
click at [1256, 161] on span "×" at bounding box center [1257, 166] width 14 height 18
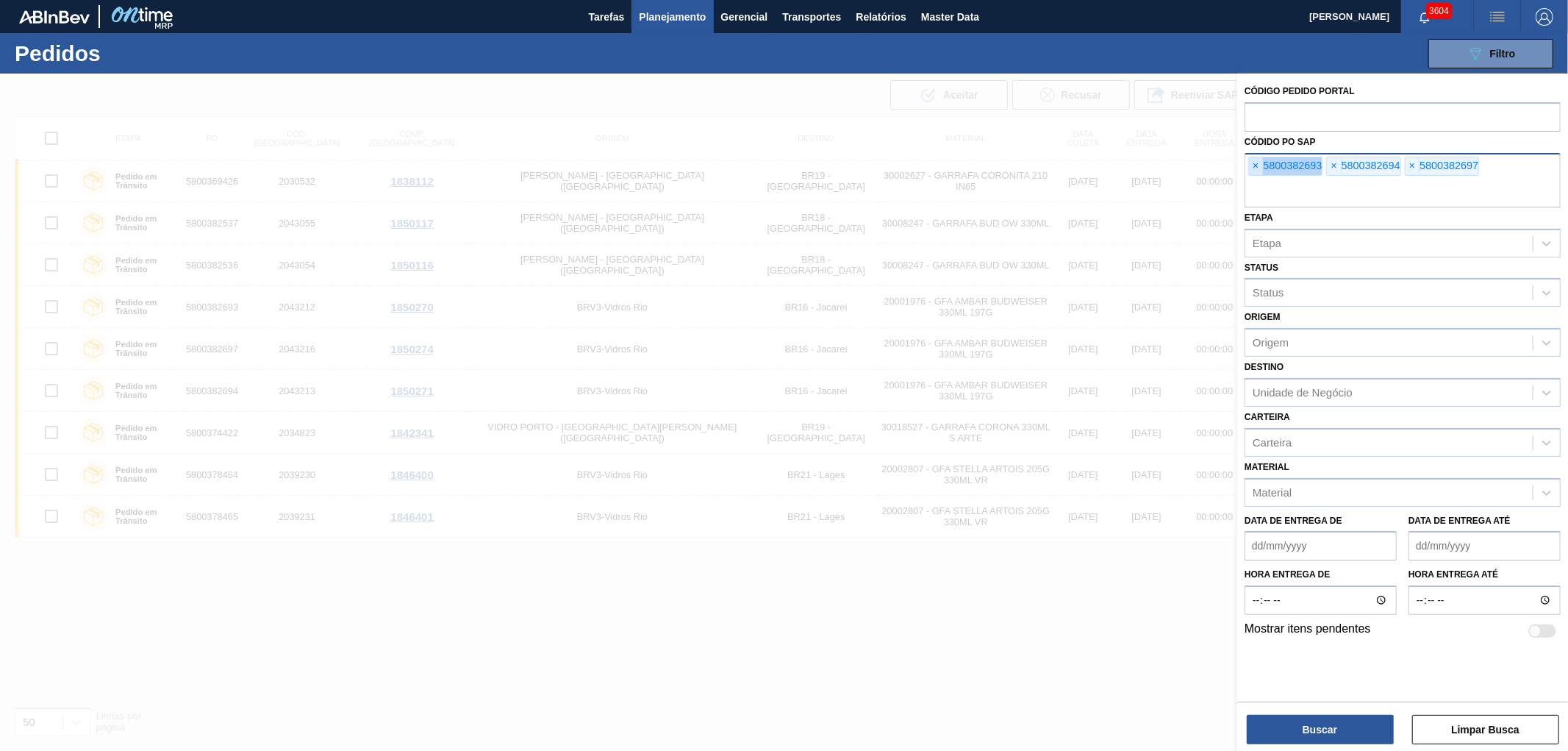
click at [1256, 161] on span "×" at bounding box center [1257, 166] width 14 height 18
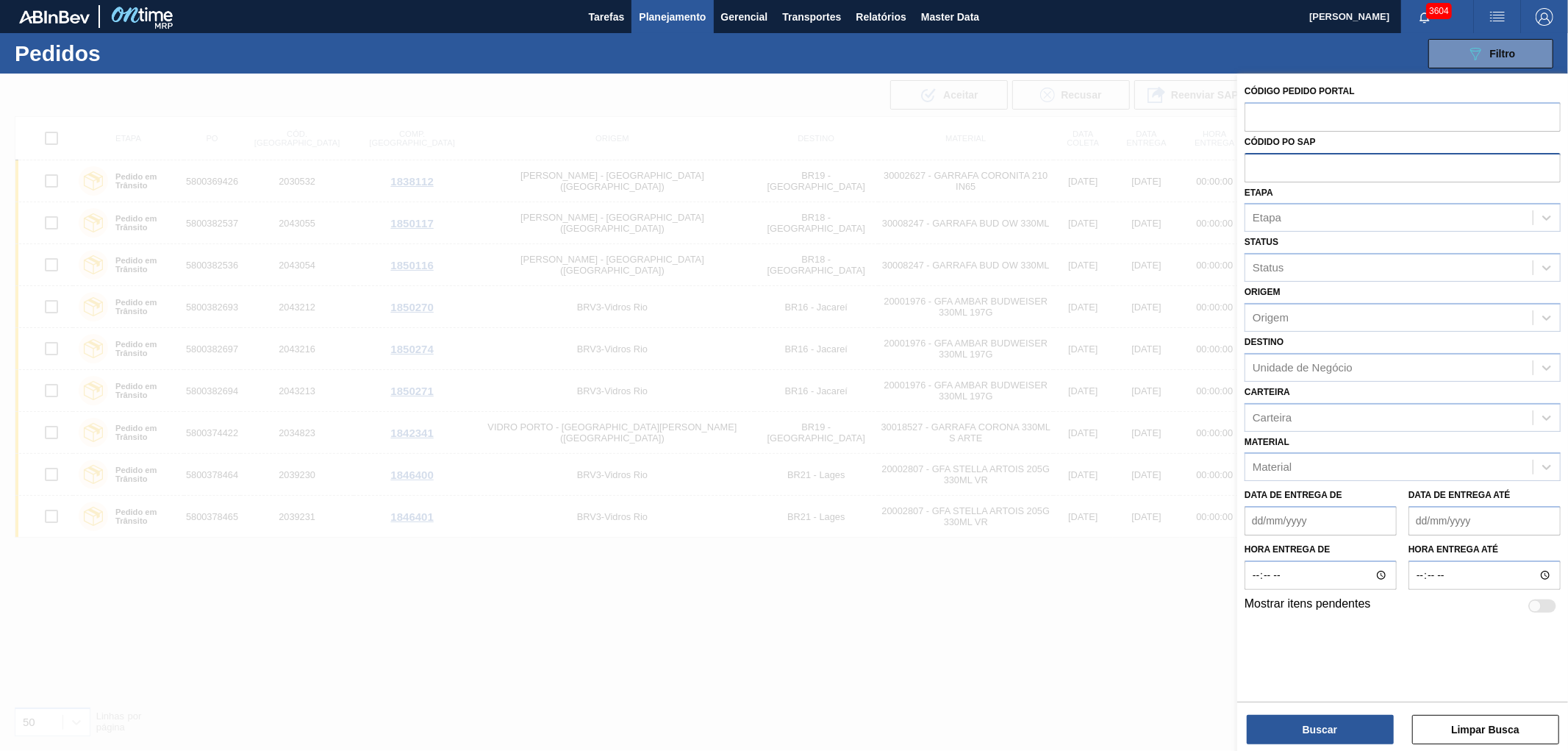
click at [1256, 161] on input "text" at bounding box center [1403, 167] width 316 height 28
paste input "text"
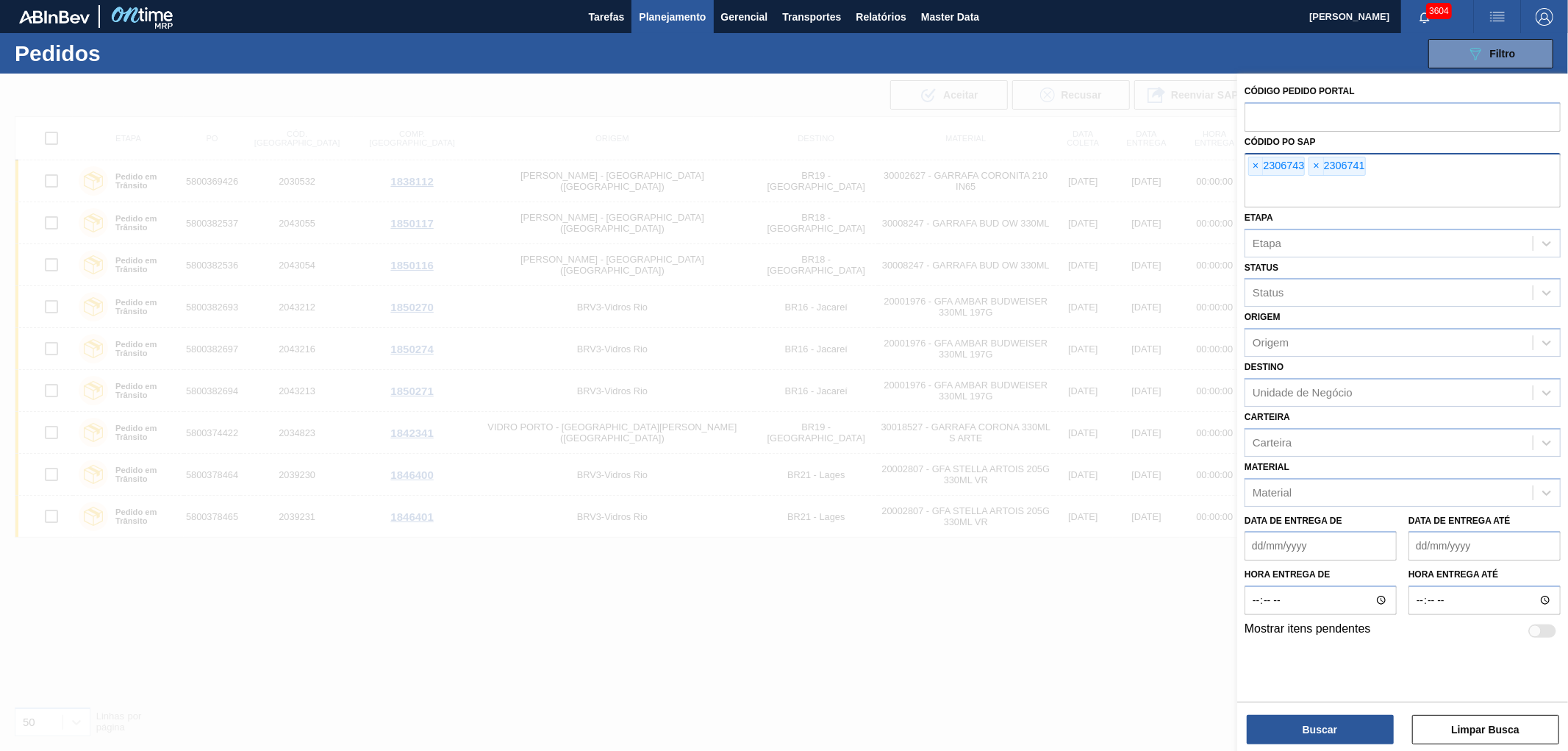
drag, startPoint x: 828, startPoint y: 660, endPoint x: 818, endPoint y: 659, distance: 10.0
click at [827, 660] on div at bounding box center [784, 448] width 1568 height 751
